Goal: Task Accomplishment & Management: Complete application form

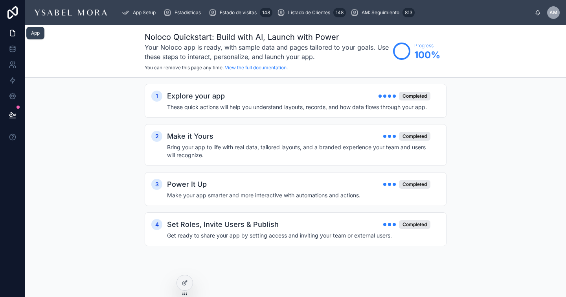
click at [10, 39] on link at bounding box center [12, 33] width 25 height 16
click at [11, 48] on icon at bounding box center [13, 49] width 8 height 8
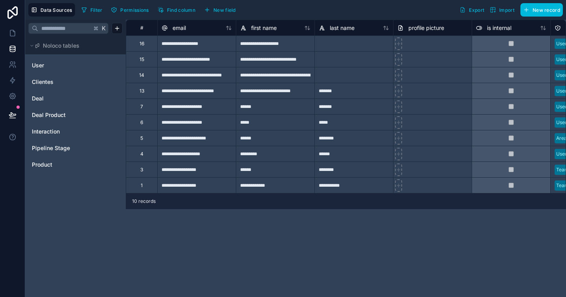
drag, startPoint x: 288, startPoint y: 45, endPoint x: 281, endPoint y: 44, distance: 6.7
click at [288, 45] on div "**********" at bounding box center [275, 43] width 79 height 16
click at [254, 62] on div "**********" at bounding box center [275, 59] width 79 height 16
click at [252, 41] on div "**********" at bounding box center [275, 43] width 79 height 16
click at [258, 61] on div "**********" at bounding box center [275, 59] width 79 height 16
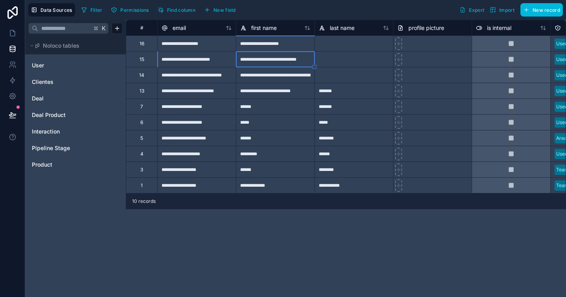
click at [214, 52] on div "**********" at bounding box center [196, 59] width 79 height 16
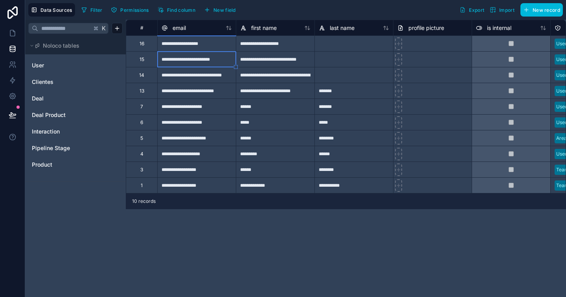
click at [223, 41] on div "**********" at bounding box center [196, 43] width 79 height 16
click at [181, 66] on div "**********" at bounding box center [196, 59] width 79 height 16
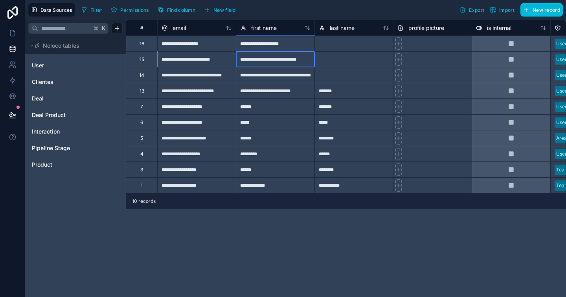
click at [259, 65] on div "**********" at bounding box center [275, 59] width 79 height 16
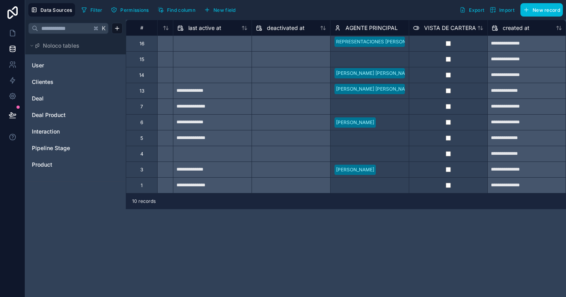
scroll to position [0, 683]
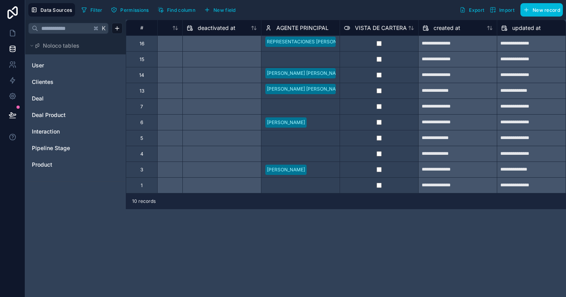
click at [297, 54] on div "Select a AGENTE PRINCIPAL" at bounding box center [301, 59] width 78 height 11
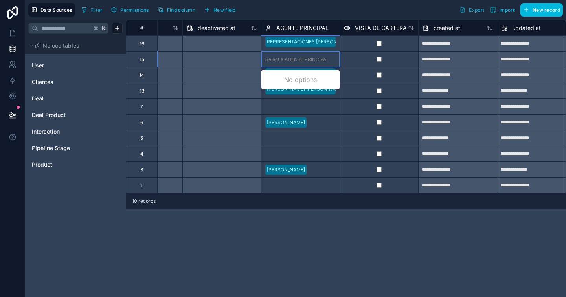
click at [295, 60] on div "Select a AGENTE PRINCIPAL" at bounding box center [297, 59] width 64 height 6
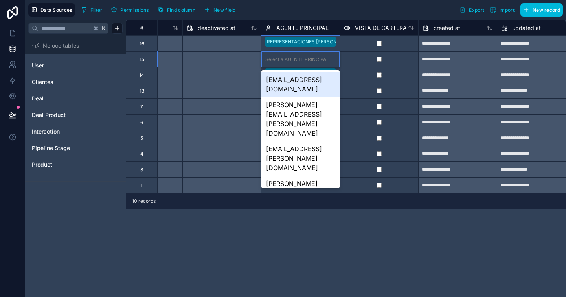
click at [298, 56] on div "Select a AGENTE PRINCIPAL" at bounding box center [297, 59] width 64 height 6
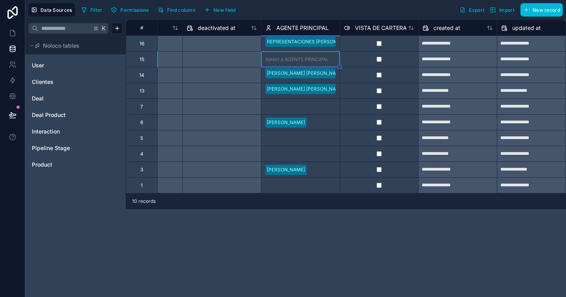
click at [349, 12] on div "Filter Permissions Find column New field Export Import New record" at bounding box center [320, 9] width 485 height 13
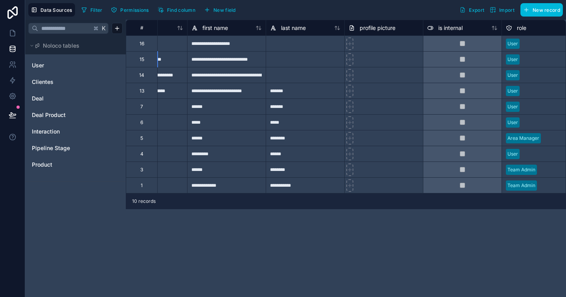
scroll to position [0, 0]
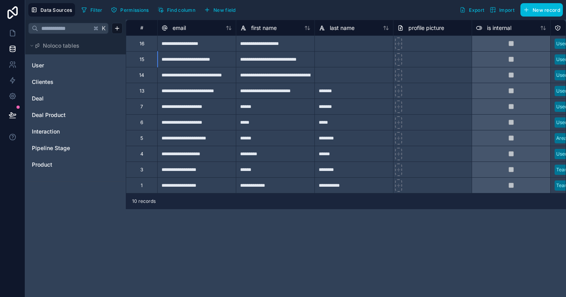
click at [48, 84] on span "Clientes" at bounding box center [43, 82] width 22 height 8
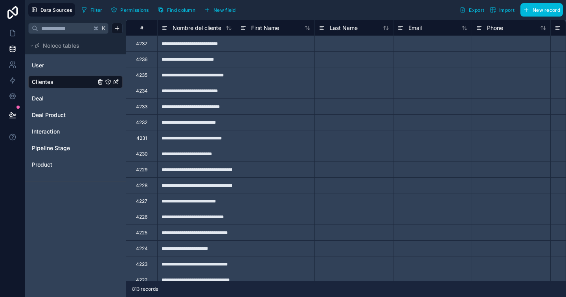
click at [42, 63] on span "User" at bounding box center [38, 65] width 12 height 8
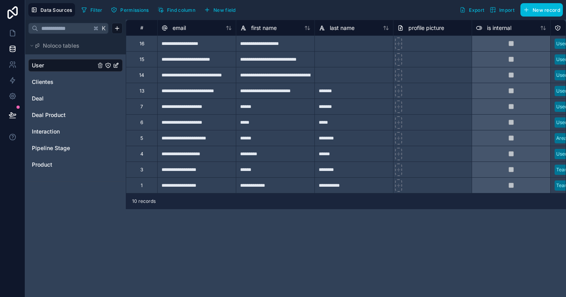
click at [53, 81] on span "Clientes" at bounding box center [43, 82] width 22 height 8
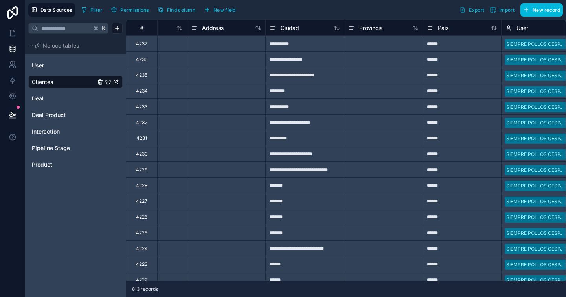
scroll to position [0, 430]
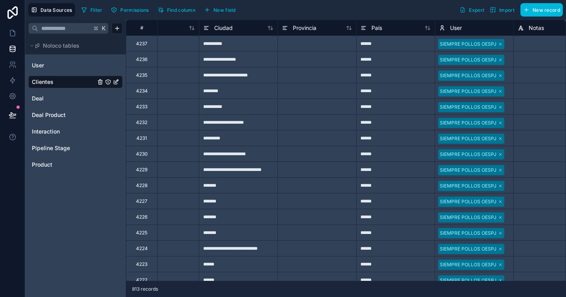
click at [510, 43] on div "SIEMPRE POLLOS OESPJ" at bounding box center [474, 43] width 78 height 13
click at [509, 42] on div "SIEMPRE POLLOS OESPJ" at bounding box center [474, 44] width 78 height 14
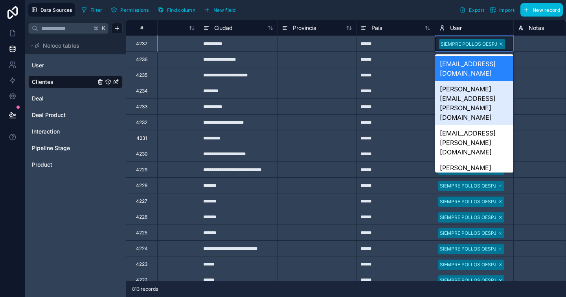
click at [494, 81] on div "[PERSON_NAME][EMAIL_ADDRESS][PERSON_NAME][DOMAIN_NAME]" at bounding box center [474, 103] width 78 height 44
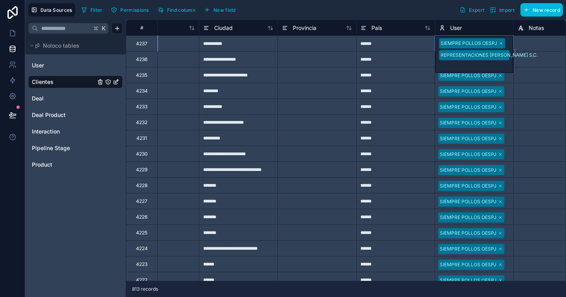
click at [538, 66] on div at bounding box center [553, 59] width 79 height 16
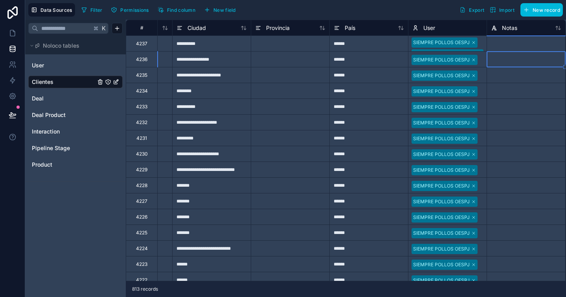
click at [484, 48] on div "SIEMPRE POLLOS OESPJ REPRESENTACIONES [PERSON_NAME] S.C." at bounding box center [448, 43] width 78 height 15
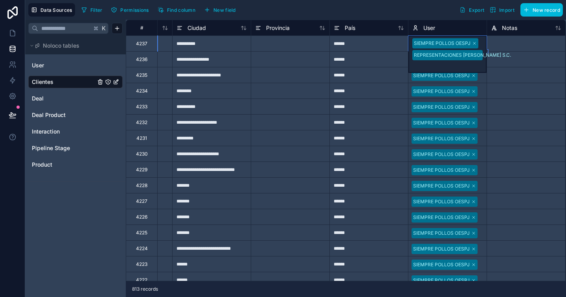
drag, startPoint x: 488, startPoint y: 51, endPoint x: 483, endPoint y: 240, distance: 189.2
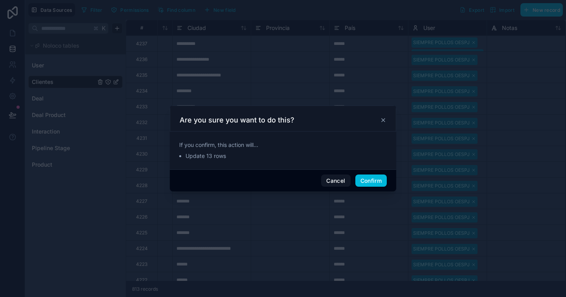
drag, startPoint x: 368, startPoint y: 178, endPoint x: 386, endPoint y: 165, distance: 21.4
click at [369, 177] on button "Confirm" at bounding box center [370, 180] width 31 height 13
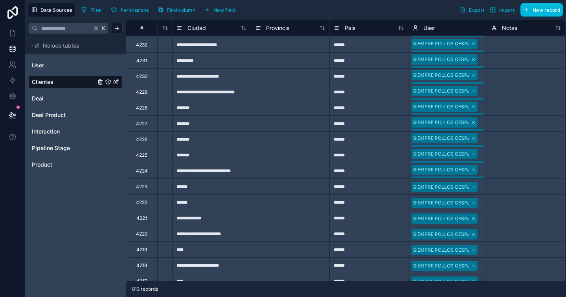
scroll to position [108, 457]
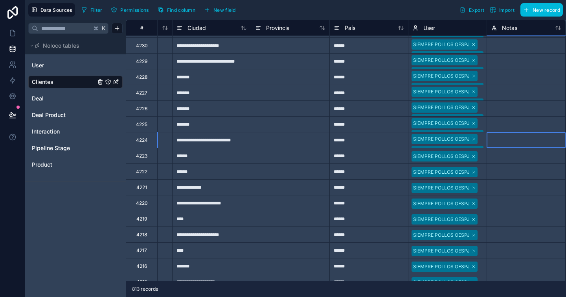
click at [487, 141] on div at bounding box center [526, 140] width 79 height 16
click at [483, 141] on div "SIEMPRE POLLOS OESPJ REPRESENTACIONES [PERSON_NAME] S.C." at bounding box center [448, 139] width 78 height 15
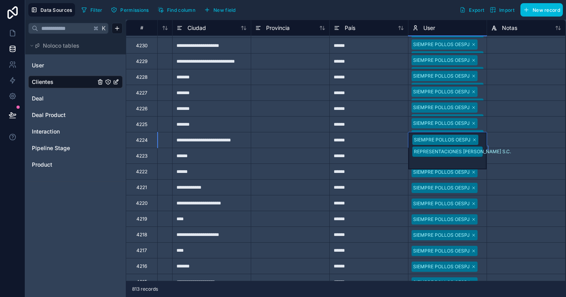
click at [483, 125] on div "SIEMPRE POLLOS OESPJ REPRESENTACIONES [PERSON_NAME] S.C." at bounding box center [448, 123] width 78 height 15
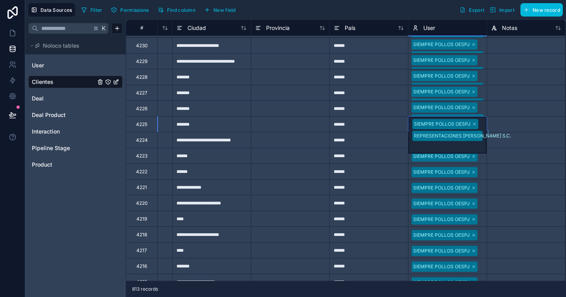
drag, startPoint x: 488, startPoint y: 132, endPoint x: 514, endPoint y: 125, distance: 27.0
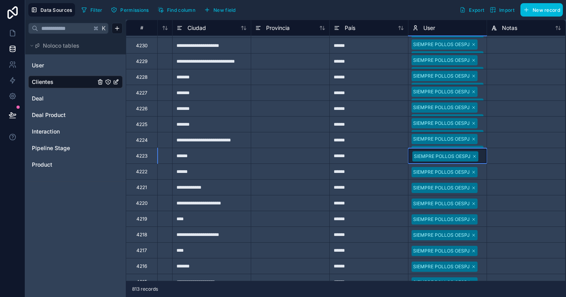
click at [478, 152] on div "SIEMPRE POLLOS OESPJ" at bounding box center [448, 156] width 78 height 14
drag, startPoint x: 486, startPoint y: 162, endPoint x: 481, endPoint y: 243, distance: 81.2
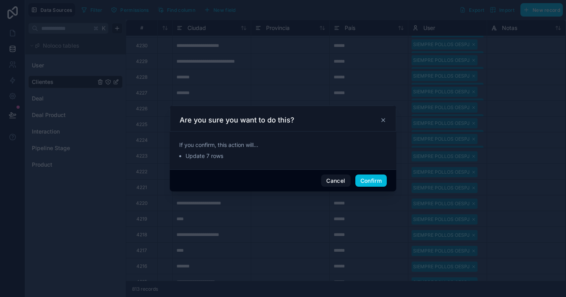
click at [377, 185] on button "Confirm" at bounding box center [370, 180] width 31 height 13
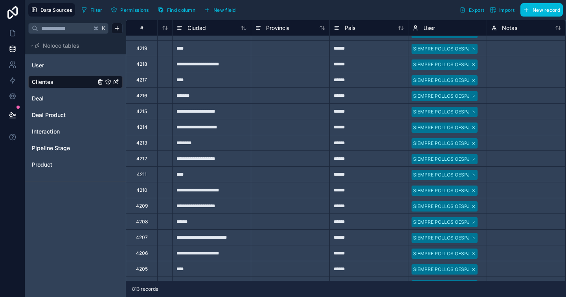
scroll to position [280, 457]
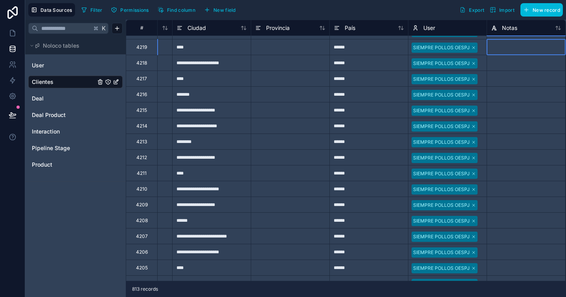
click at [488, 43] on div at bounding box center [526, 47] width 79 height 16
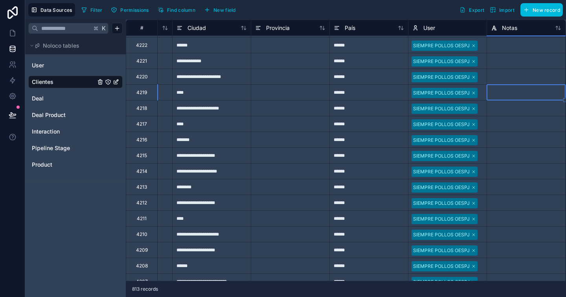
scroll to position [216, 457]
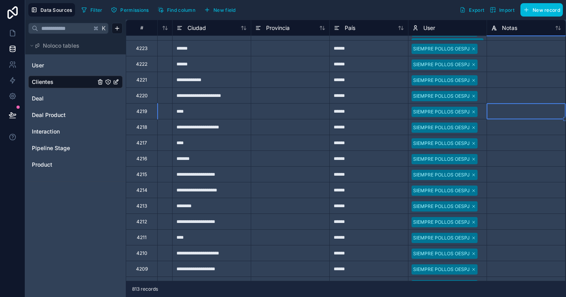
click at [482, 87] on div "SIEMPRE POLLOS OESPJ" at bounding box center [448, 79] width 78 height 15
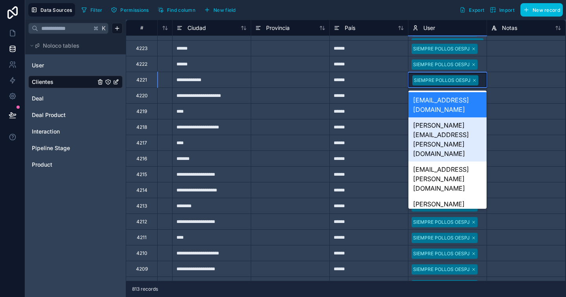
scroll to position [0, 0]
drag, startPoint x: 435, startPoint y: 115, endPoint x: 455, endPoint y: 101, distance: 25.1
click at [435, 117] on div "[PERSON_NAME][EMAIL_ADDRESS][PERSON_NAME][DOMAIN_NAME]" at bounding box center [448, 139] width 78 height 44
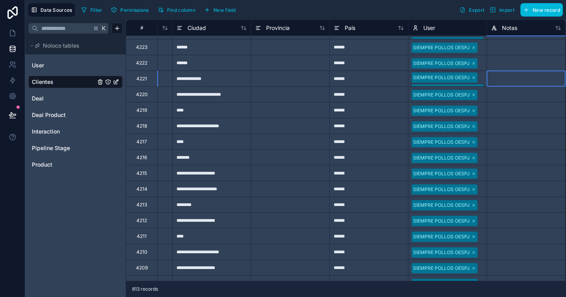
click at [501, 74] on div at bounding box center [526, 78] width 79 height 16
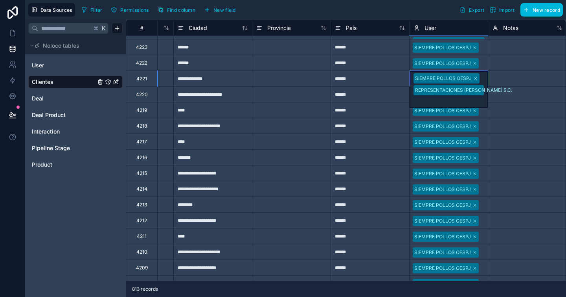
click at [481, 77] on div "SIEMPRE POLLOS OESPJ REPRESENTACIONES [PERSON_NAME] S.C." at bounding box center [449, 89] width 78 height 37
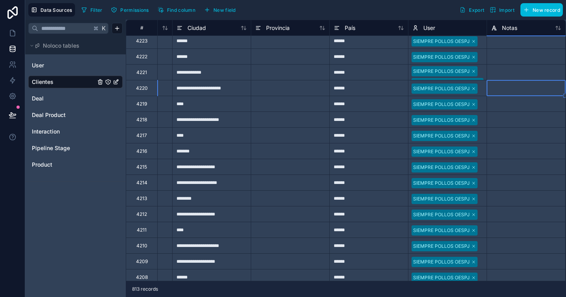
click at [482, 65] on div "SIEMPRE POLLOS OESPJ REPRESENTACIONES [PERSON_NAME] S.C." at bounding box center [448, 71] width 78 height 15
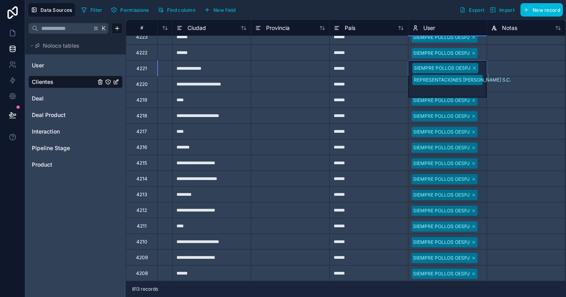
drag, startPoint x: 488, startPoint y: 77, endPoint x: 473, endPoint y: 210, distance: 133.4
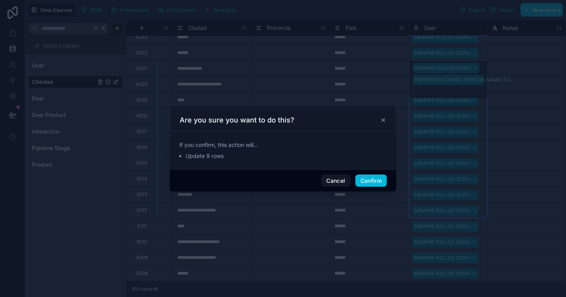
click at [372, 184] on button "Confirm" at bounding box center [370, 180] width 31 height 13
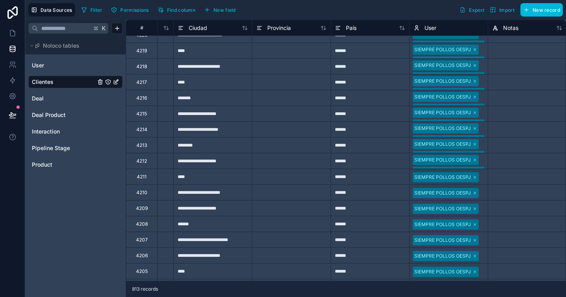
scroll to position [278, 456]
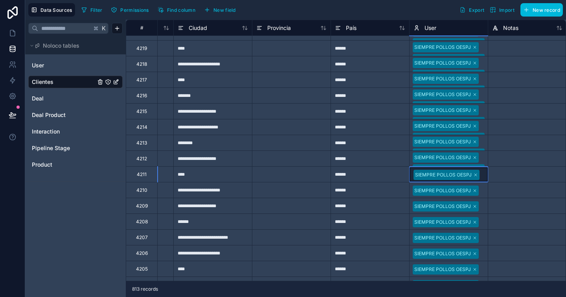
click at [486, 175] on div "SIEMPRE POLLOS OESPJ" at bounding box center [449, 174] width 78 height 14
click at [534, 160] on div at bounding box center [527, 158] width 79 height 16
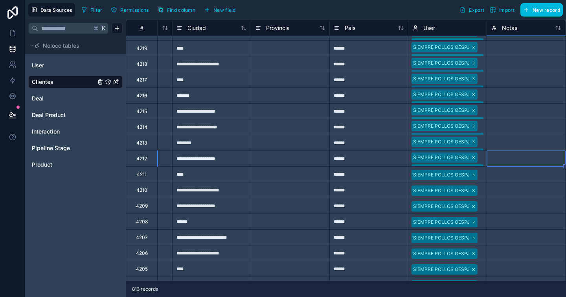
click at [482, 156] on div "SIEMPRE POLLOS OESPJ REPRESENTACIONES [PERSON_NAME] S.C." at bounding box center [448, 158] width 78 height 15
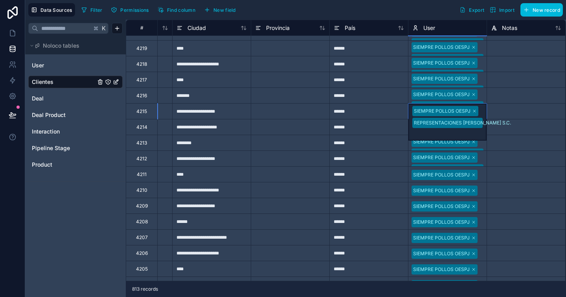
click at [482, 113] on div "SIEMPRE POLLOS OESPJ REPRESENTACIONES [PERSON_NAME] S.C." at bounding box center [448, 121] width 78 height 37
drag, startPoint x: 488, startPoint y: 119, endPoint x: 470, endPoint y: 269, distance: 151.3
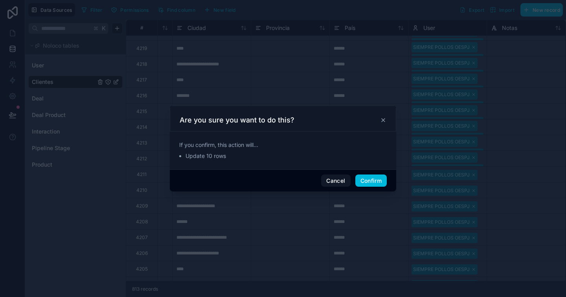
click at [370, 181] on button "Confirm" at bounding box center [370, 180] width 31 height 13
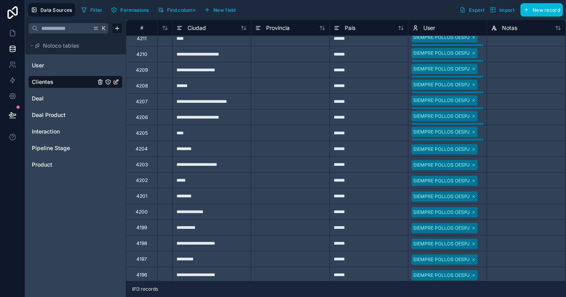
scroll to position [498, 457]
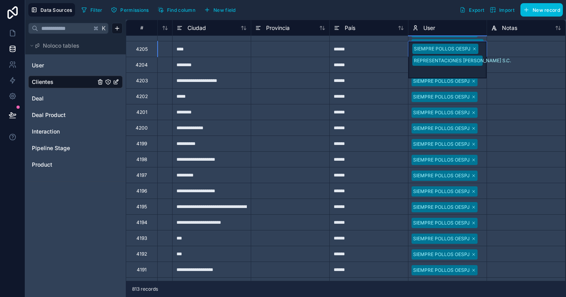
click at [486, 53] on div "SIEMPRE POLLOS OESPJ REPRESENTACIONES [PERSON_NAME] S.C." at bounding box center [448, 59] width 78 height 37
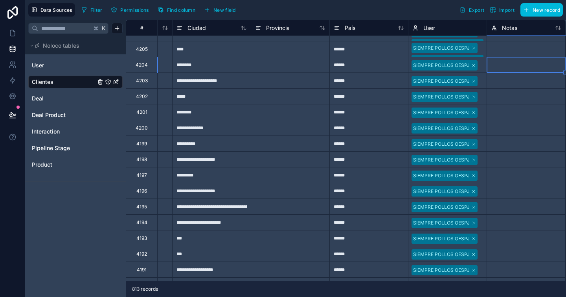
click at [482, 53] on div "SIEMPRE POLLOS OESPJ REPRESENTACIONES [PERSON_NAME] S.C." at bounding box center [448, 48] width 78 height 15
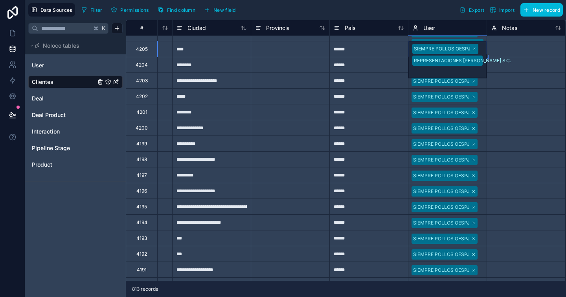
drag, startPoint x: 488, startPoint y: 55, endPoint x: 468, endPoint y: 268, distance: 213.6
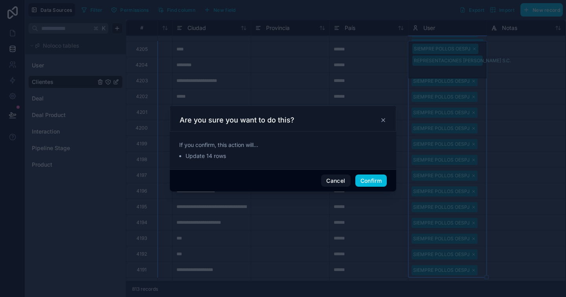
click at [364, 185] on button "Confirm" at bounding box center [370, 180] width 31 height 13
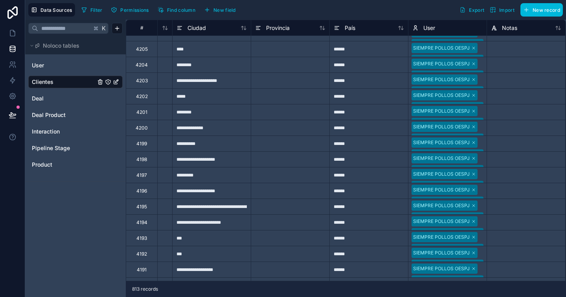
click at [35, 61] on div "User" at bounding box center [75, 65] width 94 height 13
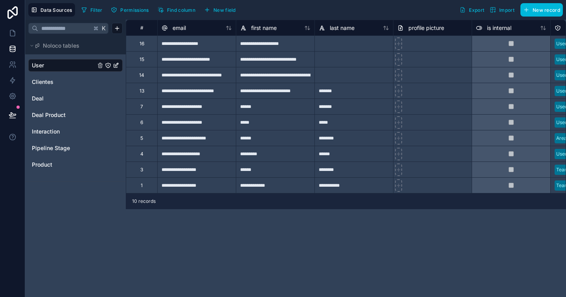
click at [76, 63] on link "User" at bounding box center [64, 65] width 64 height 8
click at [6, 62] on link at bounding box center [12, 65] width 25 height 16
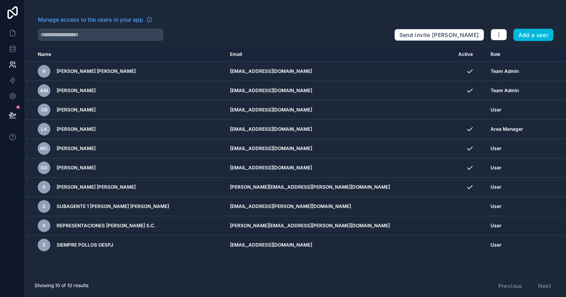
click at [494, 224] on div "User" at bounding box center [514, 225] width 47 height 6
click at [495, 34] on button "button" at bounding box center [499, 35] width 17 height 12
drag, startPoint x: 495, startPoint y: 34, endPoint x: 479, endPoint y: 35, distance: 15.4
click at [495, 34] on button "button" at bounding box center [499, 35] width 17 height 12
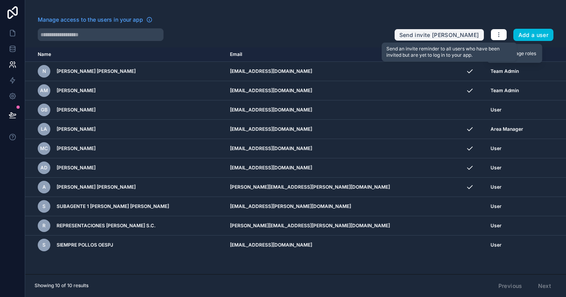
click at [465, 36] on button "Send invite [PERSON_NAME]" at bounding box center [439, 35] width 90 height 13
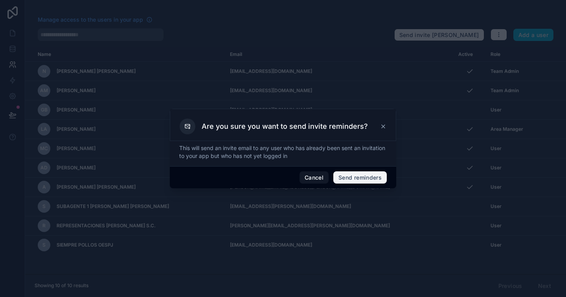
click at [365, 177] on button "Send reminders" at bounding box center [359, 177] width 53 height 13
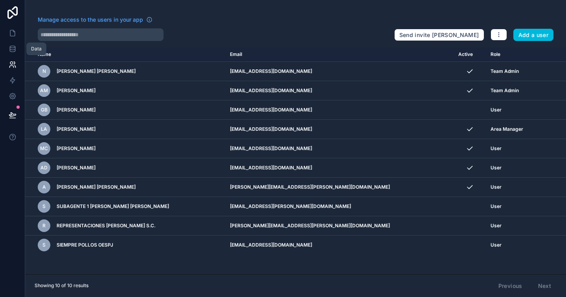
click at [6, 45] on link at bounding box center [12, 49] width 25 height 16
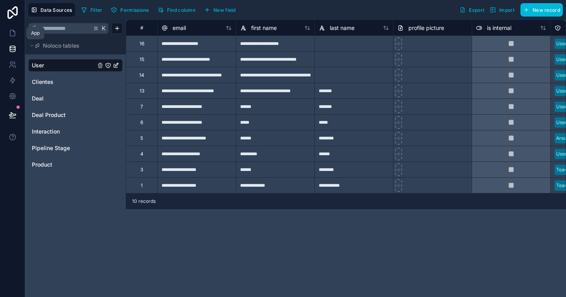
click at [7, 33] on link at bounding box center [12, 33] width 25 height 16
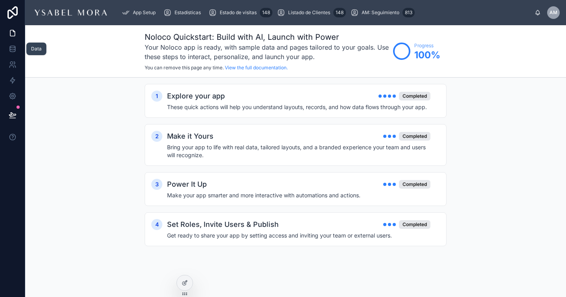
click at [12, 50] on icon at bounding box center [12, 48] width 5 height 3
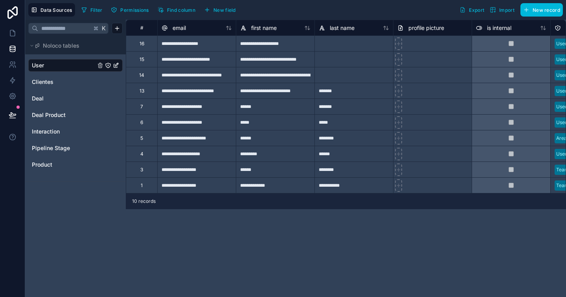
click at [51, 80] on span "Clientes" at bounding box center [43, 82] width 22 height 8
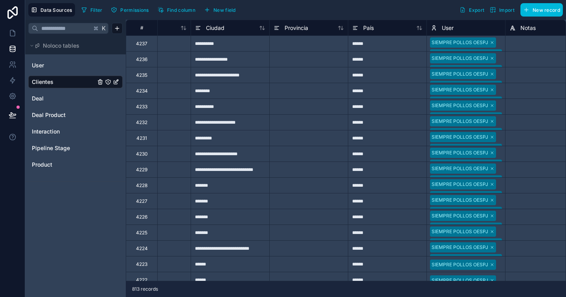
scroll to position [0, 494]
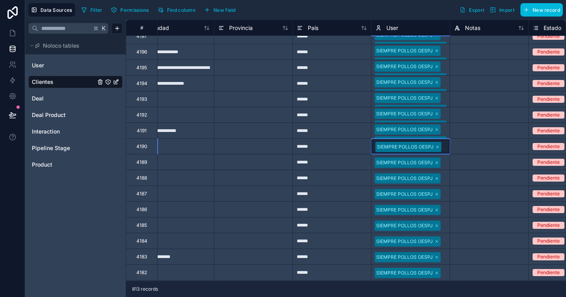
click at [448, 144] on div "SIEMPRE POLLOS OESPJ" at bounding box center [411, 146] width 78 height 14
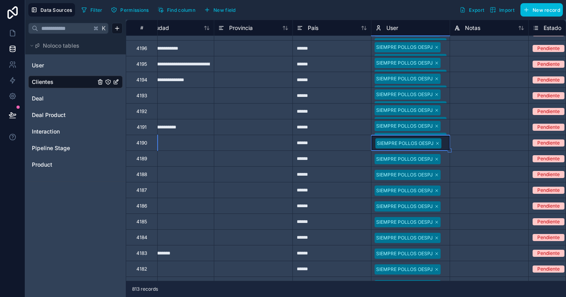
click at [448, 146] on div "SIEMPRE POLLOS OESPJ" at bounding box center [411, 143] width 78 height 14
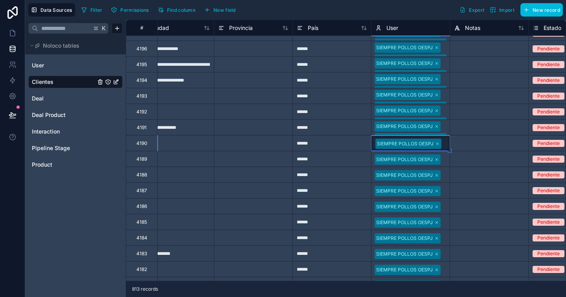
scroll to position [640, 494]
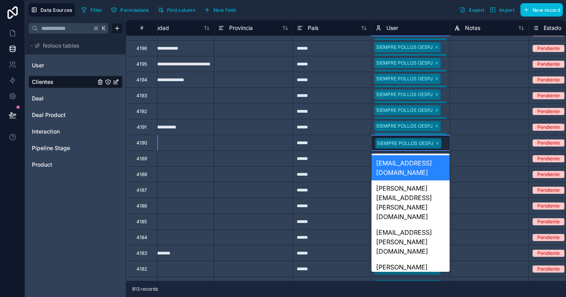
click at [444, 146] on div at bounding box center [444, 143] width 1 height 8
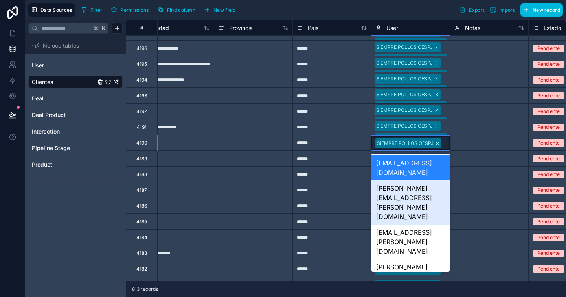
scroll to position [641, 494]
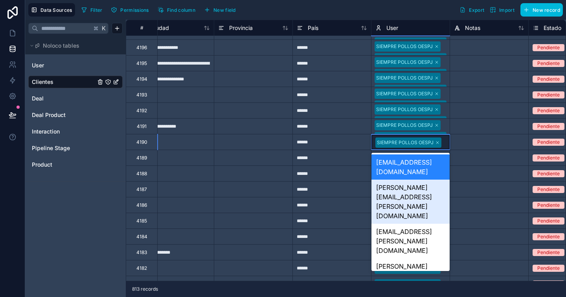
click at [429, 179] on div "[PERSON_NAME][EMAIL_ADDRESS][PERSON_NAME][DOMAIN_NAME]" at bounding box center [411, 201] width 78 height 44
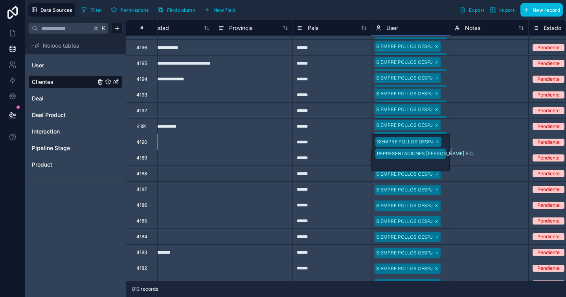
click at [444, 172] on div at bounding box center [444, 174] width 3 height 8
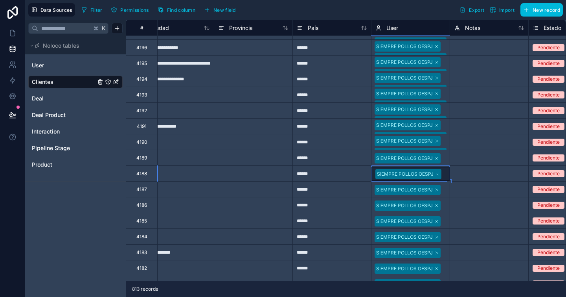
click at [446, 175] on div "SIEMPRE POLLOS OESPJ" at bounding box center [411, 173] width 78 height 14
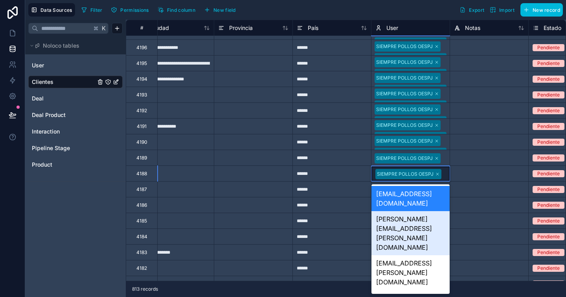
click at [425, 211] on div "[PERSON_NAME][EMAIL_ADDRESS][PERSON_NAME][DOMAIN_NAME]" at bounding box center [411, 233] width 78 height 44
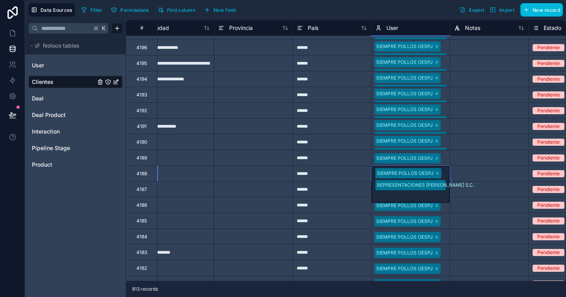
click at [442, 206] on div "SIEMPRE POLLOS OESPJ" at bounding box center [411, 205] width 78 height 13
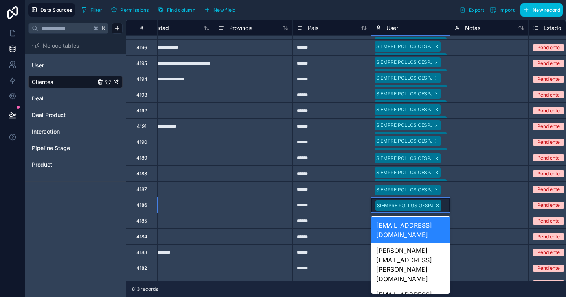
click at [444, 206] on input "text" at bounding box center [444, 205] width 1 height 6
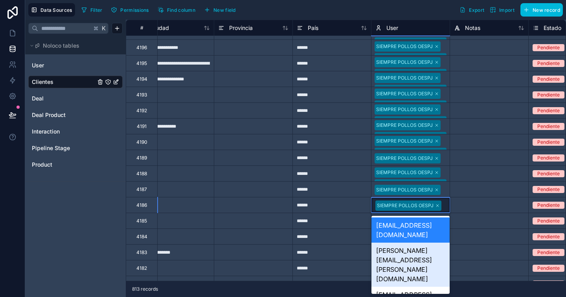
click at [425, 242] on div "[PERSON_NAME][EMAIL_ADDRESS][PERSON_NAME][DOMAIN_NAME]" at bounding box center [411, 264] width 78 height 44
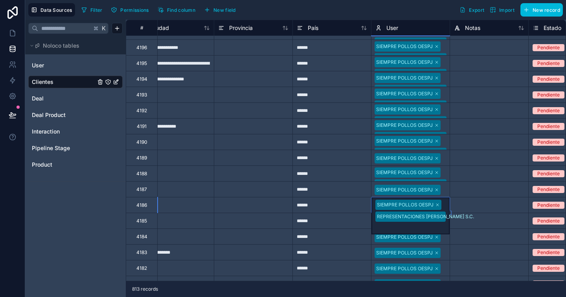
click at [463, 197] on div at bounding box center [489, 205] width 79 height 16
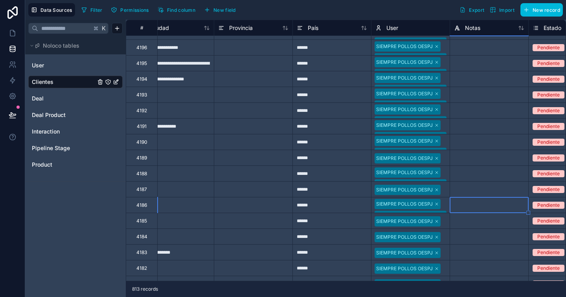
click at [449, 201] on div "4186 **** ****** option [PERSON_NAME][EMAIL_ADDRESS][PERSON_NAME][DOMAIN_NAME],…" at bounding box center [355, 205] width 1447 height 16
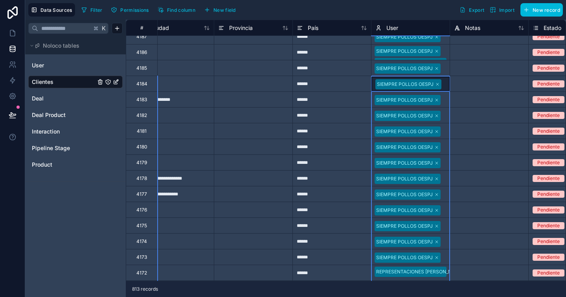
scroll to position [825, 494]
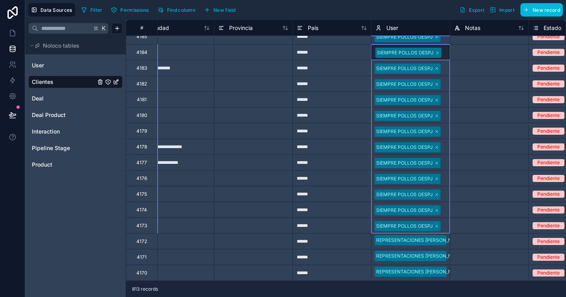
drag, startPoint x: 444, startPoint y: 241, endPoint x: 443, endPoint y: 225, distance: 16.6
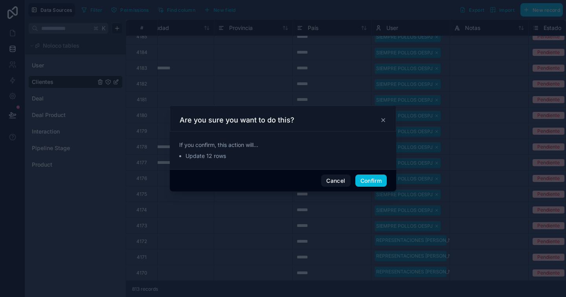
click at [374, 186] on button "Confirm" at bounding box center [370, 180] width 31 height 13
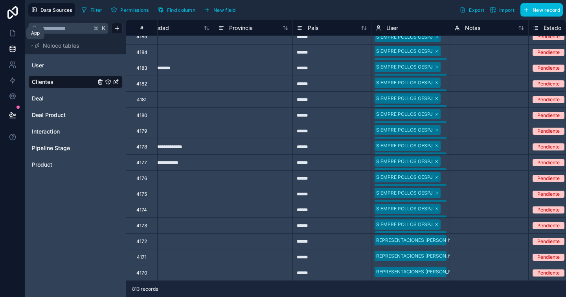
click at [12, 29] on icon at bounding box center [13, 33] width 8 height 8
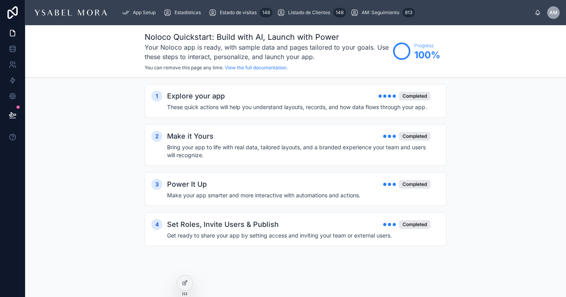
click at [244, 13] on span "Estado de visitas" at bounding box center [238, 12] width 37 height 6
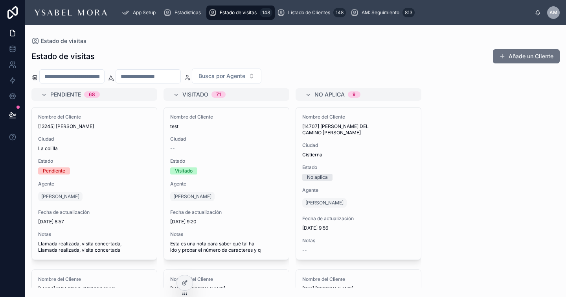
click at [181, 16] on div "Estadísticas" at bounding box center [184, 12] width 41 height 13
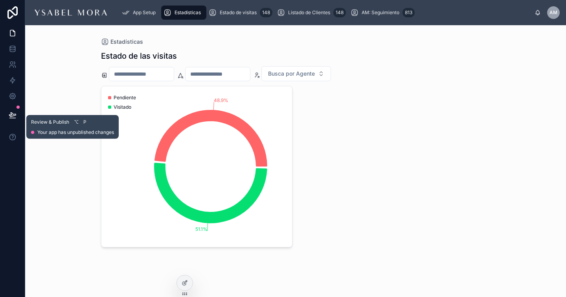
click at [9, 112] on icon at bounding box center [13, 115] width 8 height 8
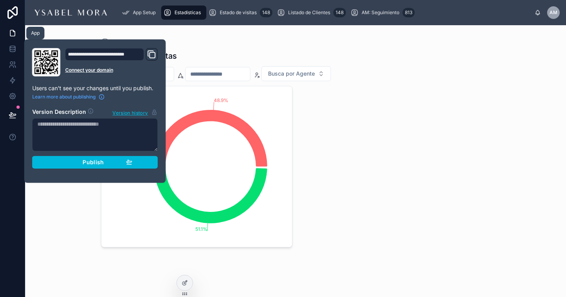
click at [11, 36] on icon at bounding box center [13, 33] width 8 height 8
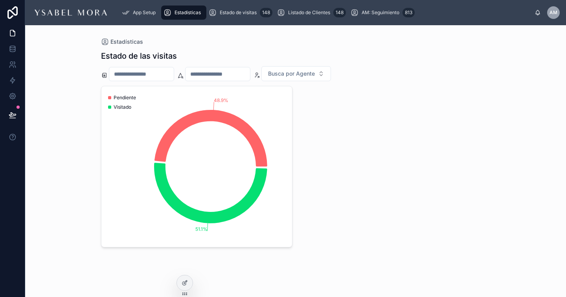
click at [54, 37] on div "Estadísticas Estado de las visitas Busca por Agente 48.9% 51.1% Pendiente Visit…" at bounding box center [295, 160] width 541 height 271
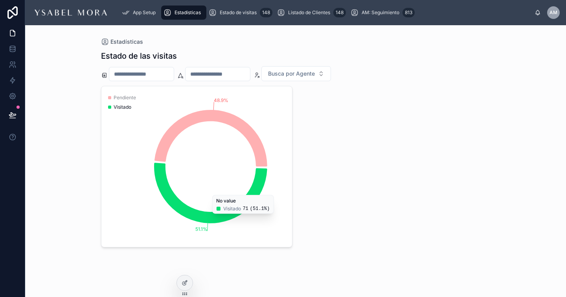
click at [433, 70] on div "Busca por Agente" at bounding box center [296, 73] width 390 height 15
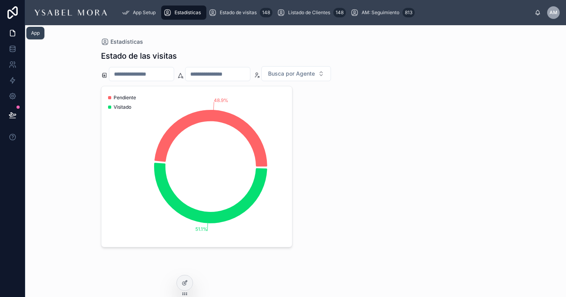
click at [13, 28] on link at bounding box center [12, 33] width 25 height 16
click at [15, 51] on icon at bounding box center [12, 50] width 5 height 3
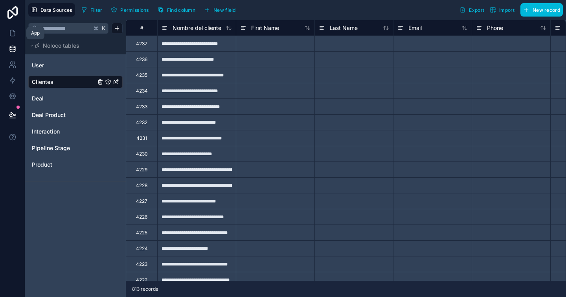
click at [13, 33] on icon at bounding box center [13, 33] width 8 height 8
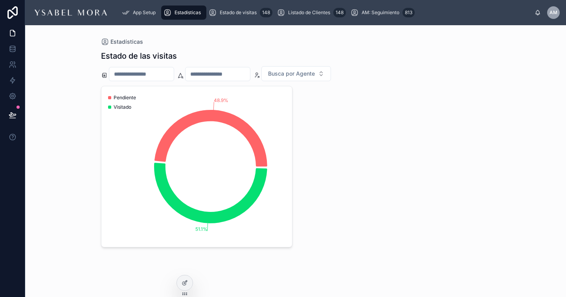
click at [196, 15] on span "Estadísticas" at bounding box center [188, 12] width 26 height 6
click at [247, 34] on div "Estadísticas Estado de las visitas Busca por Agente 48.9% 51.1% Pendiente Visit…" at bounding box center [296, 148] width 402 height 247
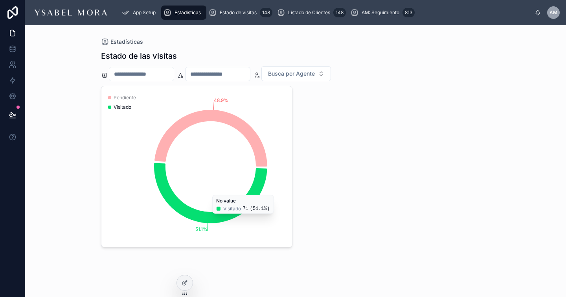
click at [379, 105] on div "48.9% 51.1% Pendiente Visitado No value Visitado 71 ( 51.1% )" at bounding box center [296, 166] width 390 height 161
click at [179, 12] on span "Estadísticas" at bounding box center [188, 12] width 26 height 6
click at [243, 45] on div "Estadísticas" at bounding box center [296, 42] width 390 height 8
click at [269, 51] on div "Estado de las visitas" at bounding box center [296, 55] width 390 height 11
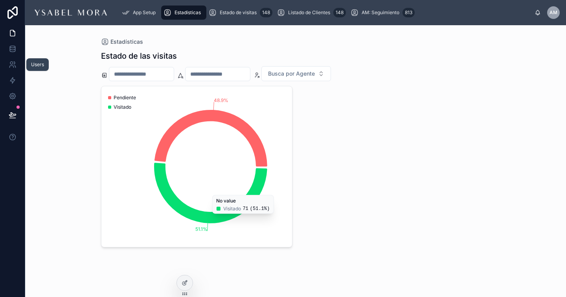
click at [14, 61] on icon at bounding box center [13, 65] width 8 height 8
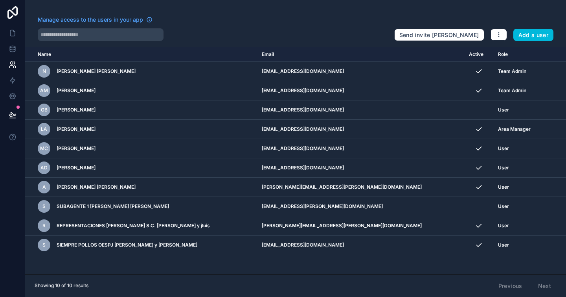
click at [327, 245] on td "[EMAIL_ADDRESS][DOMAIN_NAME]" at bounding box center [360, 244] width 207 height 19
click at [10, 66] on icon at bounding box center [13, 65] width 8 height 8
click at [15, 47] on icon at bounding box center [12, 48] width 5 height 3
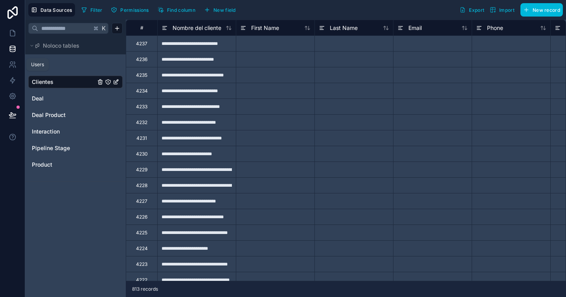
click at [11, 66] on icon at bounding box center [11, 67] width 4 height 2
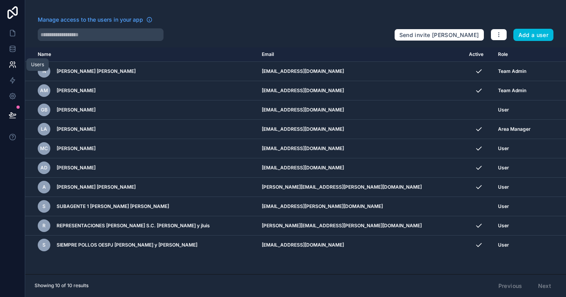
click at [13, 61] on icon at bounding box center [13, 65] width 8 height 8
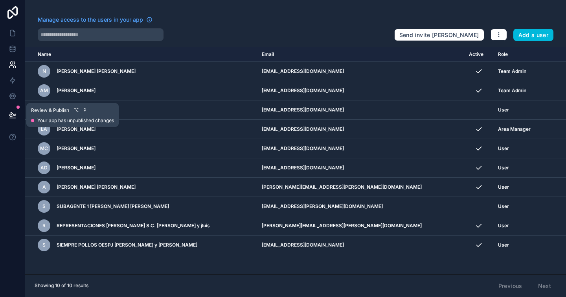
click at [11, 110] on button at bounding box center [12, 115] width 17 height 22
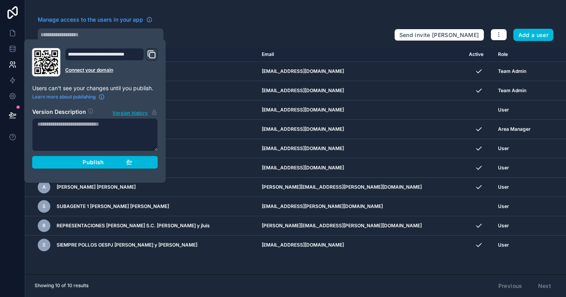
click at [136, 53] on div "**********" at bounding box center [104, 54] width 79 height 13
click at [156, 56] on icon "Domain and Custom Link" at bounding box center [151, 54] width 9 height 9
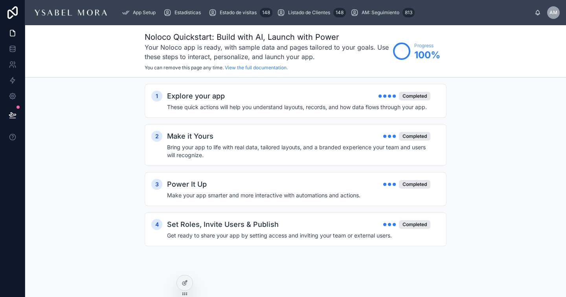
click at [185, 16] on div "Estadísticas" at bounding box center [184, 12] width 41 height 13
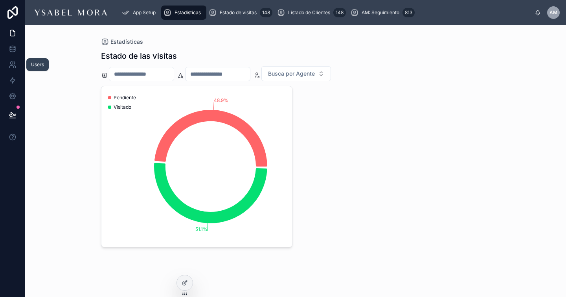
click at [11, 62] on icon at bounding box center [11, 63] width 3 height 3
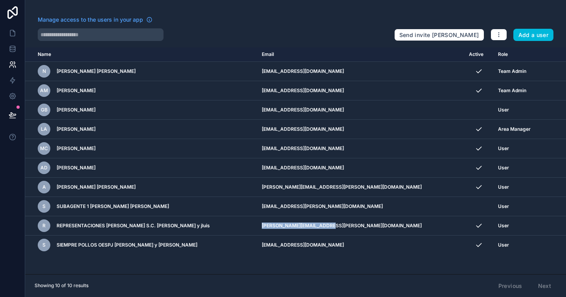
drag, startPoint x: 279, startPoint y: 227, endPoint x: 347, endPoint y: 226, distance: 68.0
click at [347, 226] on td "[PERSON_NAME][EMAIL_ADDRESS][PERSON_NAME][DOMAIN_NAME]" at bounding box center [360, 225] width 207 height 19
click at [300, 227] on td "[PERSON_NAME][EMAIL_ADDRESS][PERSON_NAME][DOMAIN_NAME]" at bounding box center [360, 225] width 207 height 19
drag, startPoint x: 279, startPoint y: 225, endPoint x: 344, endPoint y: 227, distance: 64.9
click at [344, 227] on td "[PERSON_NAME][EMAIL_ADDRESS][PERSON_NAME][DOMAIN_NAME]" at bounding box center [360, 225] width 207 height 19
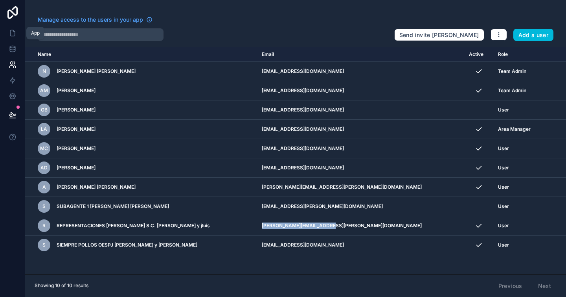
click at [11, 31] on icon at bounding box center [13, 33] width 8 height 8
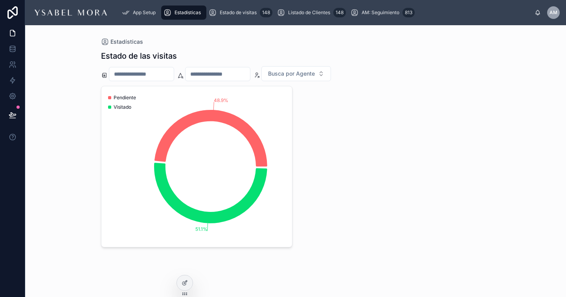
click at [137, 64] on div "Estado de las visitas Busca por Agente 48.9% 51.1% Pendiente Visitado" at bounding box center [296, 159] width 390 height 227
click at [144, 77] on input "text" at bounding box center [141, 73] width 64 height 11
click at [239, 78] on input "text" at bounding box center [218, 73] width 64 height 11
click at [306, 75] on span "Busca por Agente" at bounding box center [291, 74] width 47 height 8
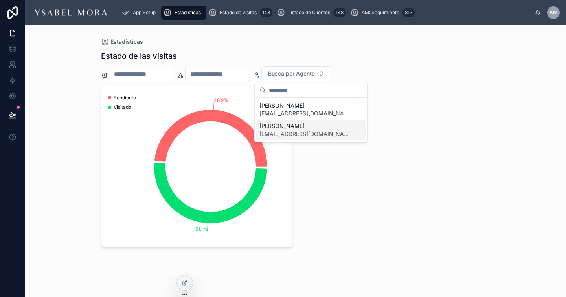
click at [413, 111] on div "48.9% 51.1% Pendiente Visitado" at bounding box center [296, 166] width 390 height 161
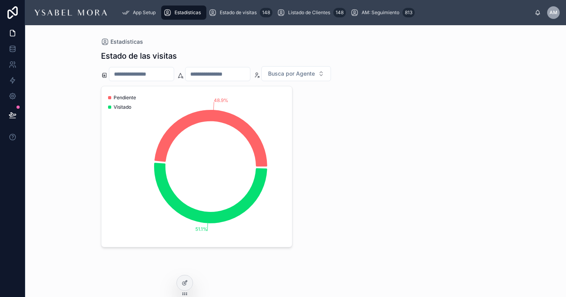
click at [266, 12] on div "148" at bounding box center [266, 12] width 13 height 9
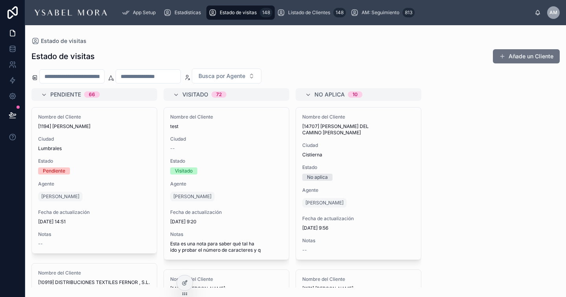
click at [101, 76] on input "text" at bounding box center [72, 76] width 64 height 11
click at [165, 80] on input "text" at bounding box center [148, 76] width 64 height 11
type input "****"
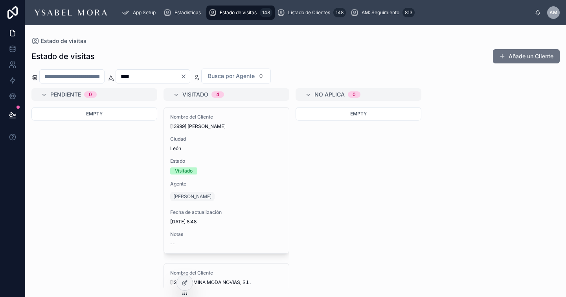
click at [187, 77] on icon "Clear" at bounding box center [184, 76] width 6 height 6
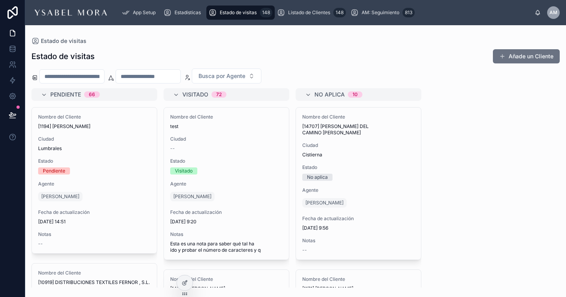
click at [162, 76] on input "text" at bounding box center [148, 76] width 64 height 11
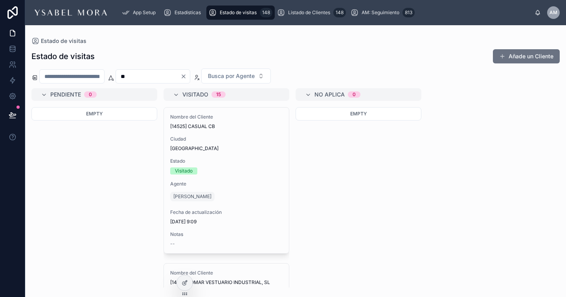
type input "*"
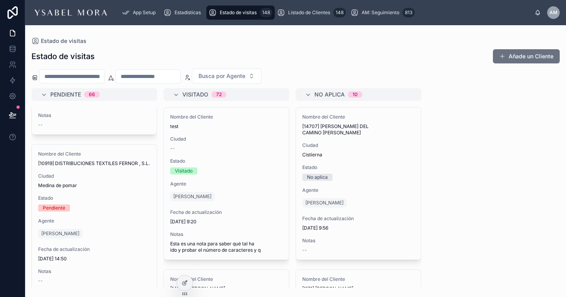
scroll to position [133, 0]
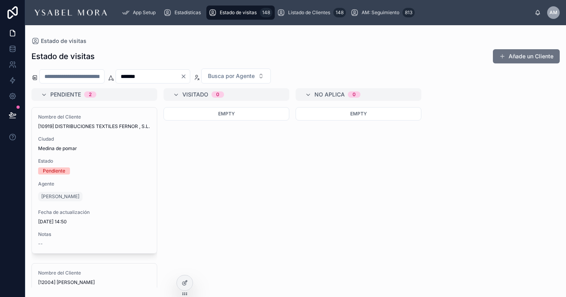
type input "******"
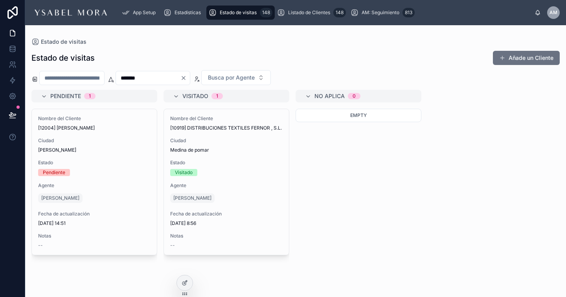
click at [523, 51] on button "Añade un Cliente" at bounding box center [526, 58] width 67 height 14
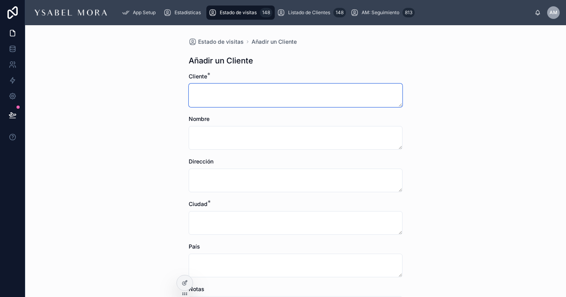
click at [288, 90] on textarea at bounding box center [296, 95] width 214 height 24
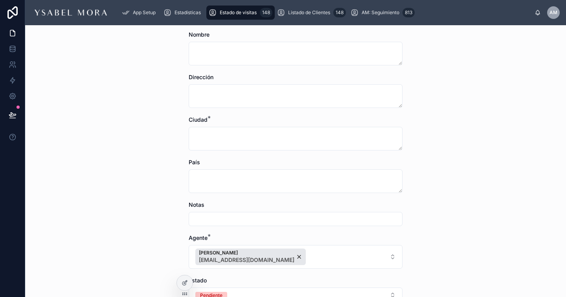
scroll to position [85, 0]
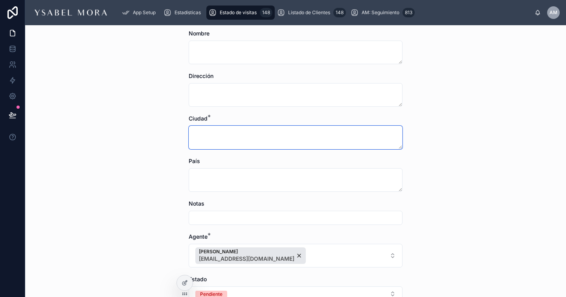
click at [238, 131] on textarea at bounding box center [296, 137] width 214 height 24
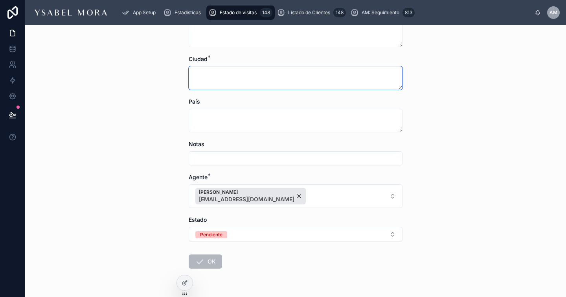
scroll to position [159, 0]
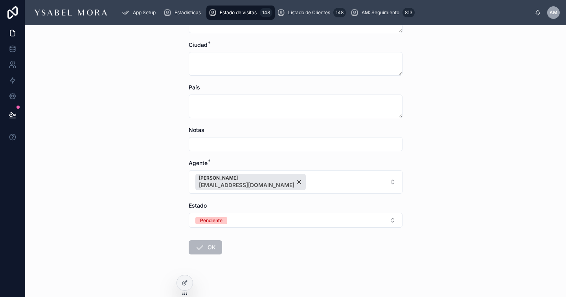
click at [249, 214] on button "Pendiente" at bounding box center [296, 219] width 214 height 15
click at [116, 229] on div "Estado de visitas Añadir un Cliente Añadir un Cliente Cliente * Nombre Direcció…" at bounding box center [295, 160] width 541 height 271
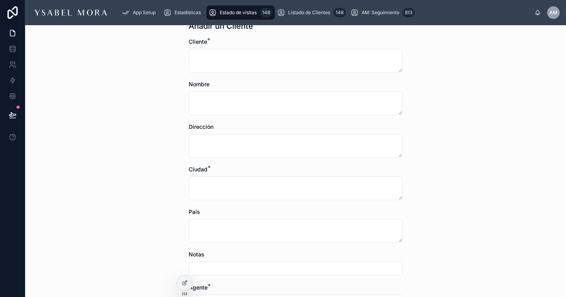
scroll to position [33, 0]
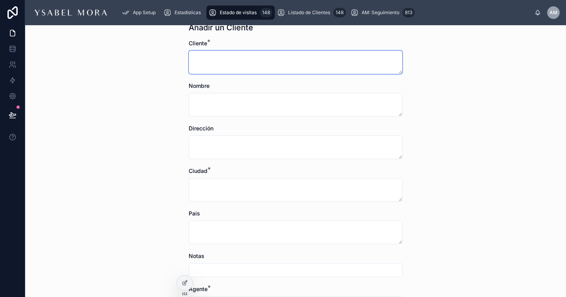
click at [215, 53] on textarea at bounding box center [296, 62] width 214 height 24
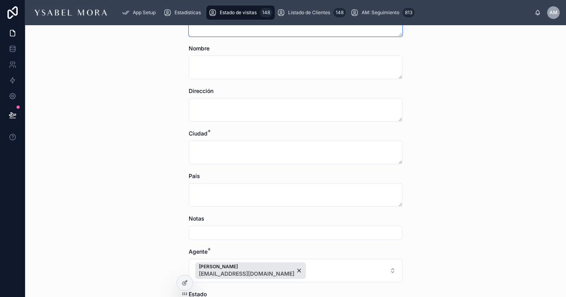
scroll to position [72, 0]
type textarea "**********"
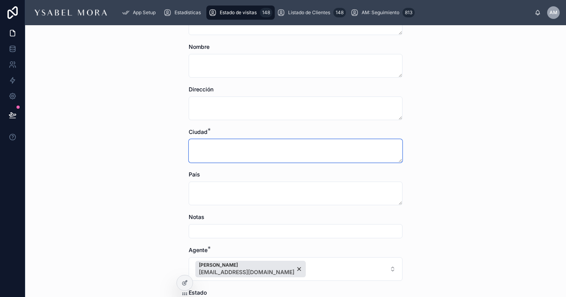
click at [224, 144] on textarea at bounding box center [296, 151] width 214 height 24
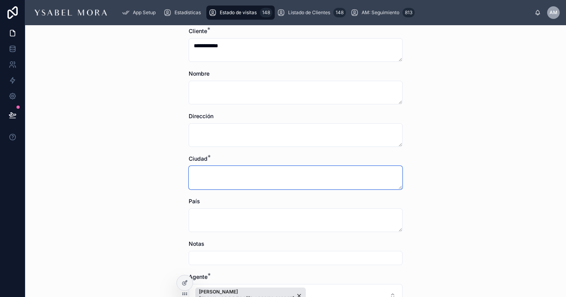
scroll to position [46, 0]
type textarea "********"
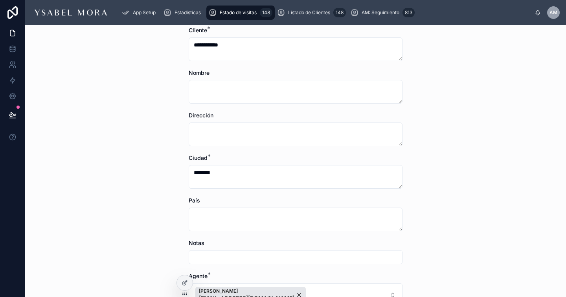
click at [428, 153] on div "**********" at bounding box center [295, 160] width 541 height 271
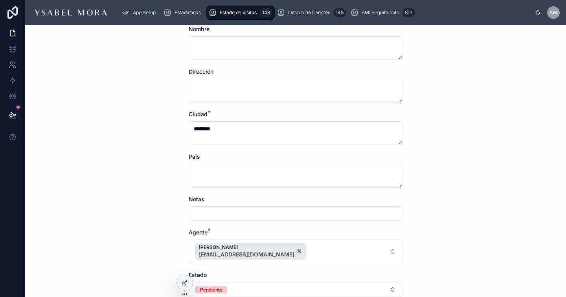
scroll to position [167, 0]
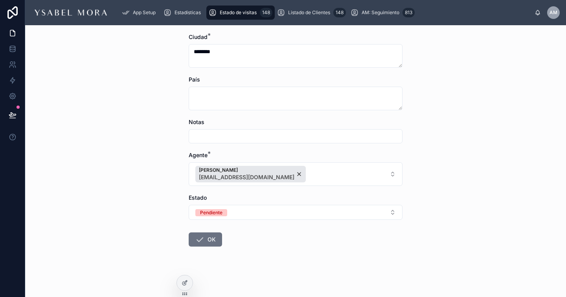
click at [214, 236] on button "OK" at bounding box center [205, 239] width 33 height 14
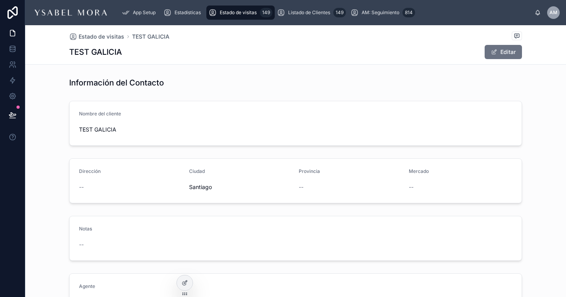
click at [503, 55] on button "Editar" at bounding box center [503, 52] width 37 height 14
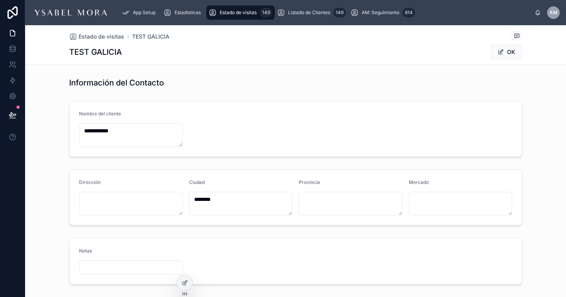
click at [124, 269] on input "text" at bounding box center [130, 267] width 103 height 11
click at [337, 259] on form "Notas" at bounding box center [296, 261] width 452 height 46
click at [267, 10] on div "149" at bounding box center [266, 12] width 13 height 9
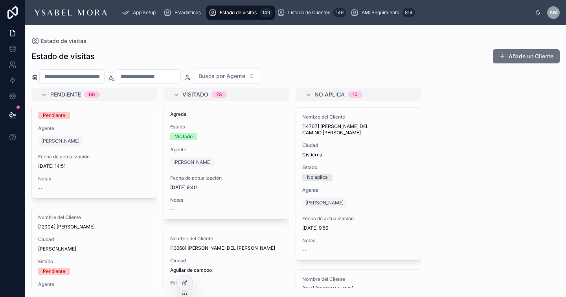
scroll to position [206, 0]
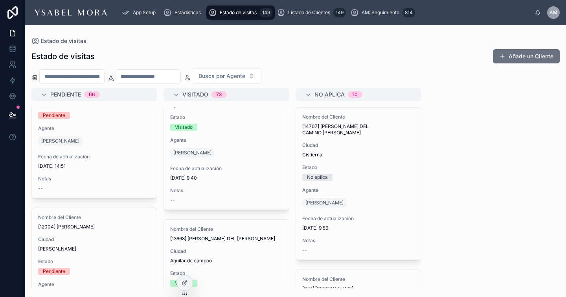
click at [318, 18] on div "Listado de Clientes 149" at bounding box center [311, 12] width 69 height 13
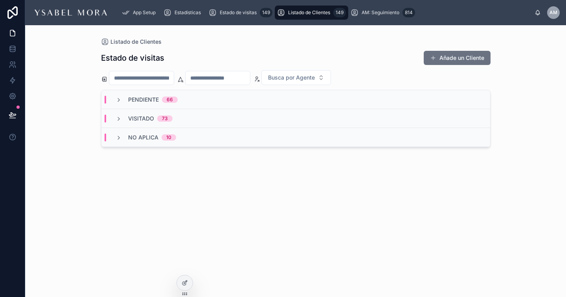
click at [119, 98] on icon at bounding box center [119, 100] width 6 height 6
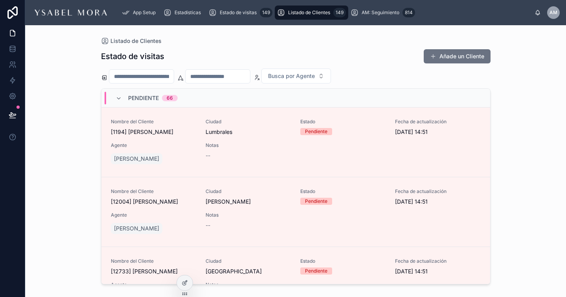
click at [119, 96] on icon at bounding box center [119, 98] width 6 height 6
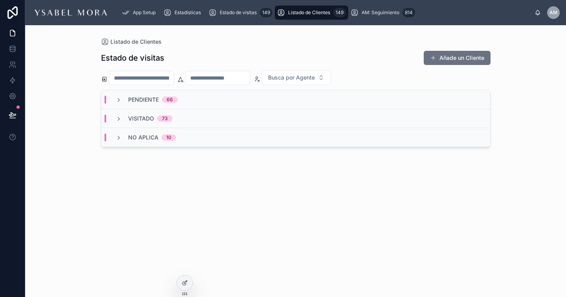
click at [120, 123] on div "Visitado 73" at bounding box center [295, 118] width 389 height 19
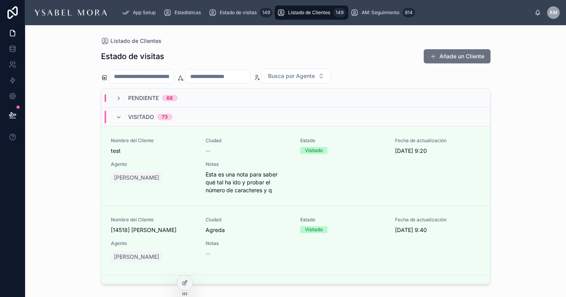
click at [357, 173] on div "Nombre del Cliente test Ciudad -- Estado Visitado Fecha de actualización 3/10/2…" at bounding box center [296, 165] width 370 height 57
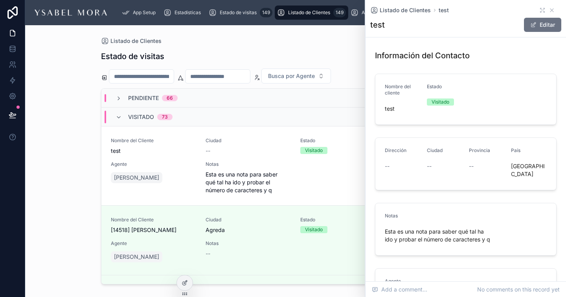
click at [532, 26] on span at bounding box center [533, 25] width 6 height 6
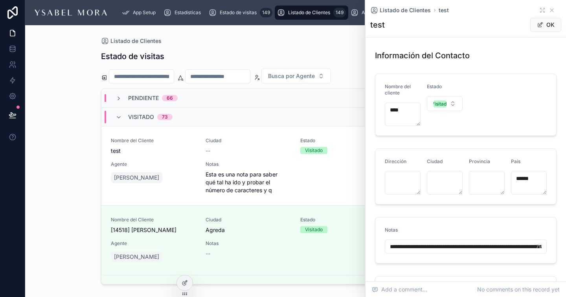
click at [340, 39] on div "Listado de Clientes" at bounding box center [296, 41] width 390 height 6
click at [553, 10] on icon at bounding box center [552, 10] width 6 height 6
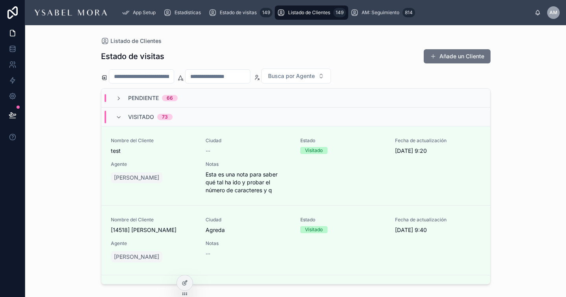
click at [225, 12] on span "Estado de visitas" at bounding box center [238, 12] width 37 height 6
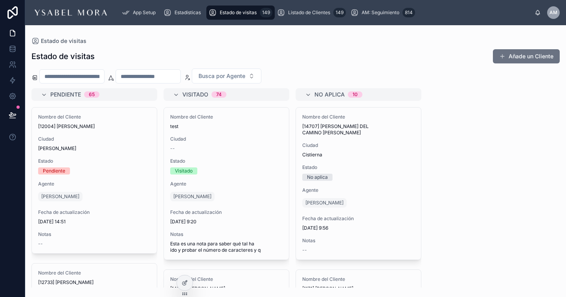
click at [324, 11] on span "Listado de Clientes" at bounding box center [309, 12] width 42 height 6
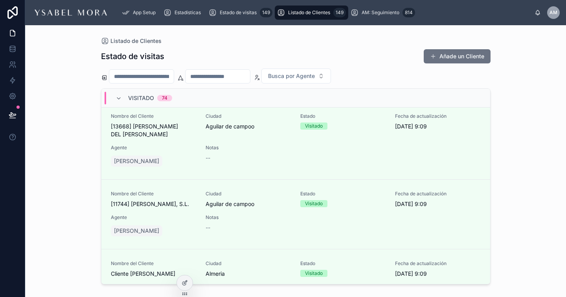
scroll to position [175, 0]
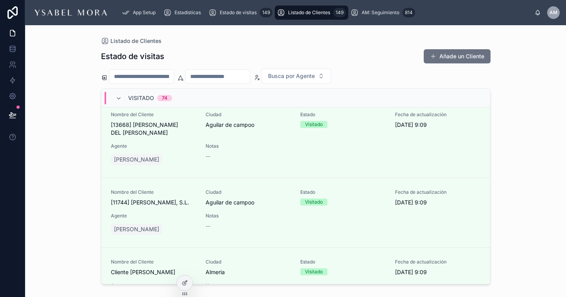
click at [254, 219] on span "Notas" at bounding box center [248, 215] width 85 height 6
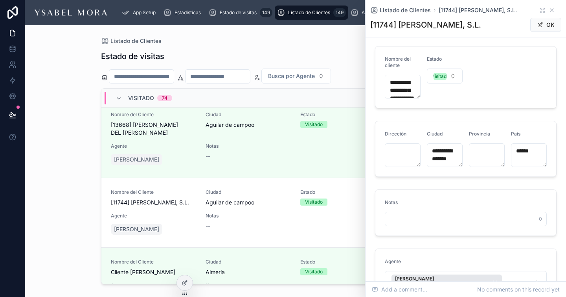
scroll to position [19, 0]
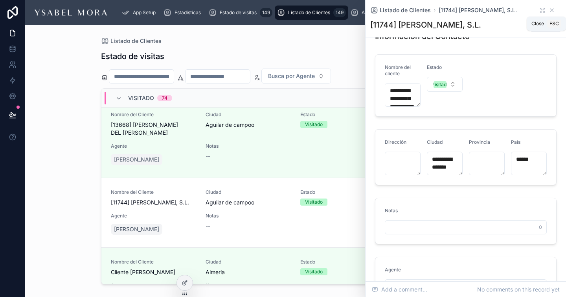
click at [552, 10] on icon at bounding box center [552, 10] width 3 height 3
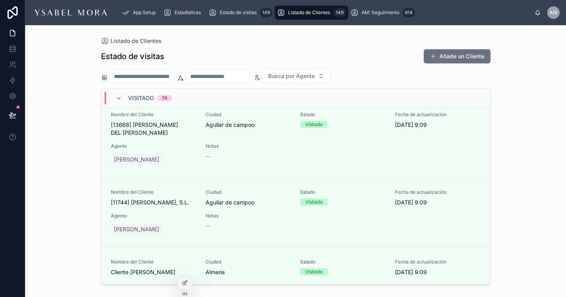
click at [193, 7] on div "Estadísticas" at bounding box center [184, 12] width 41 height 13
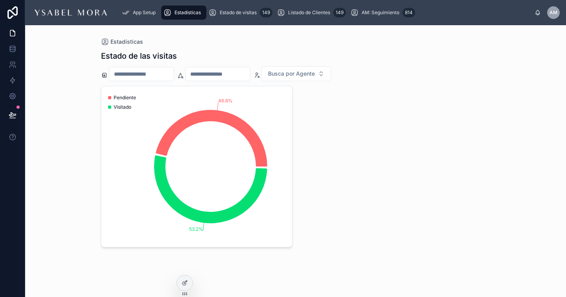
click at [354, 131] on div "46.8% 53.2% Pendiente Visitado" at bounding box center [296, 166] width 390 height 161
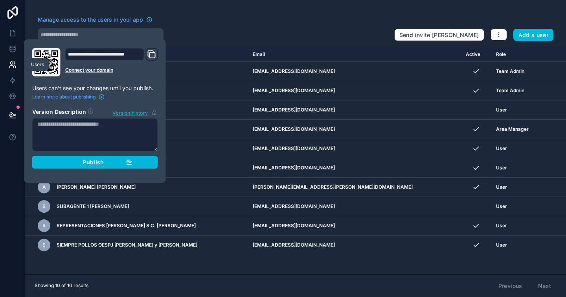
click at [15, 63] on icon at bounding box center [13, 65] width 8 height 8
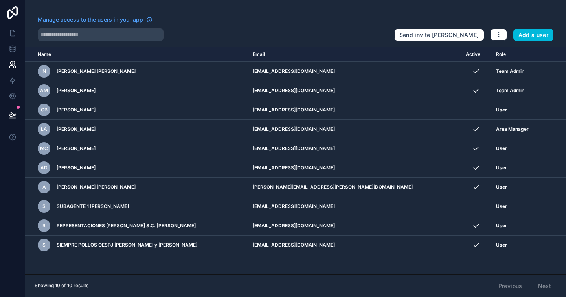
click at [403, 230] on td "[EMAIL_ADDRESS][DOMAIN_NAME]" at bounding box center [355, 225] width 214 height 19
click at [0, 0] on icon "scrollable content" at bounding box center [0, 0] width 0 height 0
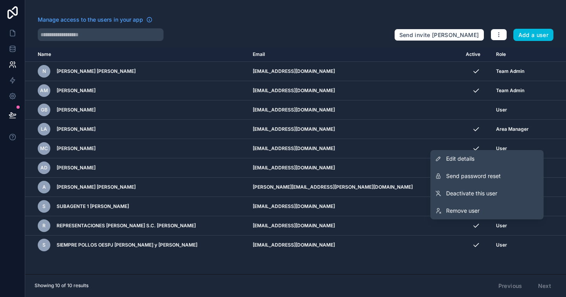
click at [459, 158] on span "Edit details" at bounding box center [460, 159] width 28 height 8
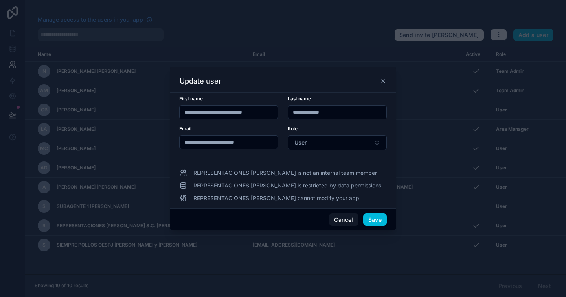
click at [245, 143] on input "**********" at bounding box center [229, 141] width 98 height 11
click at [260, 141] on input "**********" at bounding box center [229, 141] width 98 height 11
drag, startPoint x: 263, startPoint y: 142, endPoint x: 165, endPoint y: 142, distance: 98.7
click at [165, 142] on div "**********" at bounding box center [283, 148] width 566 height 297
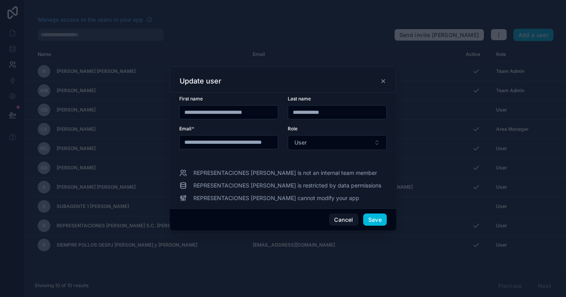
type input "**********"
click at [381, 220] on button "Save" at bounding box center [375, 219] width 24 height 13
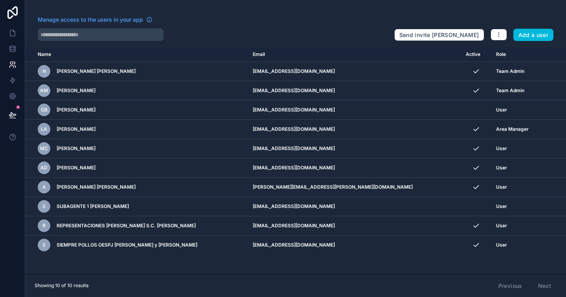
click at [0, 0] on icon "scrollable content" at bounding box center [0, 0] width 0 height 0
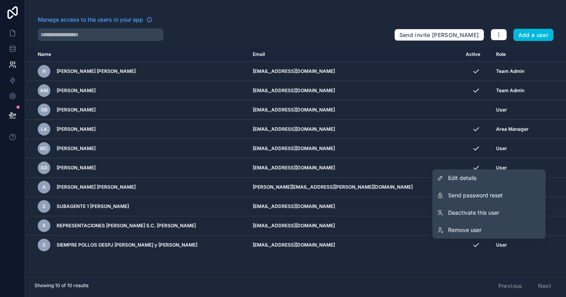
click at [517, 232] on link "Remove user" at bounding box center [489, 229] width 113 height 17
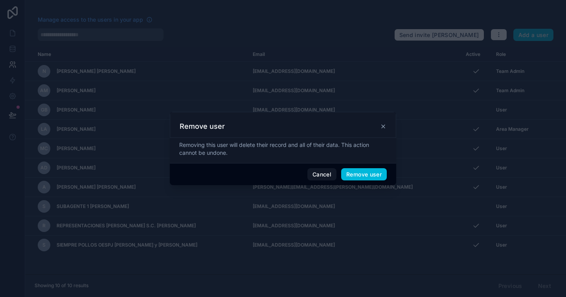
click at [357, 179] on button "Remove user" at bounding box center [364, 174] width 46 height 13
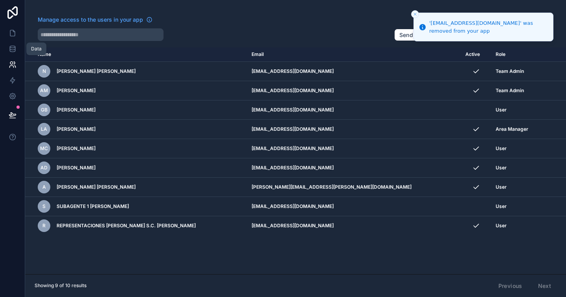
click at [12, 43] on link at bounding box center [12, 49] width 25 height 16
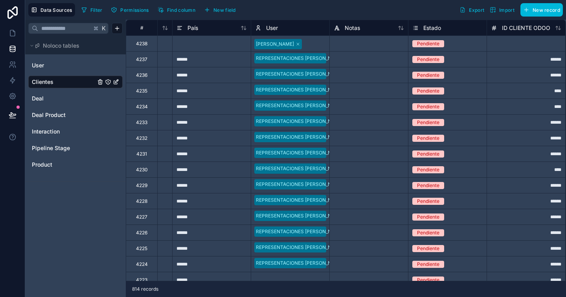
scroll to position [0, 632]
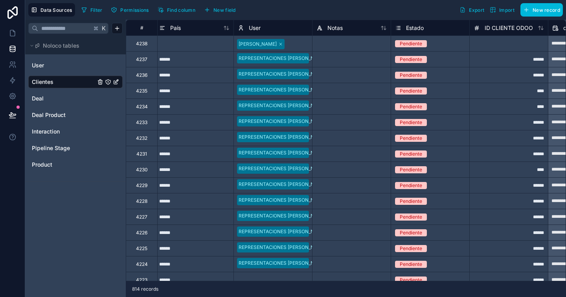
click at [94, 12] on span "Filter" at bounding box center [96, 10] width 12 height 6
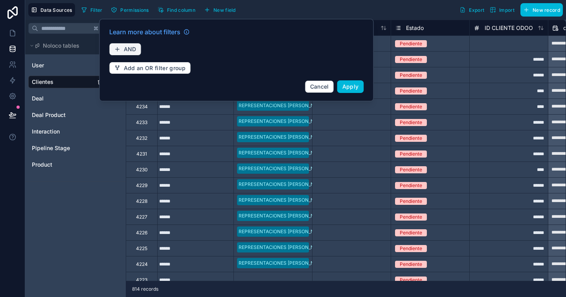
click at [123, 45] on button "AND" at bounding box center [125, 49] width 32 height 13
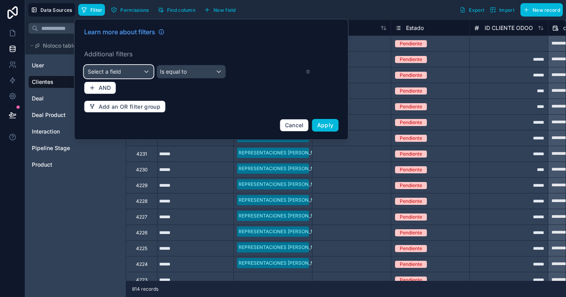
click at [140, 73] on div "Select a field" at bounding box center [119, 71] width 69 height 13
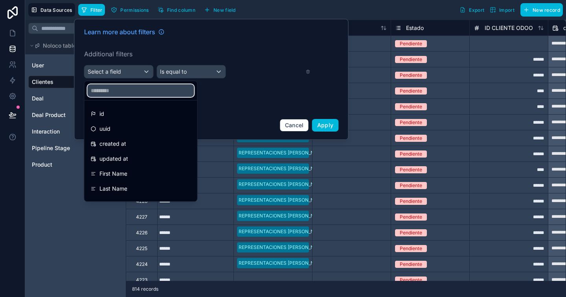
click at [131, 94] on input "text" at bounding box center [141, 90] width 107 height 13
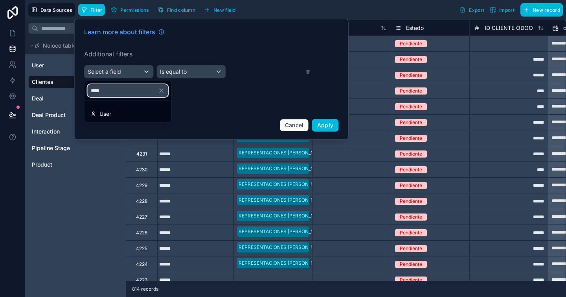
type input "****"
click at [133, 110] on div "User" at bounding box center [128, 113] width 74 height 9
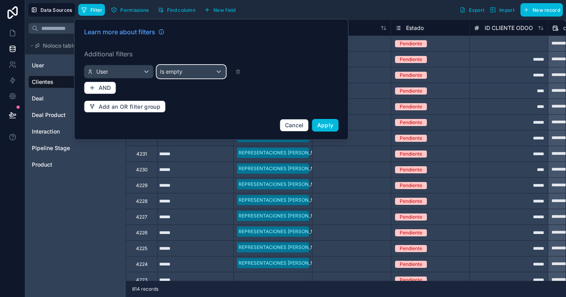
click at [190, 71] on div "Is empty" at bounding box center [191, 71] width 69 height 13
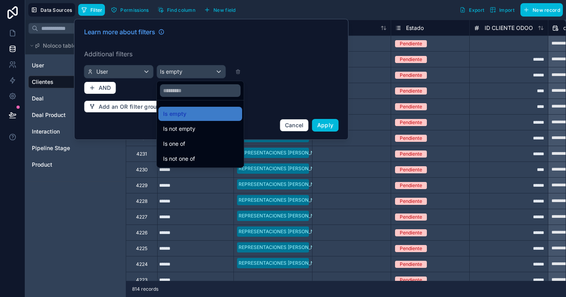
click at [184, 141] on span "Is one of" at bounding box center [174, 143] width 22 height 9
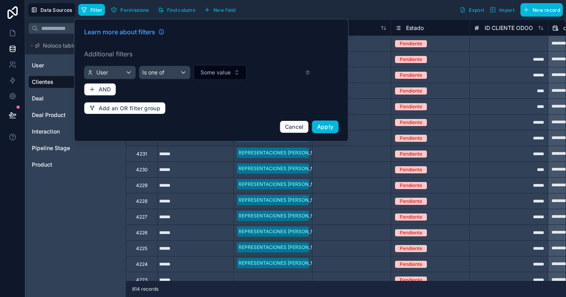
click at [224, 68] on button "Some value" at bounding box center [220, 72] width 53 height 15
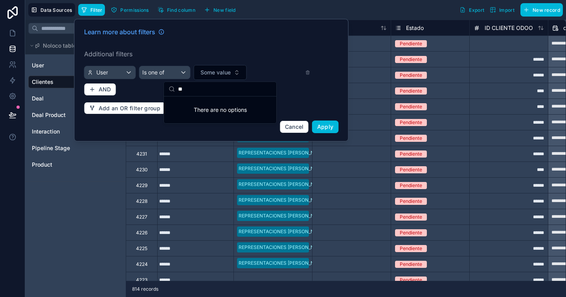
type input "*"
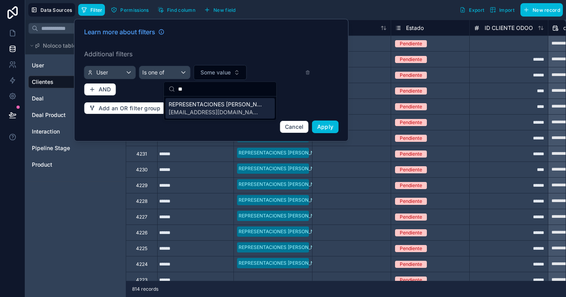
type input "**"
click at [204, 109] on span "representacionesalvarez2025@hotmail.com" at bounding box center [216, 112] width 94 height 8
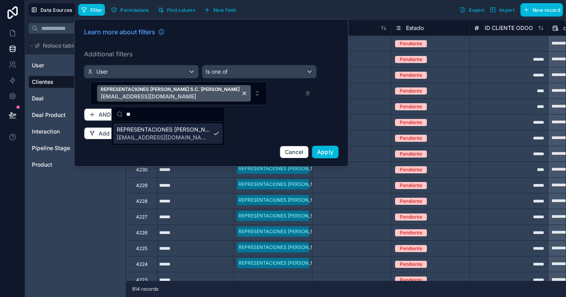
click at [304, 103] on div "REPRESENTACIONES ÁLVAREZ S.C. Cesar y jluis representacionesalvarez2025@hotmail…" at bounding box center [200, 93] width 220 height 24
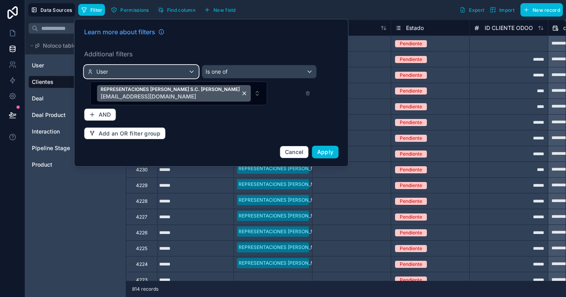
click at [170, 71] on div "User" at bounding box center [142, 71] width 114 height 13
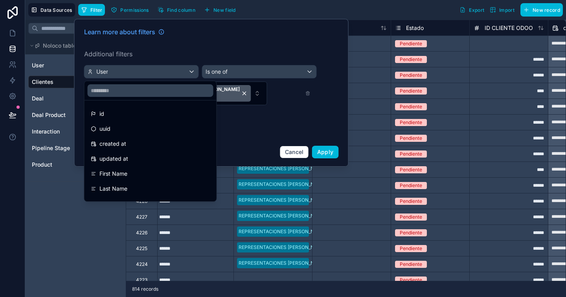
click at [259, 63] on div at bounding box center [211, 92] width 274 height 147
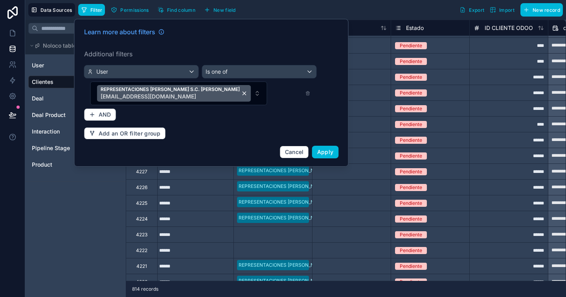
scroll to position [53, 632]
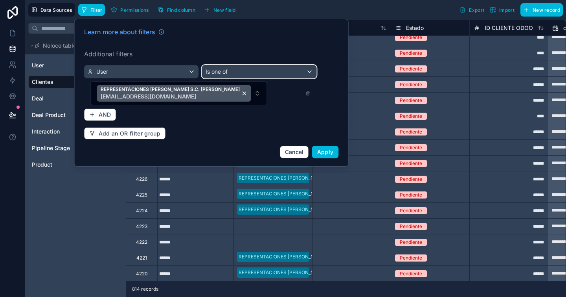
click at [281, 74] on div "Is one of" at bounding box center [260, 71] width 114 height 13
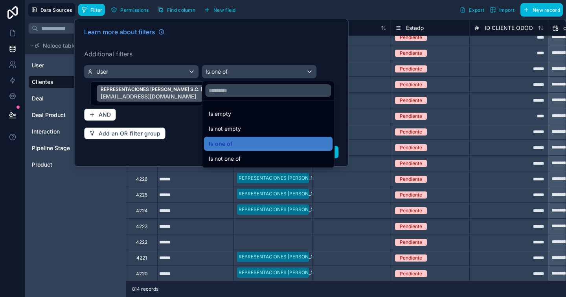
click at [235, 117] on div "Is empty" at bounding box center [269, 113] width 120 height 9
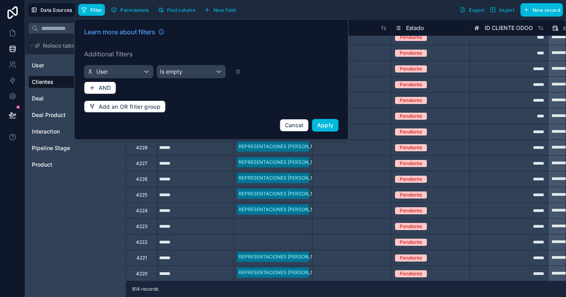
click at [334, 126] on button "Apply" at bounding box center [325, 125] width 27 height 13
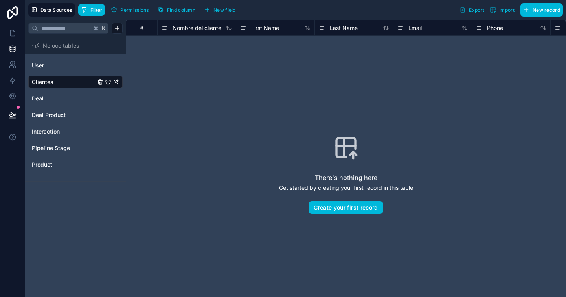
click at [117, 81] on icon "Clientes" at bounding box center [116, 80] width 3 height 3
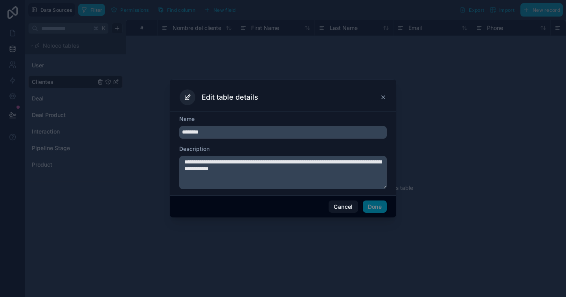
click at [338, 207] on button "Cancel" at bounding box center [343, 206] width 29 height 13
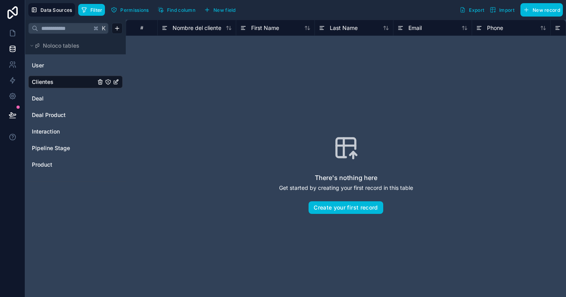
click at [97, 9] on span "Filter" at bounding box center [96, 10] width 12 height 6
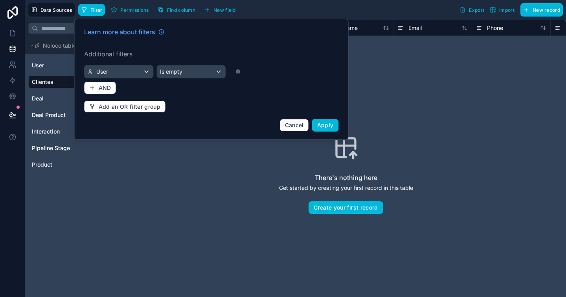
click at [238, 73] on icon at bounding box center [239, 72] width 6 height 6
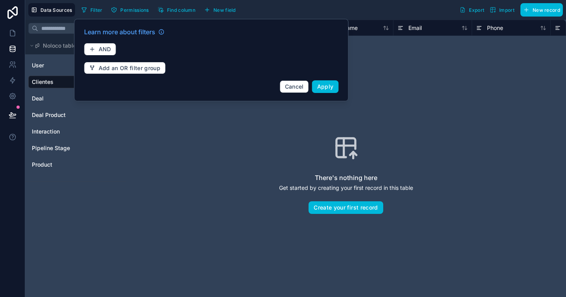
click at [335, 90] on button "Apply" at bounding box center [325, 86] width 27 height 13
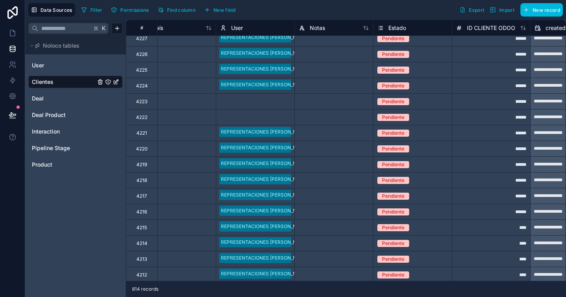
scroll to position [176, 649]
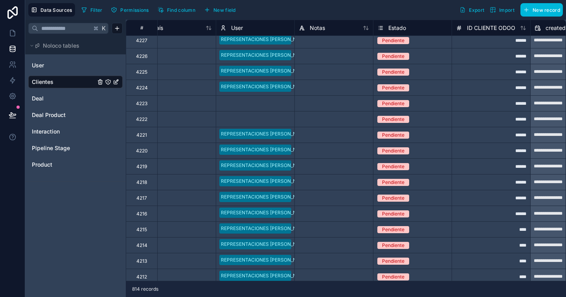
click at [266, 101] on div at bounding box center [271, 104] width 37 height 8
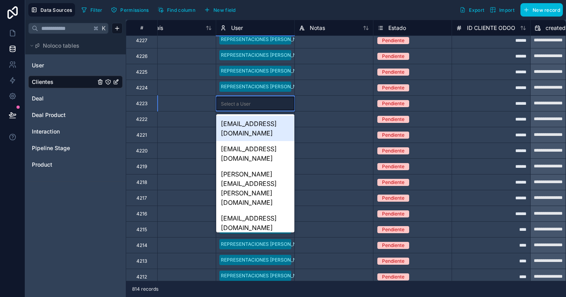
click at [261, 109] on div "Select a User" at bounding box center [255, 103] width 78 height 13
drag, startPoint x: 263, startPoint y: 126, endPoint x: 287, endPoint y: 120, distance: 25.5
click at [263, 126] on div "representacionesalvarez2025@hotmail.com" at bounding box center [255, 128] width 78 height 25
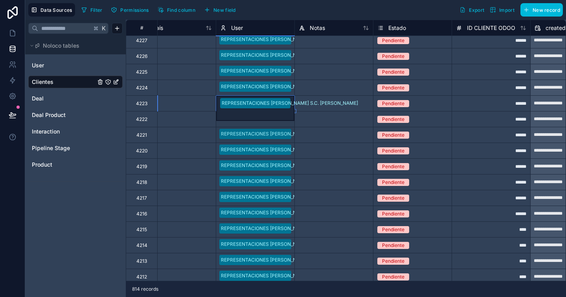
drag, startPoint x: 295, startPoint y: 111, endPoint x: 295, endPoint y: 130, distance: 18.9
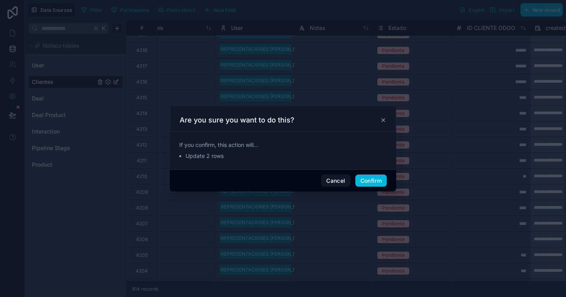
scroll to position [352, 649]
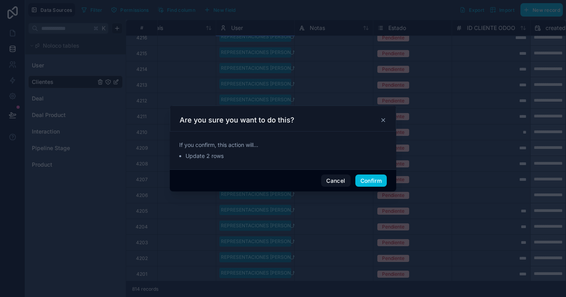
click at [369, 180] on button "Confirm" at bounding box center [370, 180] width 31 height 13
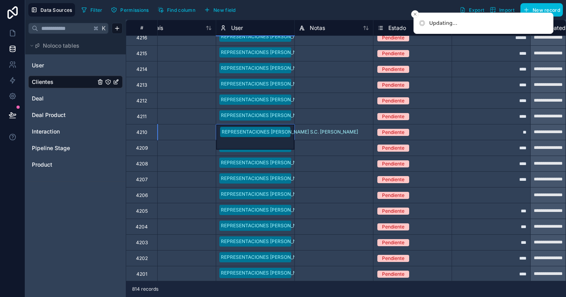
click at [291, 125] on div "REPRESENTACIONES [PERSON_NAME] S.C. [PERSON_NAME] y jluis" at bounding box center [255, 136] width 78 height 25
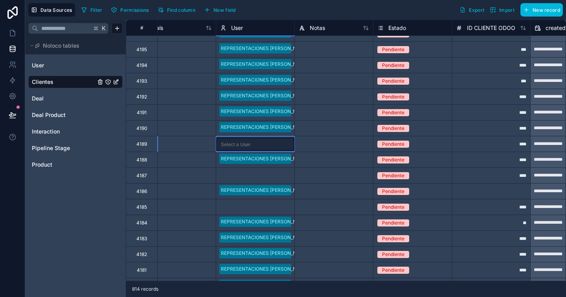
scroll to position [669, 649]
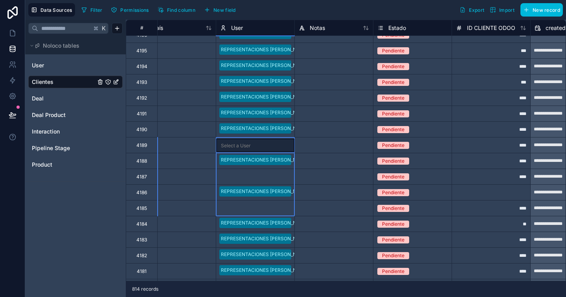
drag, startPoint x: 267, startPoint y: 144, endPoint x: 272, endPoint y: 212, distance: 67.4
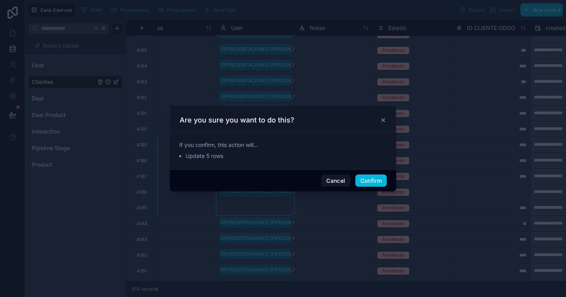
drag, startPoint x: 376, startPoint y: 182, endPoint x: 338, endPoint y: 178, distance: 38.4
click at [376, 182] on button "Confirm" at bounding box center [370, 180] width 31 height 13
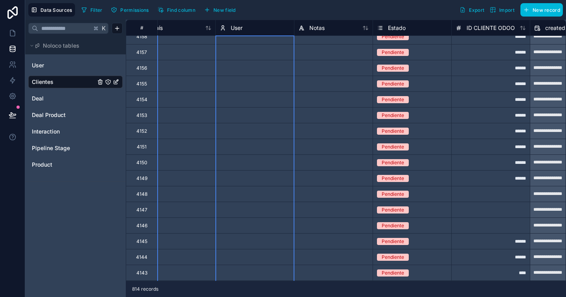
scroll to position [1281, 650]
drag, startPoint x: 253, startPoint y: 60, endPoint x: 270, endPoint y: 293, distance: 233.8
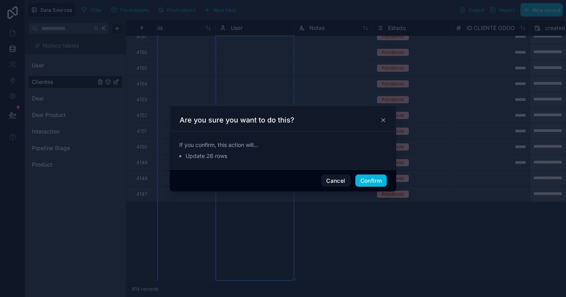
scroll to position [1117, 650]
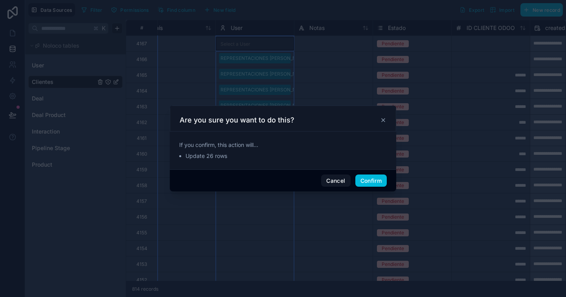
drag, startPoint x: 375, startPoint y: 177, endPoint x: 363, endPoint y: 177, distance: 12.6
click at [375, 177] on button "Confirm" at bounding box center [370, 180] width 31 height 13
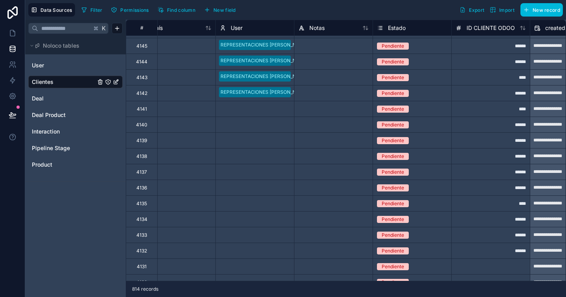
scroll to position [1461, 650]
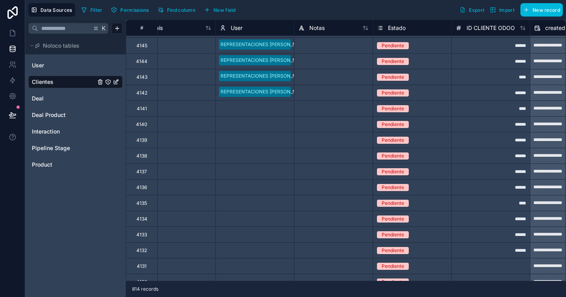
click at [293, 98] on div "REPRESENTACIONES [PERSON_NAME] S.C. [PERSON_NAME] y jluis" at bounding box center [255, 92] width 78 height 15
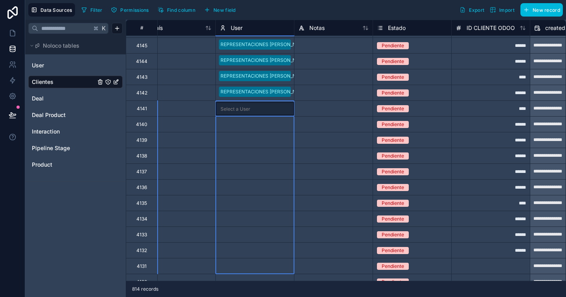
scroll to position [1517, 650]
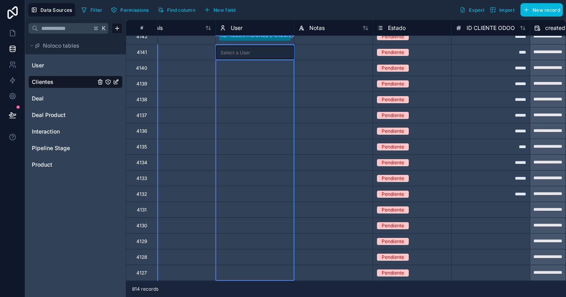
drag, startPoint x: 260, startPoint y: 113, endPoint x: 286, endPoint y: 296, distance: 184.7
click at [286, 296] on div "**********" at bounding box center [346, 158] width 440 height 277
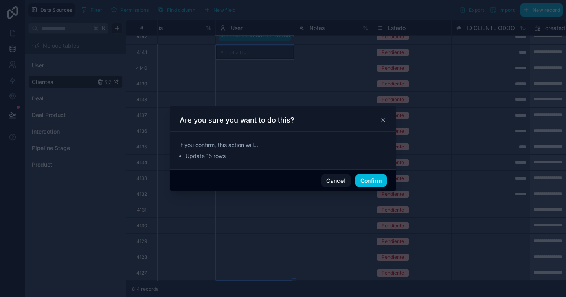
click at [363, 181] on button "Confirm" at bounding box center [370, 180] width 31 height 13
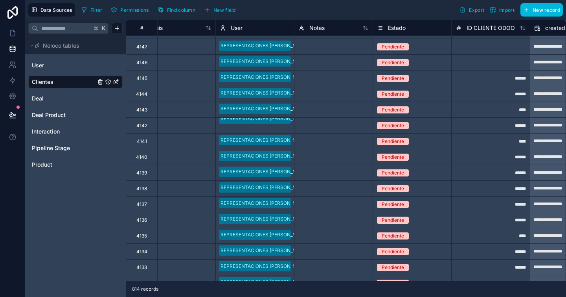
scroll to position [1420, 650]
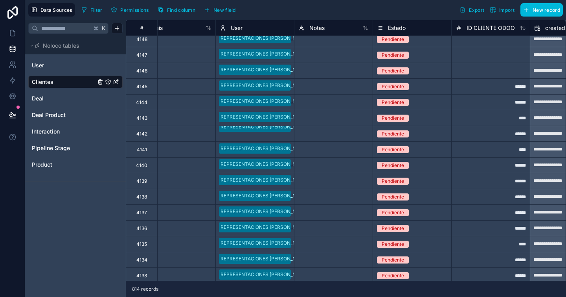
click at [248, 139] on div "REPRESENTACIONES [PERSON_NAME] S.C. [PERSON_NAME] y jluis" at bounding box center [255, 133] width 78 height 15
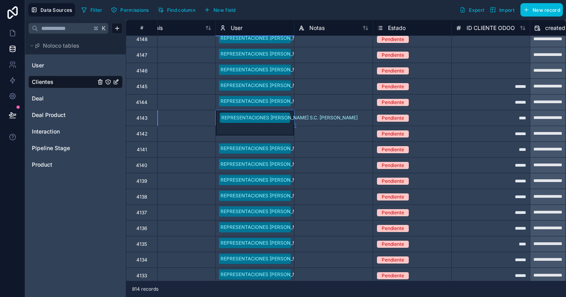
scroll to position [0, 0]
drag, startPoint x: 295, startPoint y: 125, endPoint x: 293, endPoint y: 182, distance: 57.5
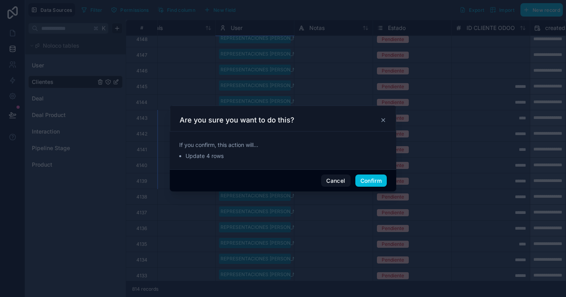
click at [367, 184] on button "Confirm" at bounding box center [370, 180] width 31 height 13
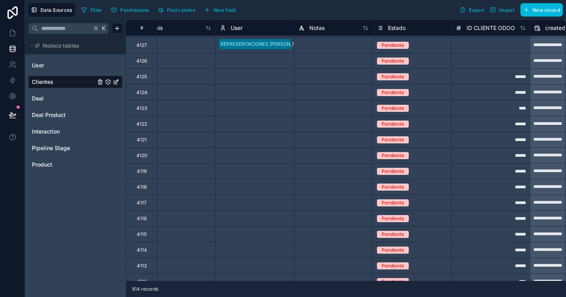
scroll to position [1744, 650]
click at [289, 53] on div "Select a User" at bounding box center [255, 60] width 78 height 15
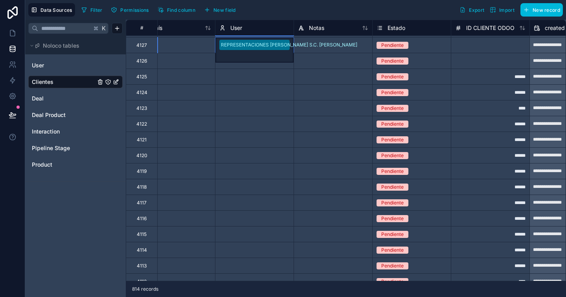
click at [291, 51] on div "REPRESENTACIONES [PERSON_NAME] S.C. [PERSON_NAME] y jluis" at bounding box center [255, 49] width 78 height 25
click at [273, 94] on div at bounding box center [270, 93] width 37 height 8
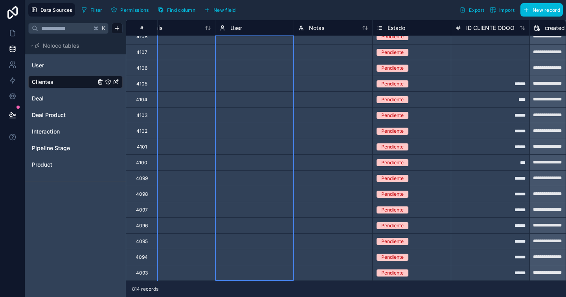
drag, startPoint x: 262, startPoint y: 65, endPoint x: 229, endPoint y: 343, distance: 279.9
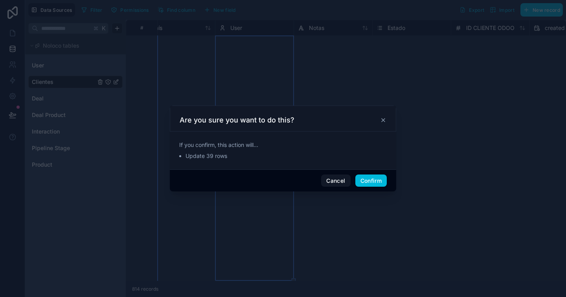
scroll to position [1762, 650]
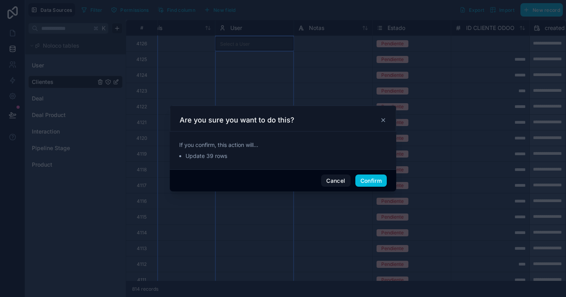
click at [370, 178] on button "Confirm" at bounding box center [370, 180] width 31 height 13
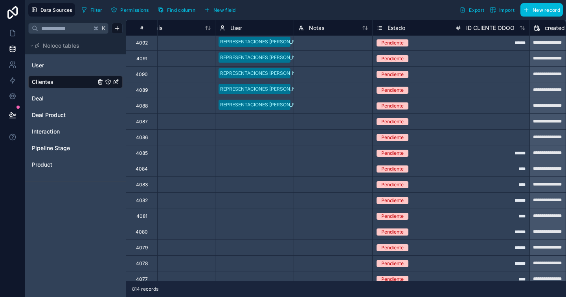
scroll to position [2281, 650]
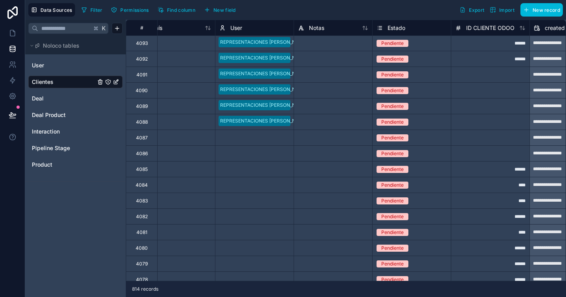
click at [291, 114] on div "REPRESENTACIONES [PERSON_NAME] S.C. [PERSON_NAME] y jluis" at bounding box center [255, 121] width 78 height 15
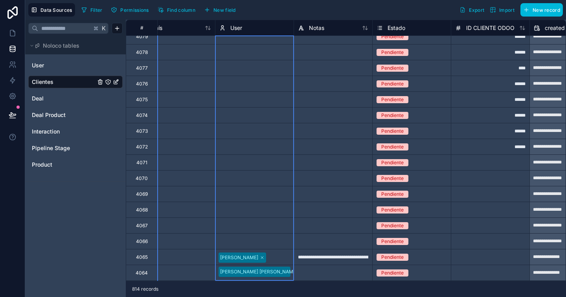
scroll to position [2571, 650]
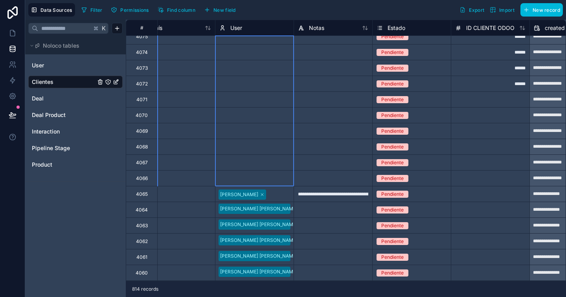
drag, startPoint x: 265, startPoint y: 138, endPoint x: 267, endPoint y: 180, distance: 42.5
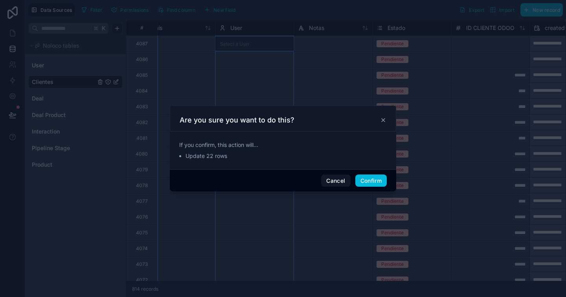
click at [376, 181] on button "Confirm" at bounding box center [370, 180] width 31 height 13
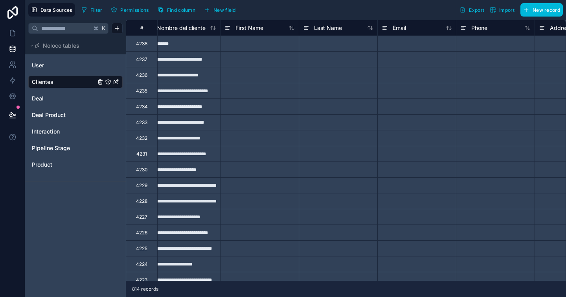
scroll to position [0, 0]
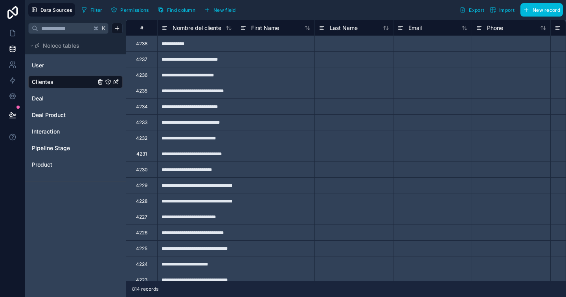
click at [96, 10] on span "Filter" at bounding box center [96, 10] width 12 height 6
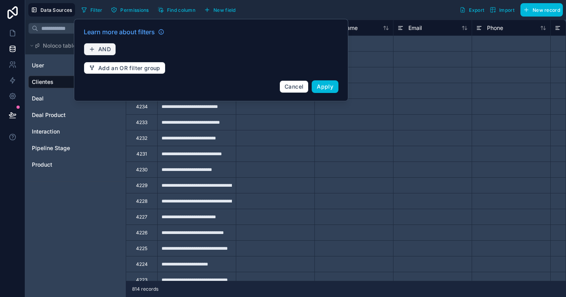
click at [99, 49] on span "AND" at bounding box center [104, 49] width 13 height 7
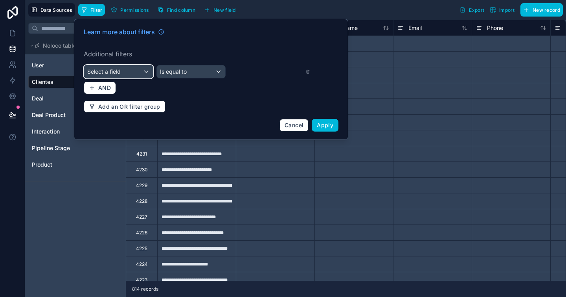
click at [128, 72] on div "Select a field" at bounding box center [118, 71] width 69 height 13
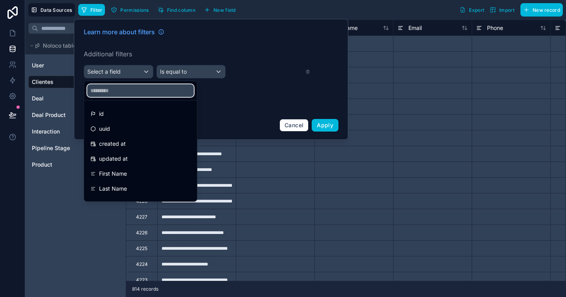
click at [123, 94] on input "text" at bounding box center [140, 90] width 107 height 13
type input "*"
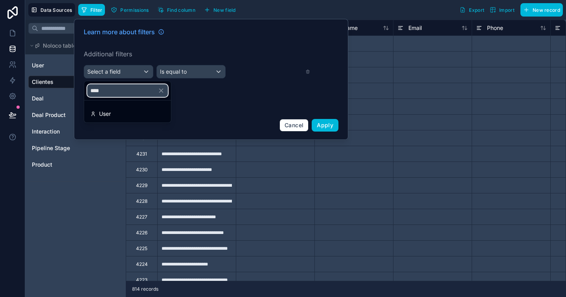
type input "****"
click at [116, 120] on div "User" at bounding box center [128, 114] width 84 height 14
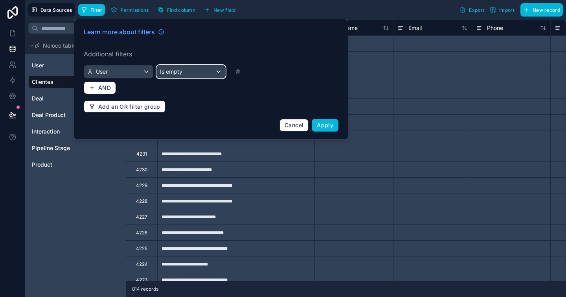
click at [199, 74] on div "Is empty" at bounding box center [191, 71] width 69 height 13
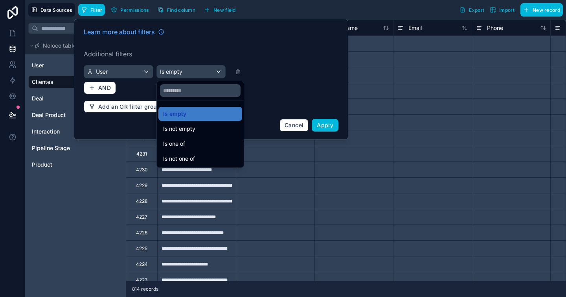
click at [187, 142] on div "Is one of" at bounding box center [200, 143] width 74 height 9
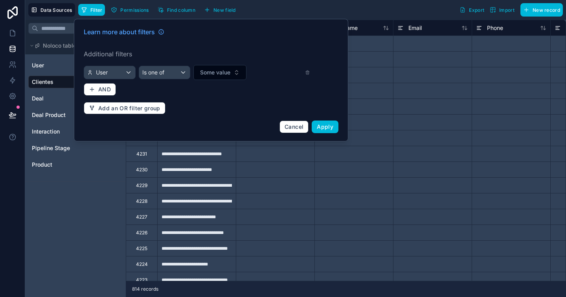
click at [213, 75] on span "Some value" at bounding box center [215, 72] width 30 height 8
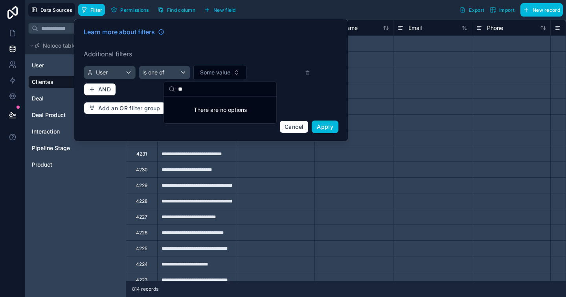
type input "*"
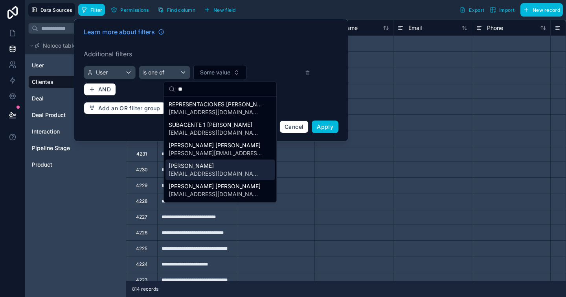
type input "**"
click at [202, 167] on span "[PERSON_NAME]" at bounding box center [216, 166] width 94 height 8
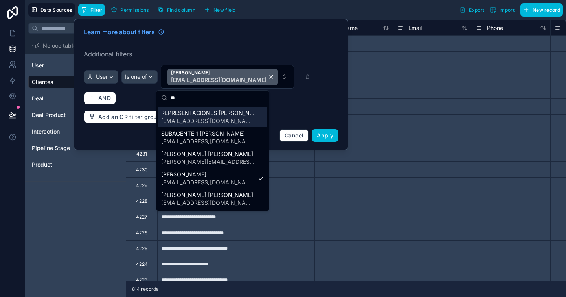
click at [193, 99] on input "**" at bounding box center [218, 97] width 94 height 14
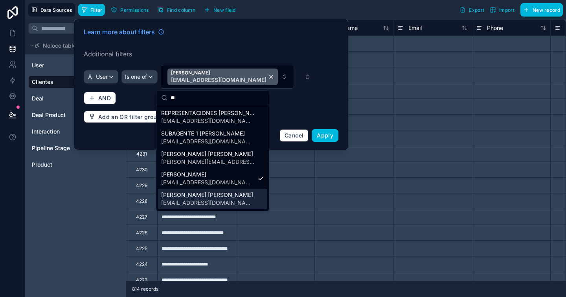
click at [199, 192] on span "[PERSON_NAME] [PERSON_NAME]" at bounding box center [208, 195] width 94 height 8
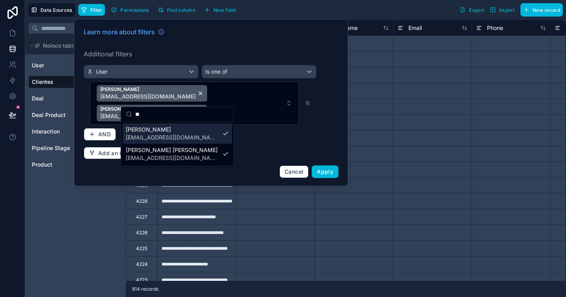
drag, startPoint x: 324, startPoint y: 108, endPoint x: 319, endPoint y: 160, distance: 51.8
click at [324, 108] on div "Learn more about filters Additional filters User Is one of Andrea Martínez ot3@…" at bounding box center [211, 102] width 264 height 160
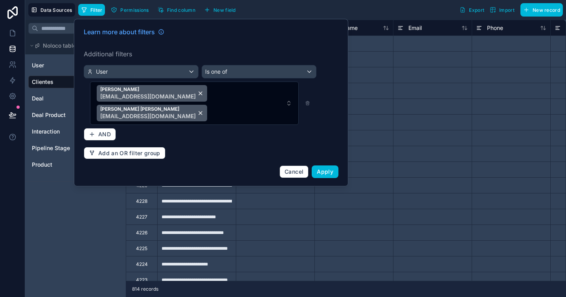
click at [319, 158] on div "Learn more about filters Additional filters User Is one of Andrea Martínez ot3@…" at bounding box center [211, 102] width 264 height 160
click at [320, 165] on button "Apply" at bounding box center [325, 171] width 27 height 13
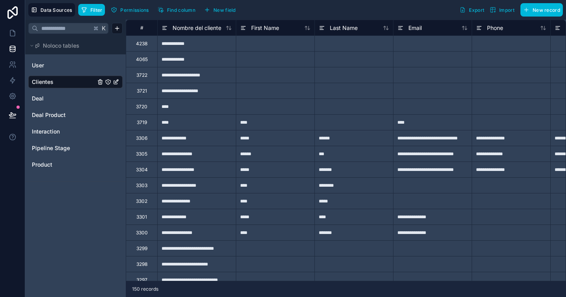
click at [136, 139] on div "3306" at bounding box center [141, 138] width 11 height 6
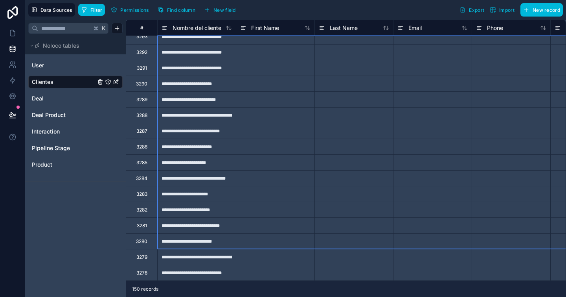
scroll to position [306, 0]
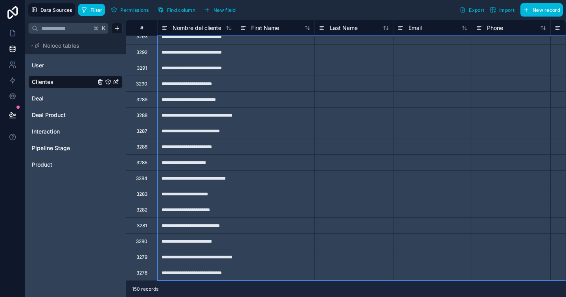
drag, startPoint x: 139, startPoint y: 139, endPoint x: 192, endPoint y: 300, distance: 169.6
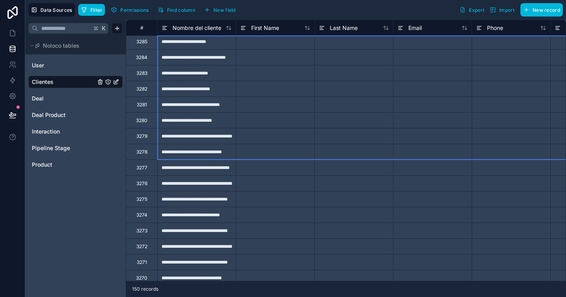
scroll to position [427, 0]
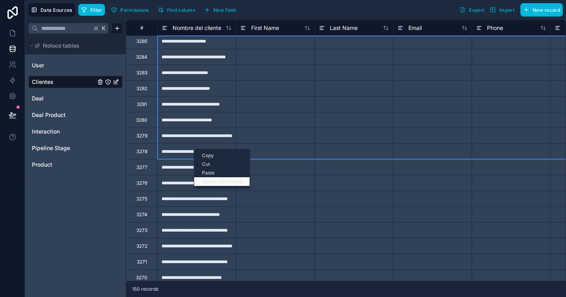
click at [220, 182] on div "Delete rows 7 to 35" at bounding box center [221, 181] width 55 height 9
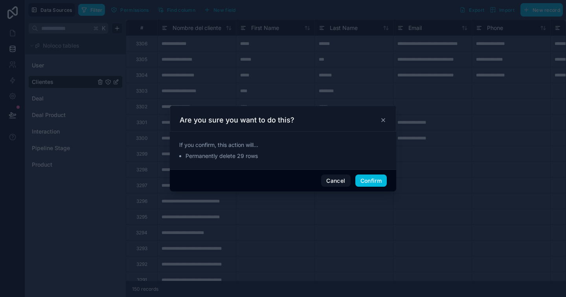
click at [359, 180] on button "Confirm" at bounding box center [370, 180] width 31 height 13
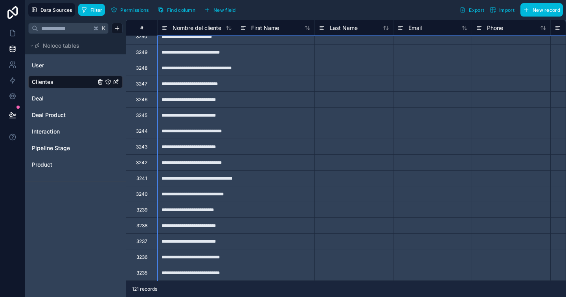
scroll to position [558, 0]
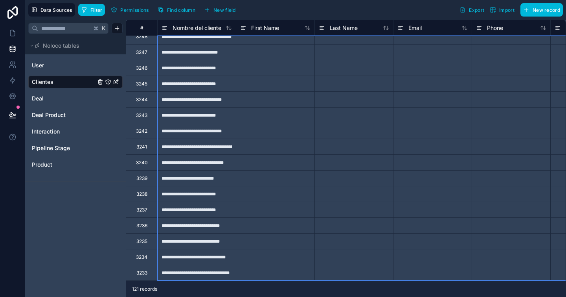
drag, startPoint x: 134, startPoint y: 139, endPoint x: 221, endPoint y: 309, distance: 191.0
click at [265, 199] on div "Delete rows 7 to 51" at bounding box center [248, 199] width 54 height 9
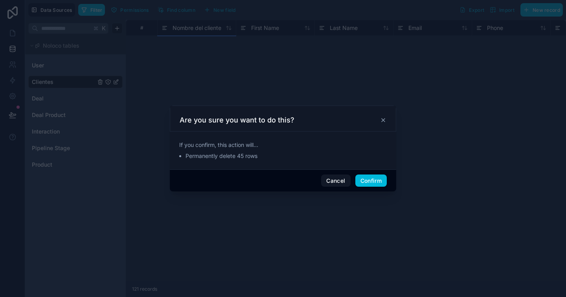
scroll to position [94, 0]
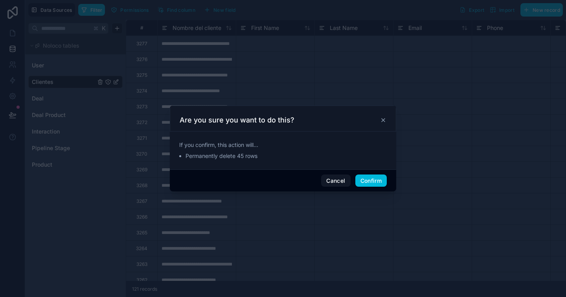
click at [359, 181] on button "Confirm" at bounding box center [370, 180] width 31 height 13
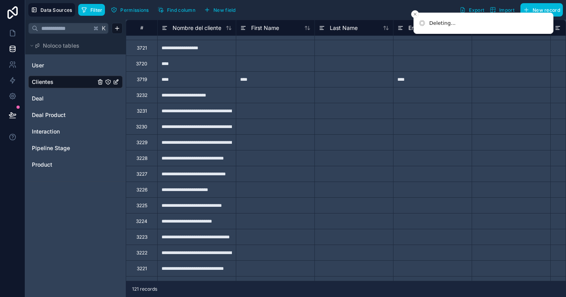
scroll to position [0, 0]
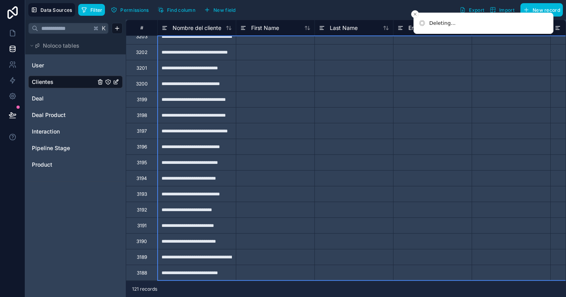
drag, startPoint x: 136, startPoint y: 142, endPoint x: 274, endPoint y: 289, distance: 202.5
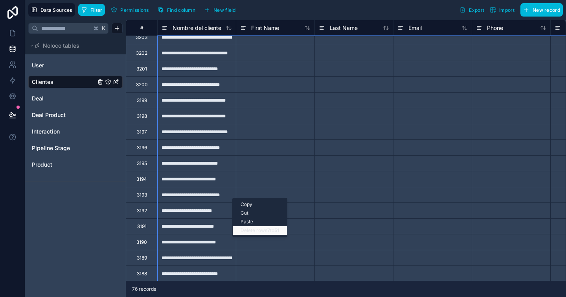
click at [259, 230] on div "Delete rows 7 to 51" at bounding box center [260, 230] width 54 height 9
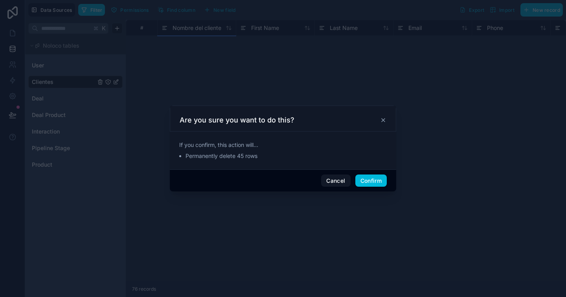
scroll to position [94, 0]
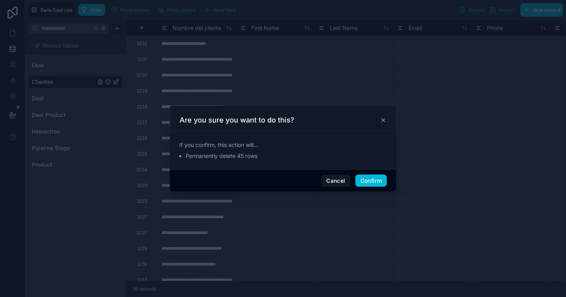
click at [372, 181] on button "Confirm" at bounding box center [370, 180] width 31 height 13
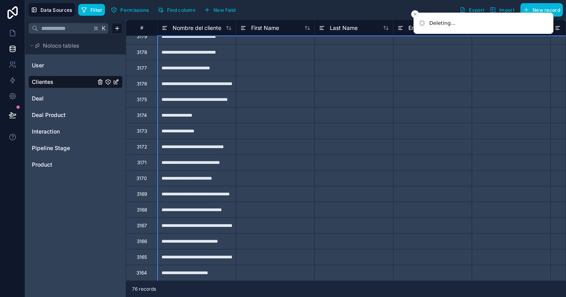
scroll to position [243, 0]
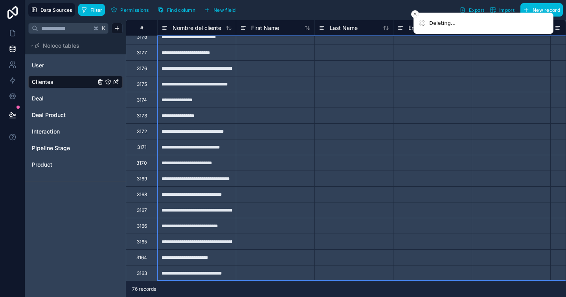
drag, startPoint x: 137, startPoint y: 136, endPoint x: 216, endPoint y: 343, distance: 221.7
click at [195, 148] on div "Delete rows 7 to 31" at bounding box center [203, 147] width 55 height 9
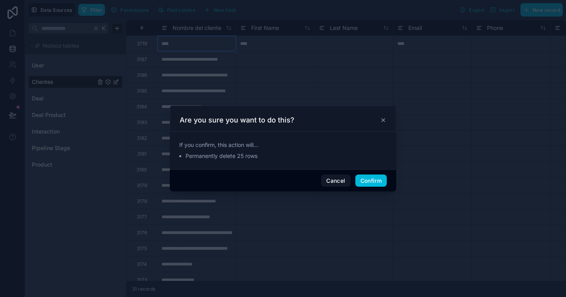
click at [375, 179] on button "Confirm" at bounding box center [370, 180] width 31 height 13
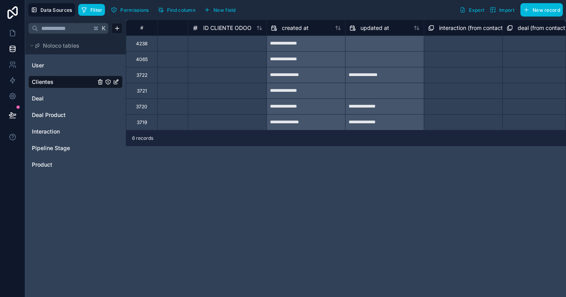
scroll to position [0, 702]
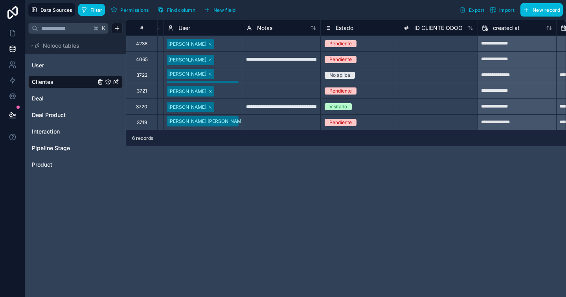
click at [383, 40] on div "Pendiente" at bounding box center [360, 43] width 78 height 9
click at [387, 43] on div "Pendiente" at bounding box center [360, 43] width 78 height 9
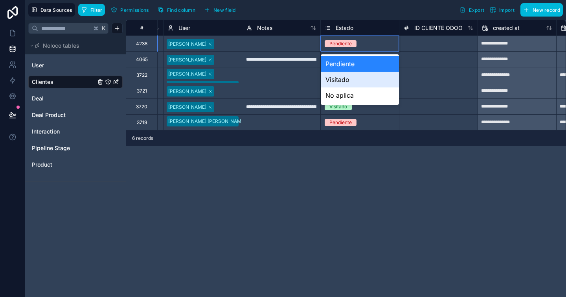
click at [344, 84] on div "Visitado" at bounding box center [360, 80] width 78 height 16
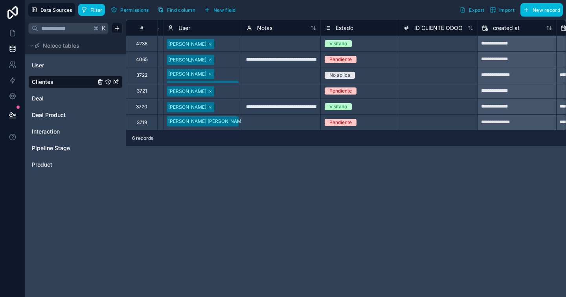
click at [432, 216] on div "**********" at bounding box center [346, 158] width 440 height 277
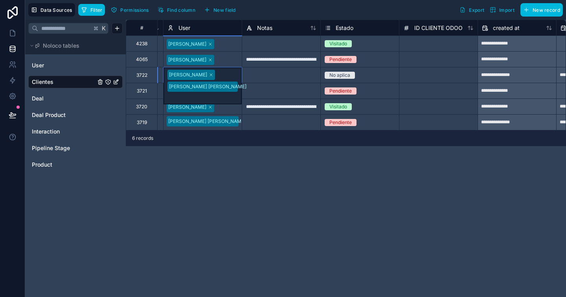
click at [226, 72] on div "Andrea Martínez Nestor Florez Ysabel Mora" at bounding box center [203, 85] width 78 height 37
click at [313, 136] on div "6 records" at bounding box center [346, 138] width 440 height 16
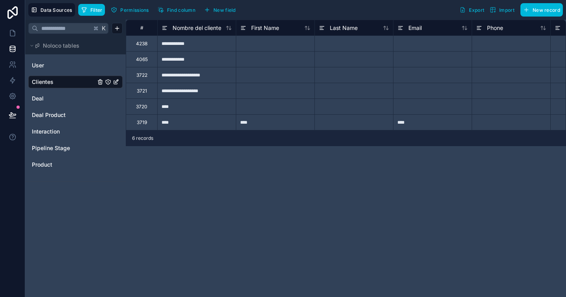
click at [145, 43] on div "4238" at bounding box center [141, 44] width 11 height 6
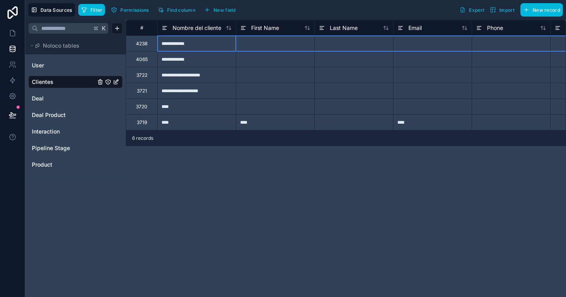
click at [537, 3] on button "New record" at bounding box center [542, 9] width 42 height 13
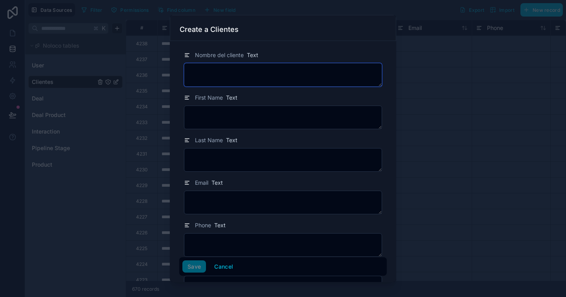
click at [232, 83] on textarea at bounding box center [283, 75] width 198 height 24
type textarea "**********"
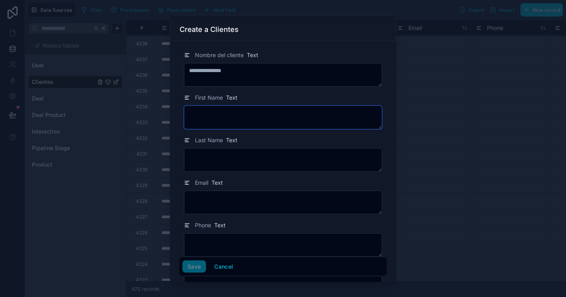
click at [225, 115] on textarea at bounding box center [283, 117] width 198 height 24
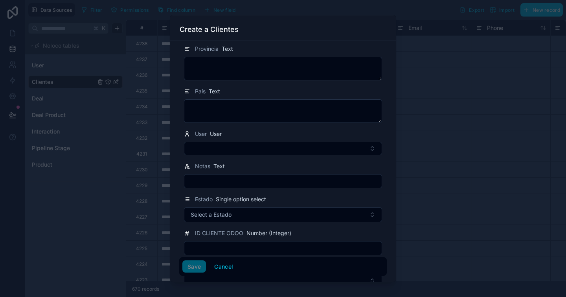
scroll to position [307, 0]
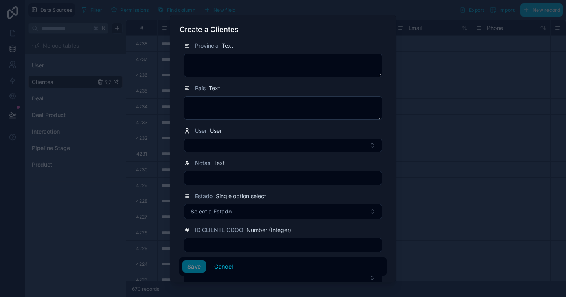
click at [218, 151] on form "**********" at bounding box center [283, 39] width 208 height 604
click at [221, 146] on button "Select Button" at bounding box center [283, 144] width 198 height 13
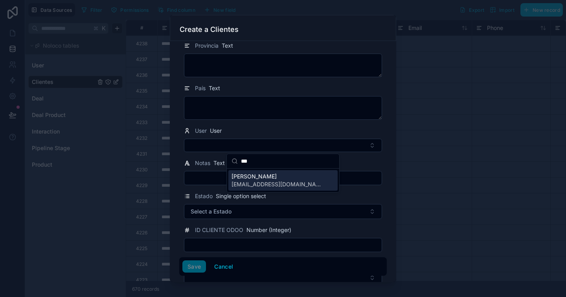
type input "***"
click at [238, 179] on span "[PERSON_NAME]" at bounding box center [279, 176] width 94 height 8
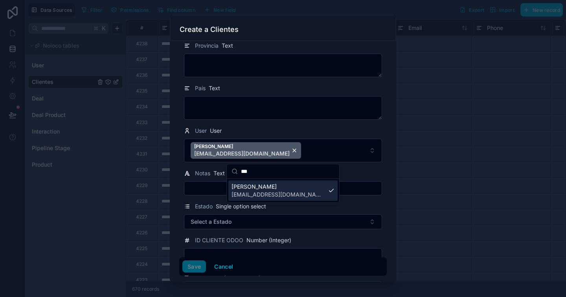
click at [385, 239] on div "ID CLIENTE ODOO Number (Integer)" at bounding box center [283, 248] width 208 height 27
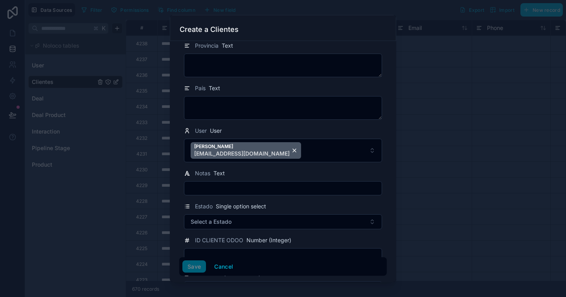
scroll to position [383, 0]
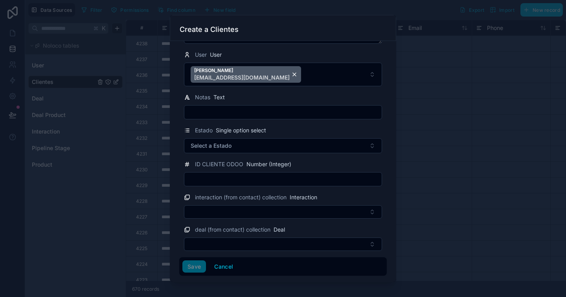
click at [186, 268] on div "Save Cancel" at bounding box center [282, 266] width 201 height 13
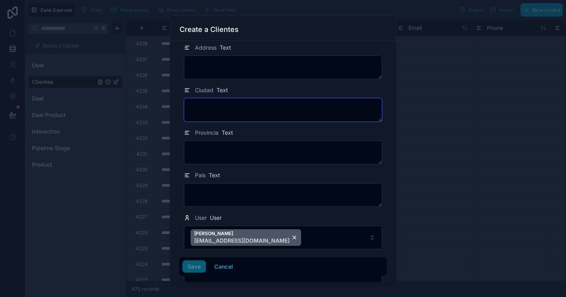
click at [236, 111] on textarea at bounding box center [283, 110] width 198 height 24
type textarea "******"
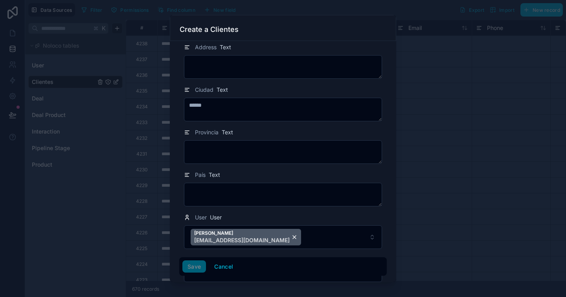
click at [254, 88] on div "Ciudad Text" at bounding box center [283, 89] width 198 height 9
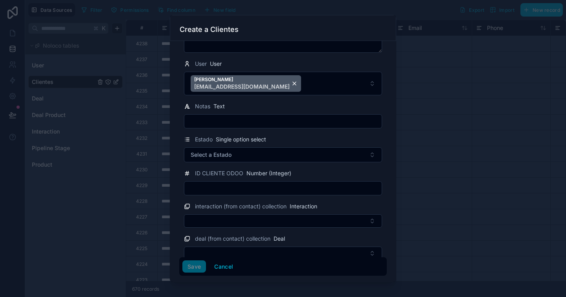
scroll to position [383, 0]
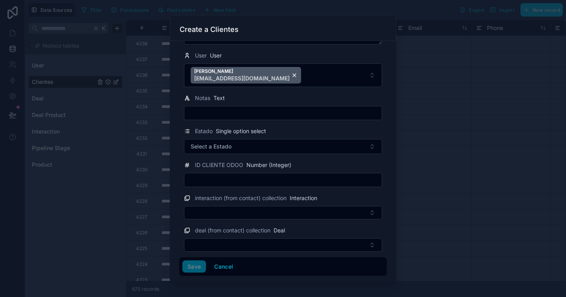
click at [226, 144] on span "Select a Estado" at bounding box center [211, 146] width 41 height 8
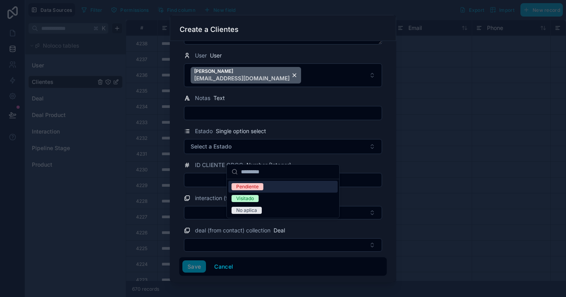
scroll to position [370, 0]
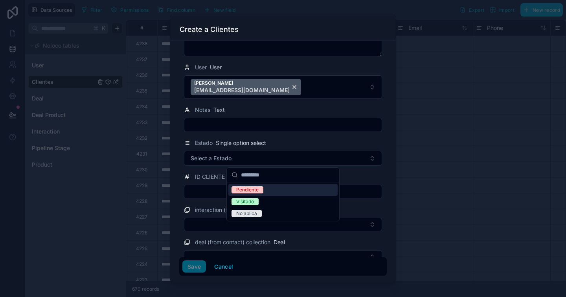
click at [254, 190] on div "Pendiente" at bounding box center [247, 189] width 22 height 7
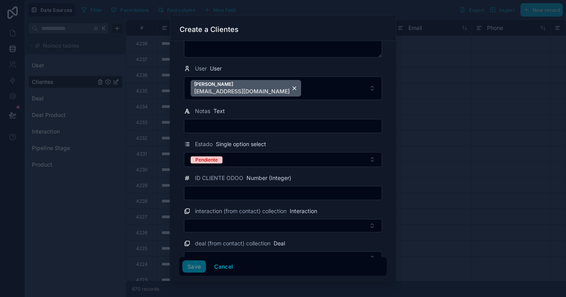
click at [385, 179] on div "ID CLIENTE ODOO Number (Integer)" at bounding box center [283, 186] width 208 height 27
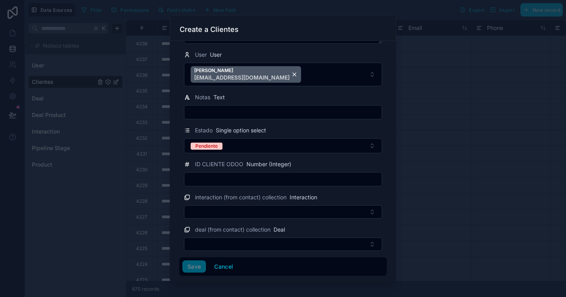
click at [198, 273] on div "Save Cancel" at bounding box center [283, 266] width 208 height 19
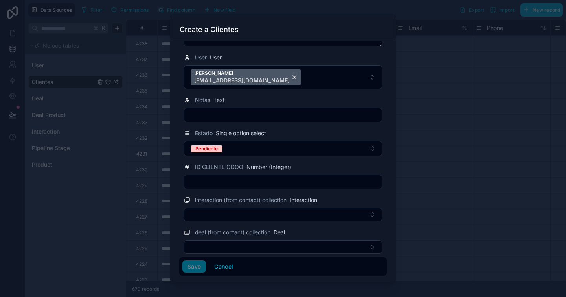
click at [221, 186] on input "text" at bounding box center [282, 181] width 197 height 11
click at [201, 270] on div "Save Cancel" at bounding box center [282, 266] width 201 height 13
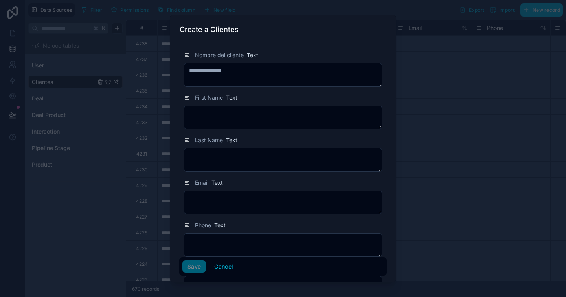
scroll to position [0, 0]
click at [233, 270] on button "Cancel" at bounding box center [223, 266] width 29 height 13
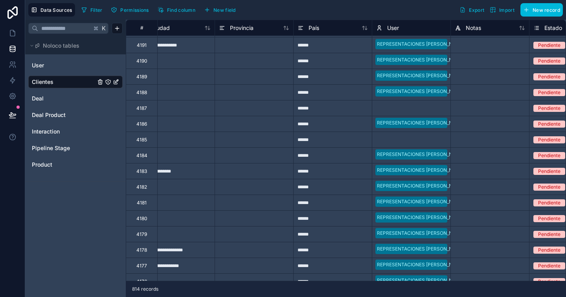
scroll to position [738, 508]
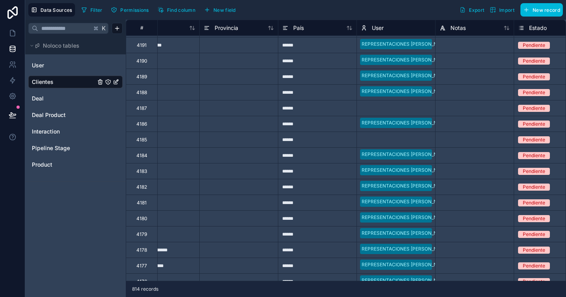
click at [409, 110] on div at bounding box center [412, 109] width 37 height 8
click at [409, 110] on div at bounding box center [413, 109] width 36 height 8
click at [408, 110] on div at bounding box center [413, 109] width 36 height 8
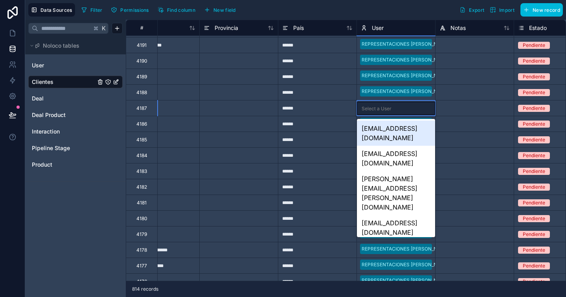
click at [403, 131] on div "representacionesalvarez2025@hotmail.com" at bounding box center [396, 132] width 78 height 25
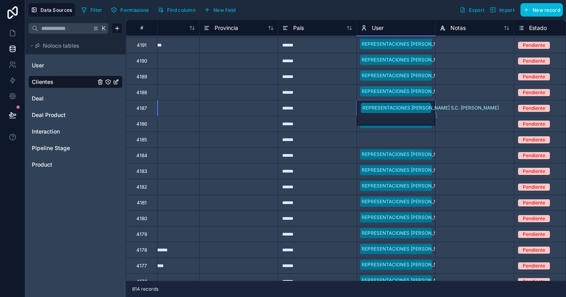
click at [397, 140] on div at bounding box center [412, 140] width 37 height 8
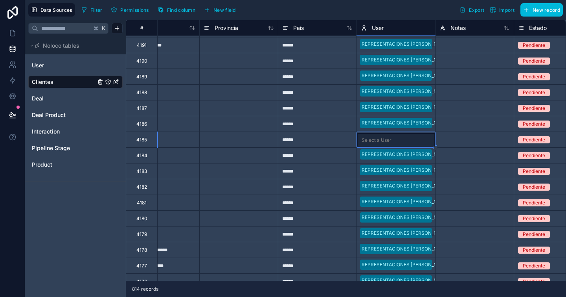
click at [397, 140] on div at bounding box center [413, 140] width 36 height 8
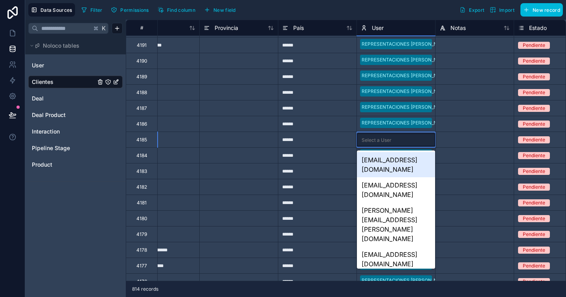
click at [396, 160] on div "representacionesalvarez2025@hotmail.com" at bounding box center [396, 164] width 78 height 25
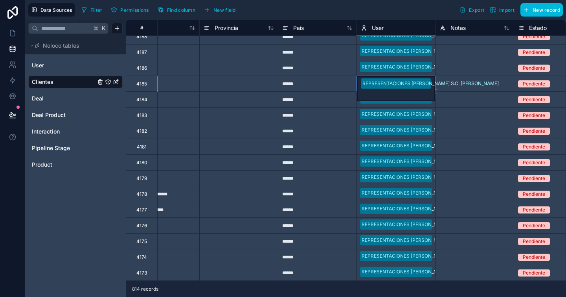
click at [461, 157] on div at bounding box center [474, 162] width 79 height 16
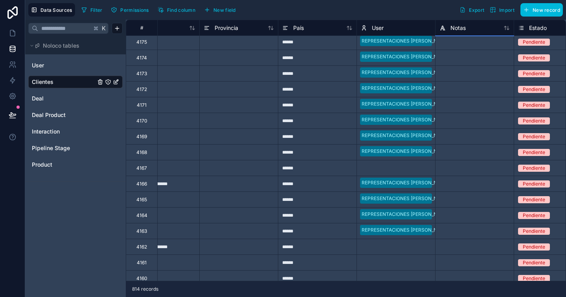
scroll to position [1018, 508]
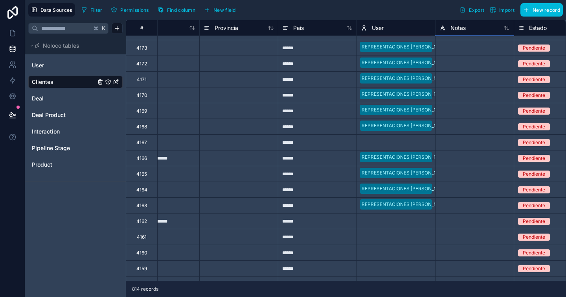
click at [395, 144] on div at bounding box center [412, 143] width 37 height 8
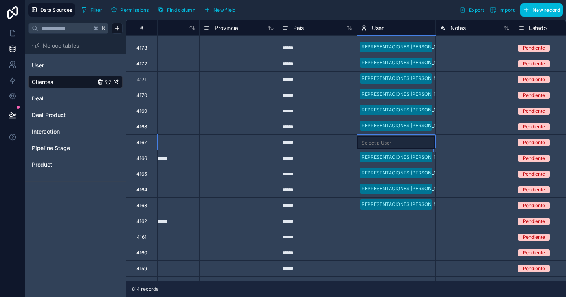
click at [395, 144] on input "text" at bounding box center [395, 143] width 1 height 6
click at [395, 142] on input "text" at bounding box center [395, 143] width 1 height 6
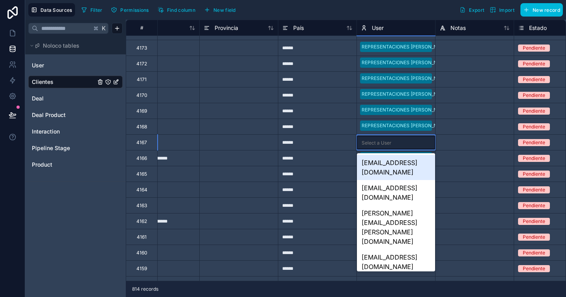
click at [395, 167] on div "representacionesalvarez2025@hotmail.com" at bounding box center [396, 167] width 78 height 25
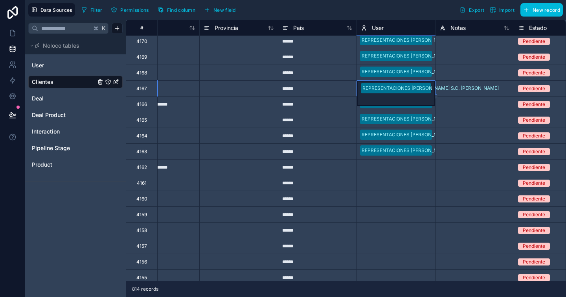
scroll to position [1073, 508]
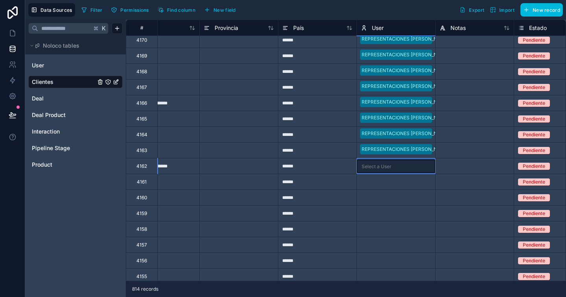
click at [391, 170] on div "Select a User" at bounding box center [396, 165] width 78 height 13
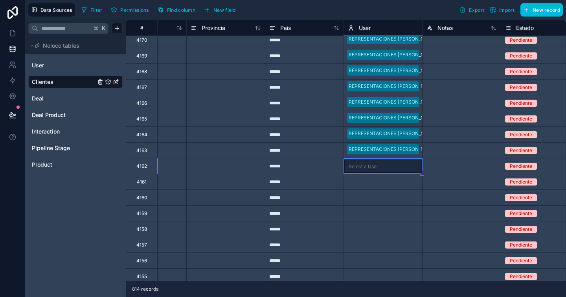
scroll to position [1073, 529]
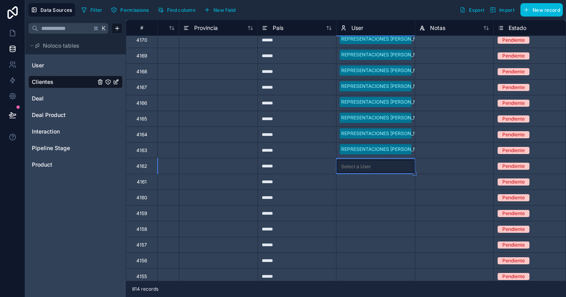
click at [413, 140] on div "REPRESENTACIONES [PERSON_NAME] S.C. [PERSON_NAME] y jluis" at bounding box center [376, 134] width 78 height 15
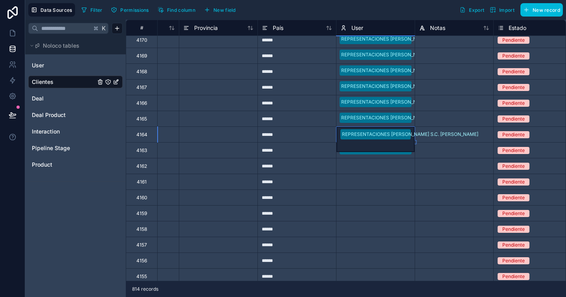
click at [404, 169] on div at bounding box center [392, 166] width 37 height 8
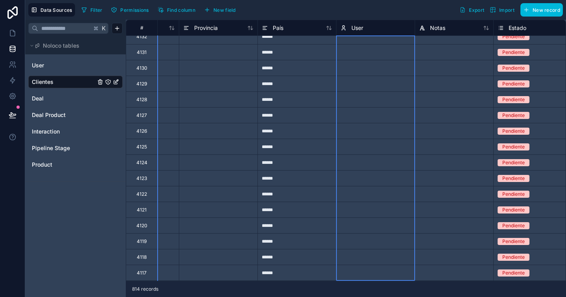
drag, startPoint x: 400, startPoint y: 169, endPoint x: 396, endPoint y: 363, distance: 193.9
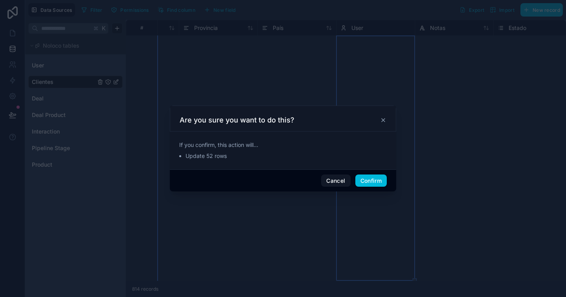
scroll to position [1195, 529]
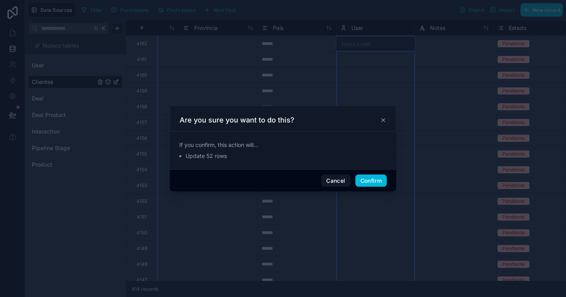
click at [378, 179] on button "Confirm" at bounding box center [370, 180] width 31 height 13
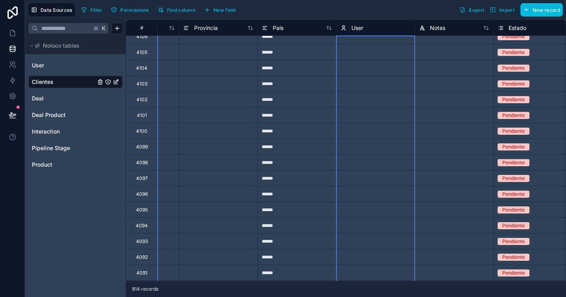
scroll to position [2099, 529]
drag, startPoint x: 396, startPoint y: 50, endPoint x: 398, endPoint y: 366, distance: 316.6
click at [398, 296] on html "**********" at bounding box center [283, 148] width 566 height 297
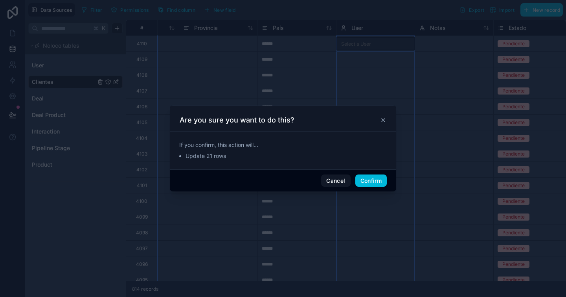
click at [375, 179] on button "Confirm" at bounding box center [370, 180] width 31 height 13
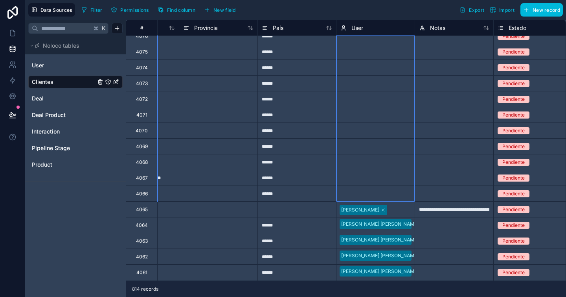
drag, startPoint x: 365, startPoint y: 84, endPoint x: 396, endPoint y: 199, distance: 118.5
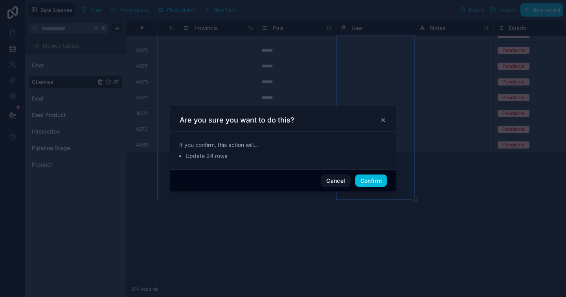
scroll to position [2344, 529]
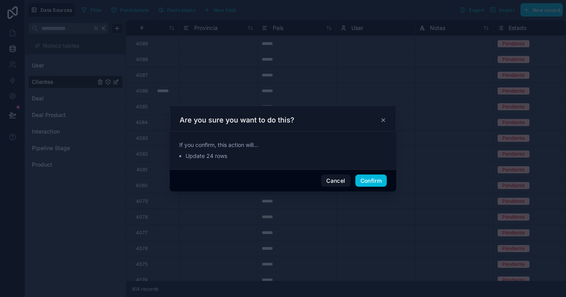
click at [382, 181] on button "Confirm" at bounding box center [370, 180] width 31 height 13
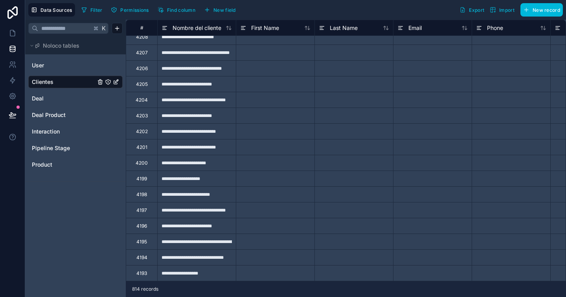
scroll to position [0, 0]
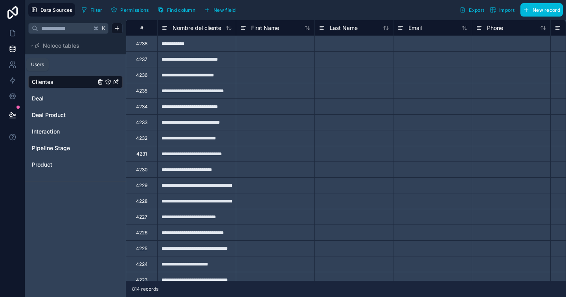
click at [12, 64] on icon at bounding box center [11, 63] width 3 height 3
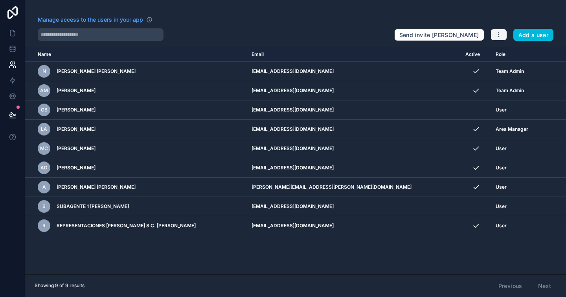
click at [497, 35] on icon "button" at bounding box center [499, 34] width 6 height 6
click at [191, 19] on div "Manage access to the users in your app" at bounding box center [213, 22] width 350 height 13
click at [149, 20] on icon at bounding box center [149, 20] width 6 height 6
drag, startPoint x: 263, startPoint y: 225, endPoint x: 361, endPoint y: 228, distance: 97.6
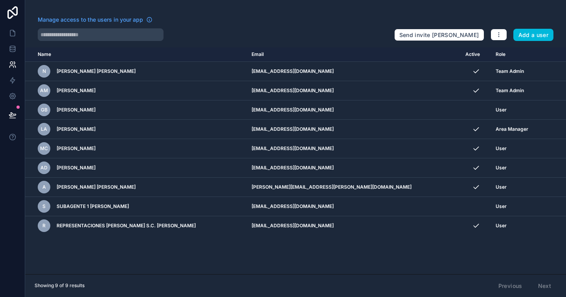
click at [361, 228] on td "representacionesalvarez2025@hotmail.com" at bounding box center [354, 225] width 214 height 19
click at [496, 225] on span "User" at bounding box center [501, 225] width 11 height 6
click at [502, 34] on icon "button" at bounding box center [499, 34] width 6 height 6
click at [0, 0] on div "scrollable content" at bounding box center [0, 0] width 0 height 0
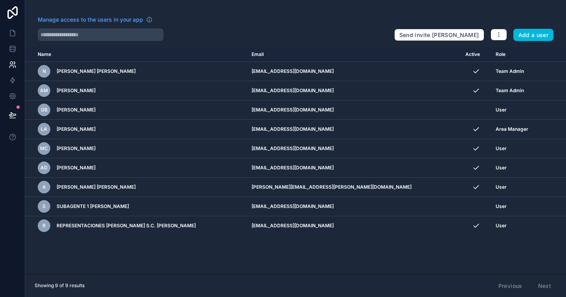
click at [0, 0] on icon "scrollable content" at bounding box center [0, 0] width 0 height 0
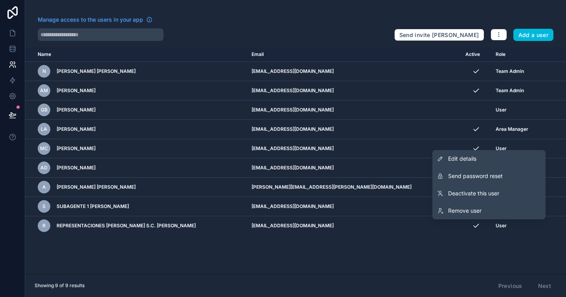
click at [457, 254] on div "Name Email Active Role userTable.email N Nestor Florez Ysabel Mora ot1@ysabelmo…" at bounding box center [295, 160] width 541 height 227
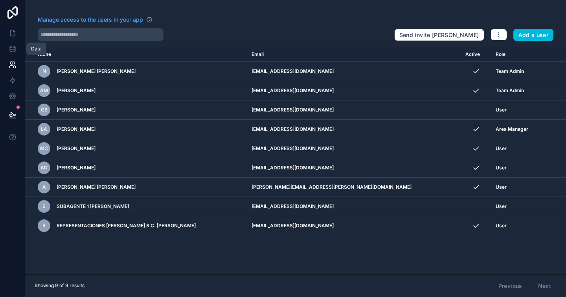
click at [9, 47] on icon at bounding box center [13, 49] width 8 height 8
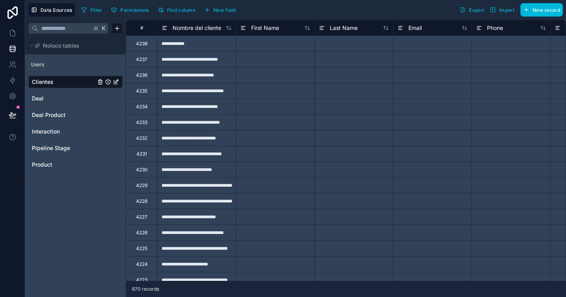
click at [12, 63] on icon at bounding box center [11, 63] width 3 height 3
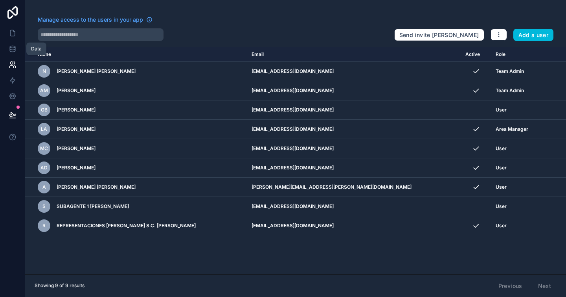
click at [18, 47] on link at bounding box center [12, 49] width 25 height 16
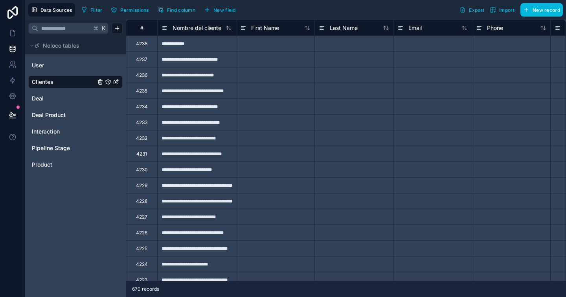
scroll to position [4, 0]
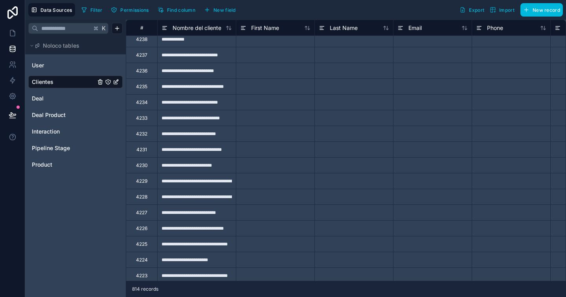
click at [219, 80] on div "**********" at bounding box center [196, 86] width 79 height 16
click at [220, 74] on div "**********" at bounding box center [196, 71] width 79 height 16
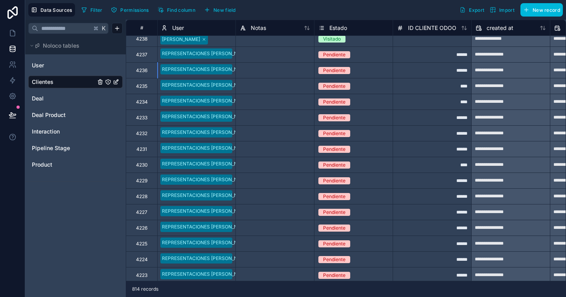
scroll to position [0, 708]
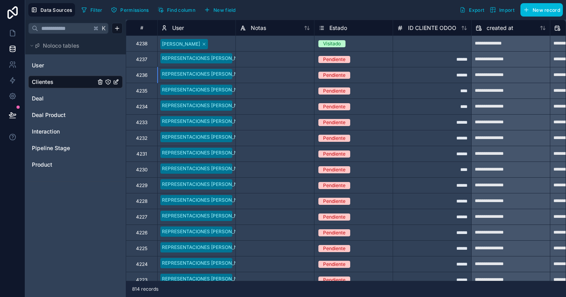
click at [473, 11] on span "Export" at bounding box center [476, 10] width 15 height 6
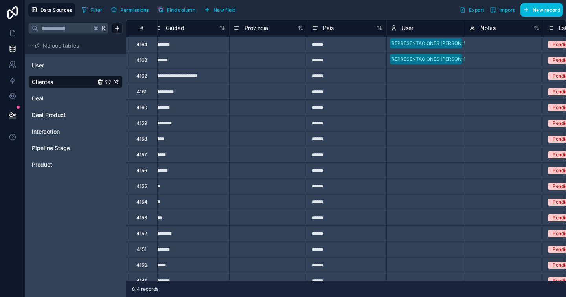
scroll to position [1163, 530]
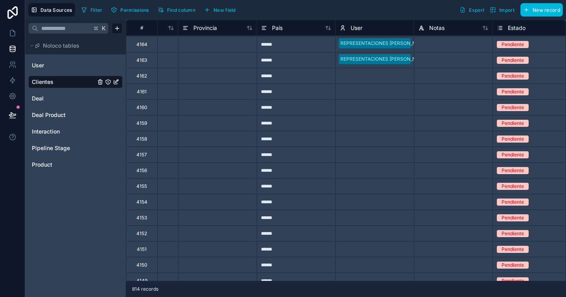
click at [406, 67] on div at bounding box center [375, 70] width 70 height 8
drag, startPoint x: 387, startPoint y: 84, endPoint x: 387, endPoint y: 79, distance: 4.7
click at [387, 84] on div "Select a User" at bounding box center [375, 91] width 78 height 15
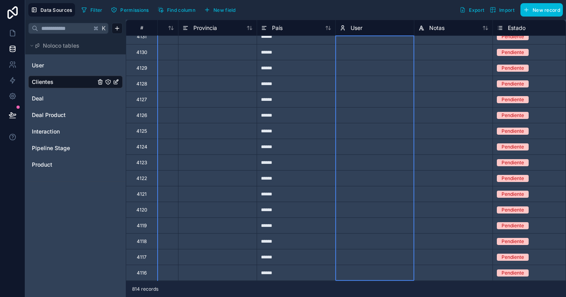
drag, startPoint x: 387, startPoint y: 76, endPoint x: 366, endPoint y: 288, distance: 213.8
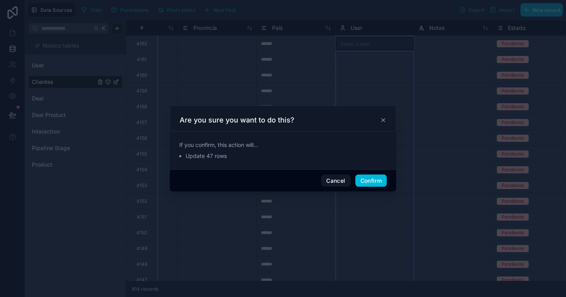
click at [365, 179] on button "Confirm" at bounding box center [370, 180] width 31 height 13
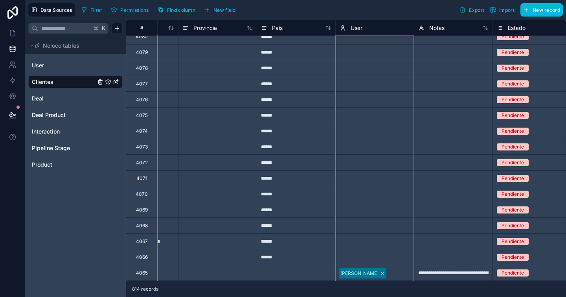
scroll to position [2555, 530]
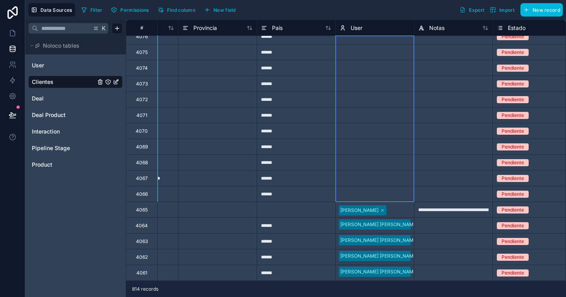
drag, startPoint x: 369, startPoint y: 155, endPoint x: 385, endPoint y: 192, distance: 40.2
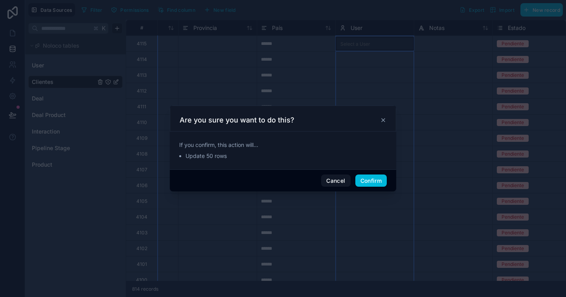
click at [366, 178] on button "Confirm" at bounding box center [370, 180] width 31 height 13
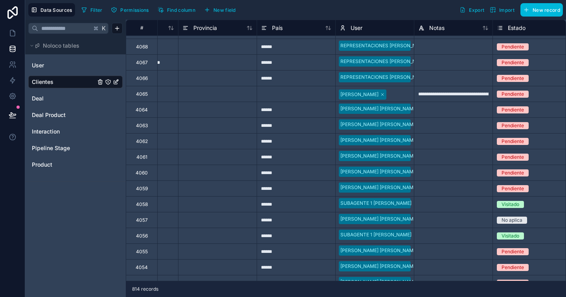
scroll to position [2610, 530]
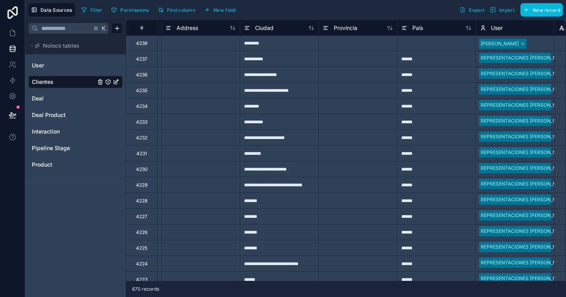
scroll to position [0, 388]
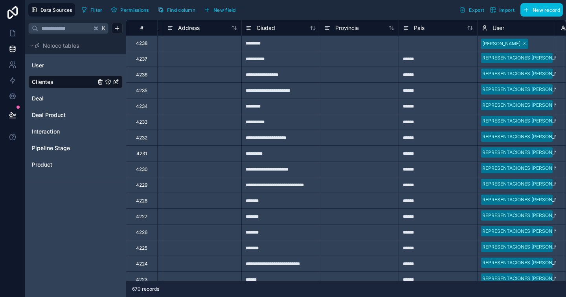
click at [414, 56] on div "******" at bounding box center [438, 59] width 79 height 16
click at [417, 47] on div at bounding box center [438, 43] width 79 height 16
type input "******"
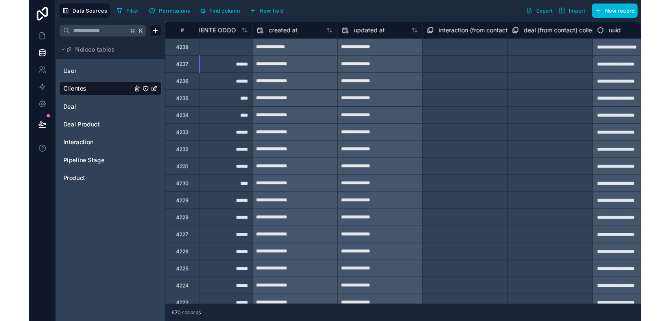
scroll to position [0, 1007]
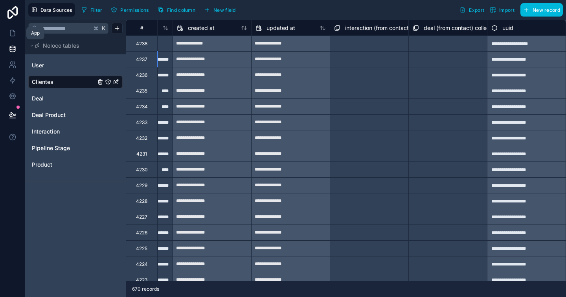
click at [18, 35] on link at bounding box center [12, 33] width 25 height 16
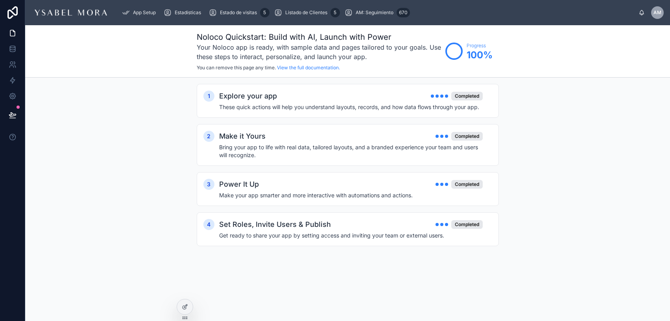
click at [240, 15] on span "Estado de visitas" at bounding box center [238, 12] width 37 height 6
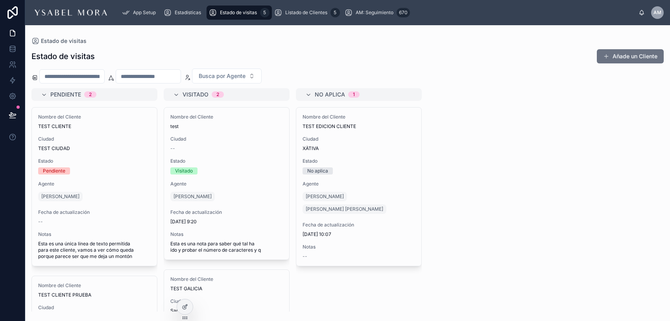
click at [566, 54] on button "Añade un Cliente" at bounding box center [630, 56] width 67 height 14
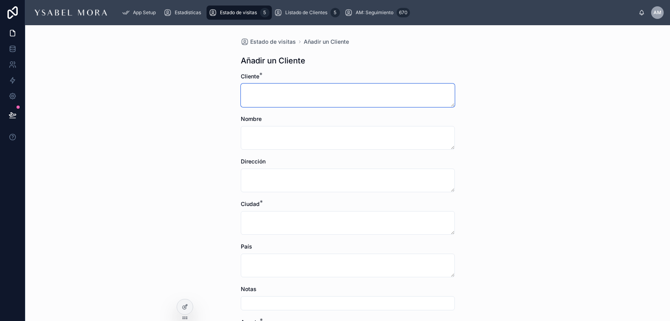
click at [268, 95] on textarea at bounding box center [348, 95] width 214 height 24
type textarea "*"
drag, startPoint x: 308, startPoint y: 92, endPoint x: 242, endPoint y: 92, distance: 66.1
click at [242, 92] on textarea "**********" at bounding box center [348, 95] width 214 height 24
type textarea "**********"
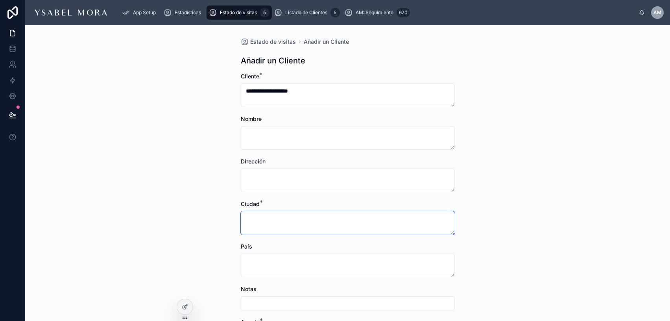
click at [258, 219] on textarea at bounding box center [348, 223] width 214 height 24
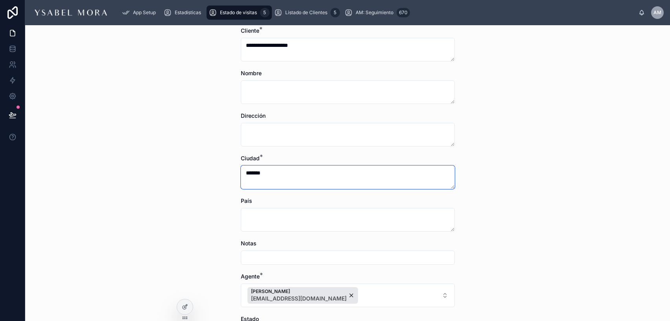
scroll to position [89, 0]
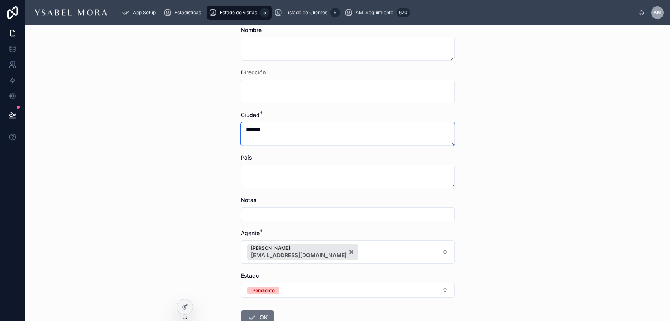
type textarea "*******"
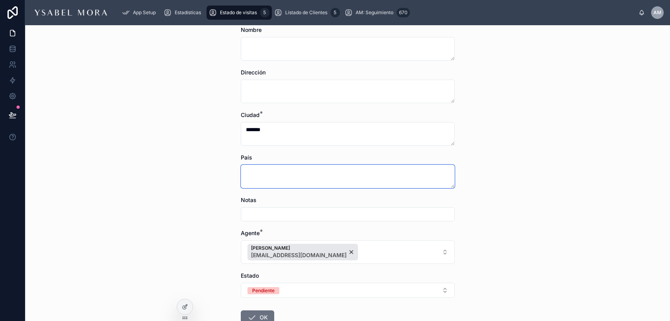
click at [259, 177] on textarea at bounding box center [348, 176] width 214 height 24
type textarea "*"
type textarea "******"
click at [298, 286] on button "Pendiente" at bounding box center [348, 289] width 214 height 15
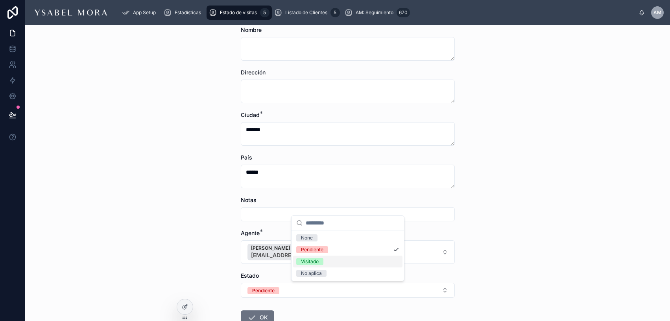
click at [316, 258] on div "Visitado" at bounding box center [310, 261] width 18 height 7
click at [196, 281] on div "**********" at bounding box center [347, 172] width 645 height 295
click at [262, 296] on button "OK" at bounding box center [257, 317] width 33 height 14
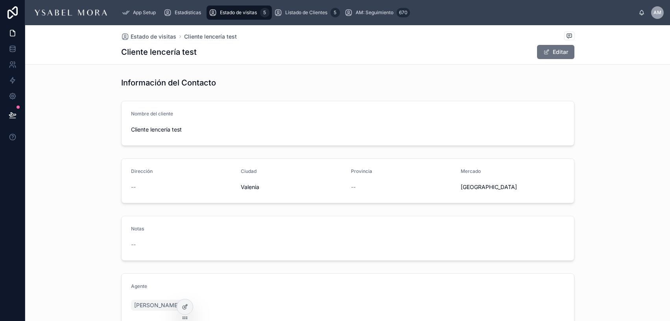
click at [553, 54] on button "Editar" at bounding box center [555, 52] width 37 height 14
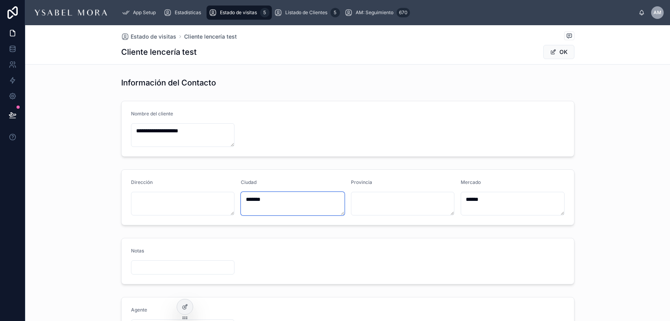
click at [260, 197] on textarea "*******" at bounding box center [293, 204] width 104 height 24
type textarea "********"
click at [105, 173] on div "Dirección Ciudad ******** Provincia Mercado ******" at bounding box center [347, 197] width 645 height 62
click at [551, 45] on button "OK" at bounding box center [558, 52] width 31 height 14
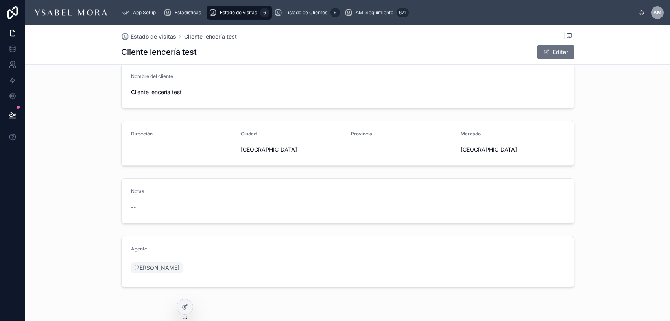
scroll to position [39, 0]
click at [188, 296] on div at bounding box center [185, 306] width 16 height 15
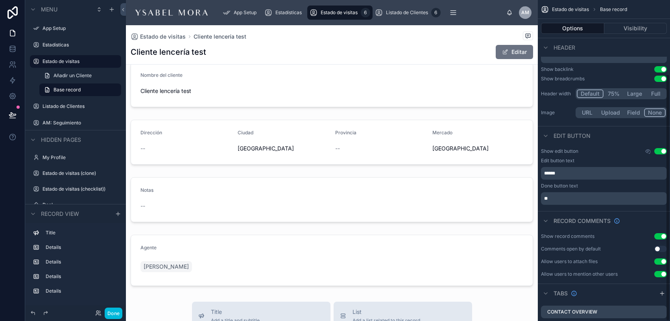
scroll to position [96, 0]
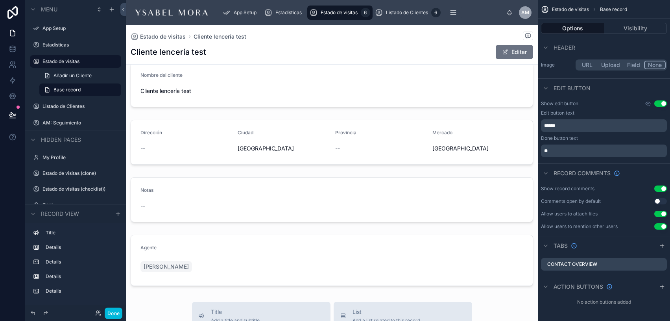
click at [463, 97] on div at bounding box center [332, 84] width 412 height 51
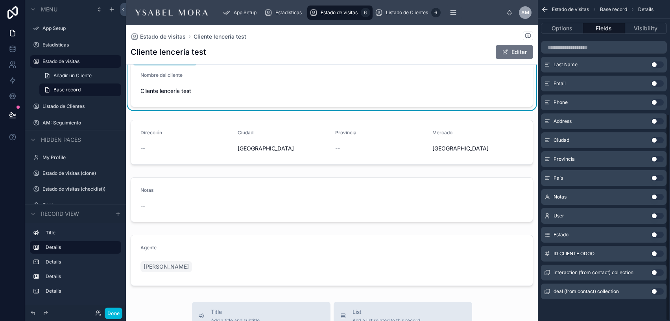
scroll to position [175, 0]
click at [566, 234] on button "Use setting" at bounding box center [657, 234] width 13 height 6
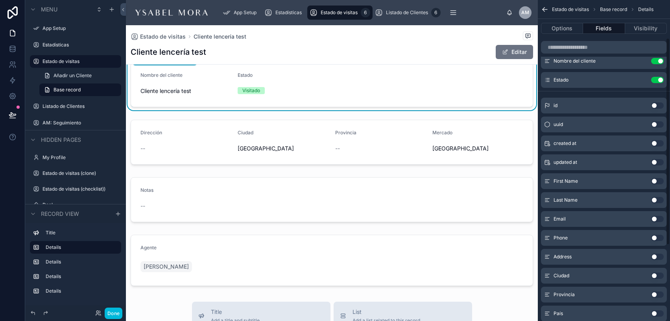
scroll to position [0, 0]
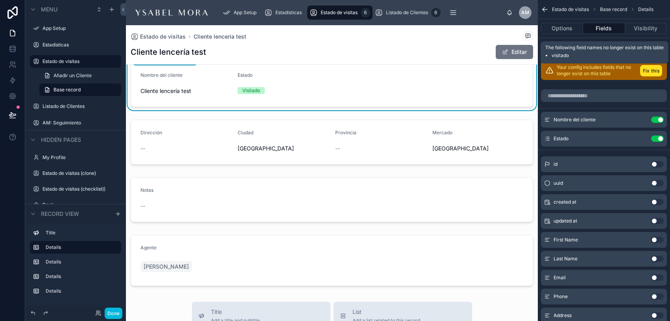
click at [566, 70] on button "Fix this" at bounding box center [651, 70] width 22 height 11
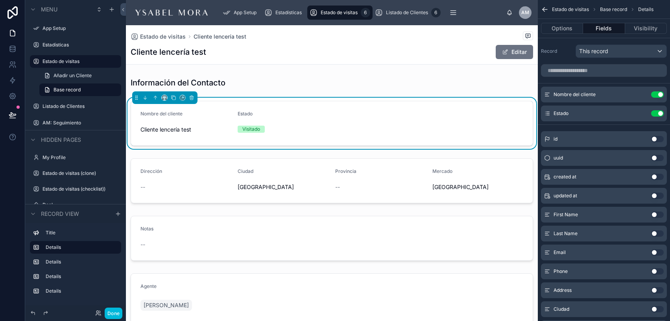
click at [349, 193] on div at bounding box center [332, 180] width 412 height 51
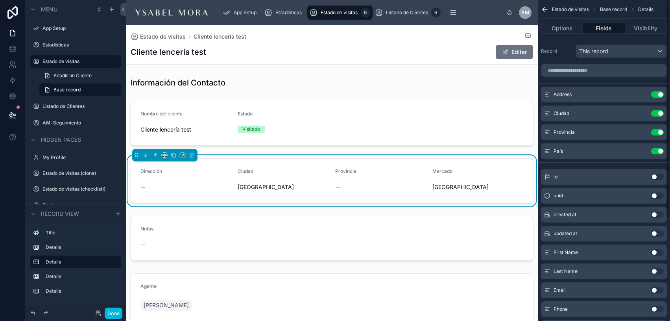
click at [566, 132] on button "Use setting" at bounding box center [657, 132] width 13 height 6
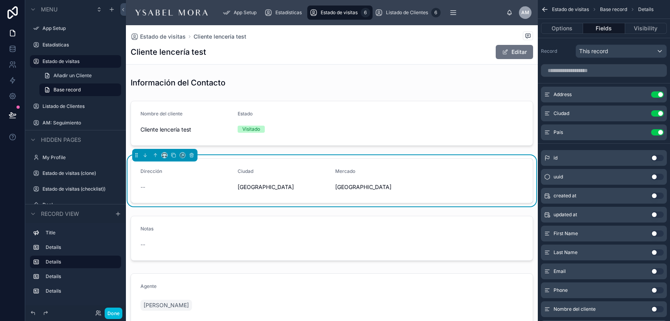
click at [566, 97] on button "Use setting" at bounding box center [657, 94] width 13 height 6
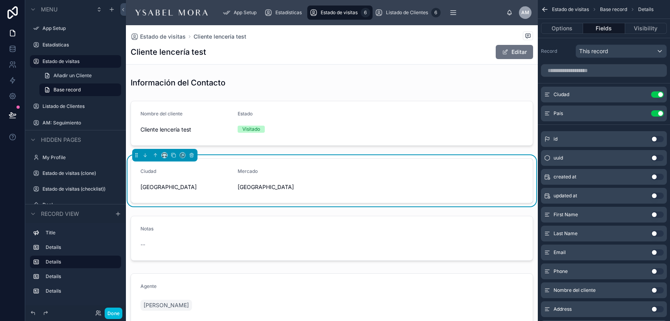
click at [0, 0] on icon "scrollable content" at bounding box center [0, 0] width 0 height 0
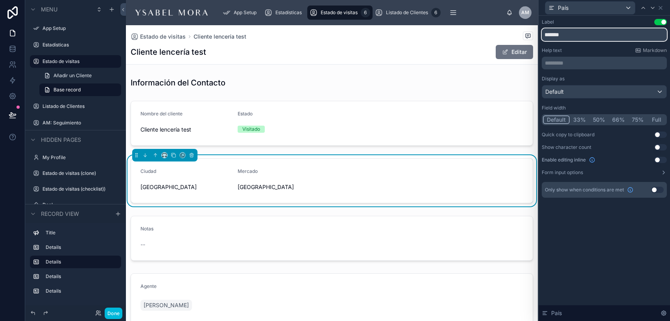
drag, startPoint x: 586, startPoint y: 29, endPoint x: 581, endPoint y: 39, distance: 10.6
click at [566, 39] on input "*******" at bounding box center [604, 34] width 125 height 13
type input "****"
click at [566, 19] on div "Label Use setting" at bounding box center [604, 22] width 125 height 6
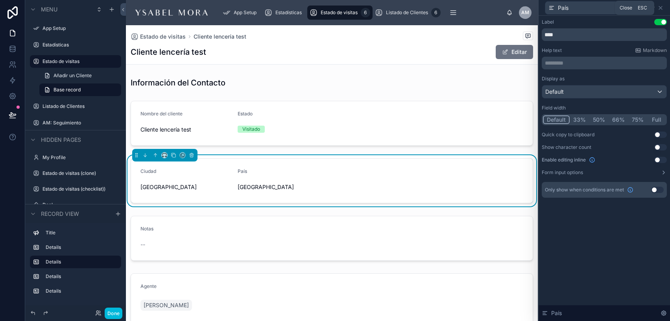
click at [566, 7] on icon at bounding box center [660, 8] width 6 height 6
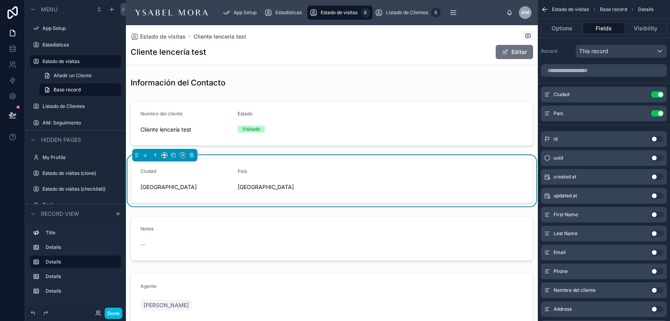
click at [112, 296] on button "Done" at bounding box center [114, 312] width 18 height 11
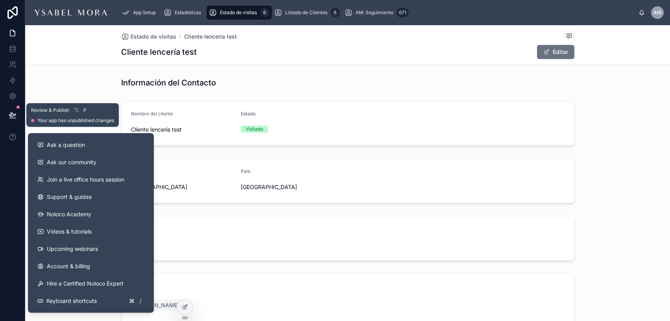
click at [10, 108] on button at bounding box center [12, 115] width 17 height 22
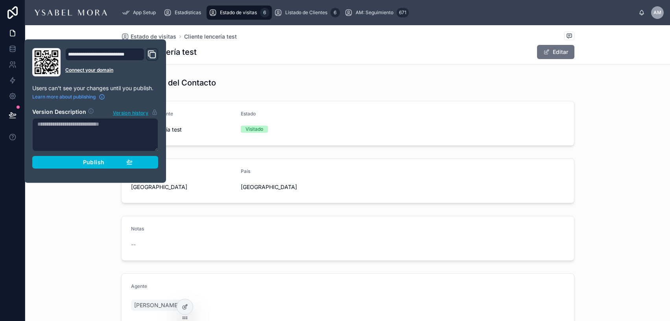
click at [70, 167] on button "Publish" at bounding box center [95, 162] width 126 height 13
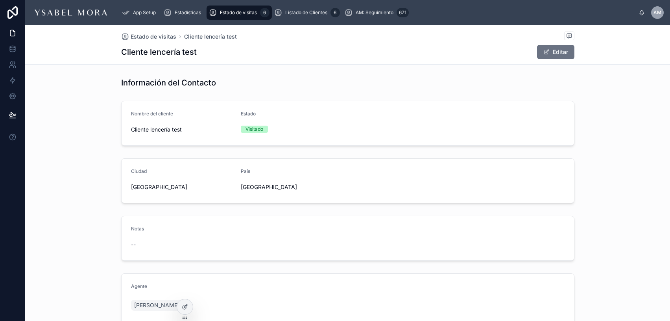
click at [346, 70] on div "Estado de visitas Cliente lencería test Cliente lencería test Editar Informació…" at bounding box center [347, 201] width 645 height 352
click at [243, 10] on span "Estado de visitas" at bounding box center [238, 12] width 37 height 6
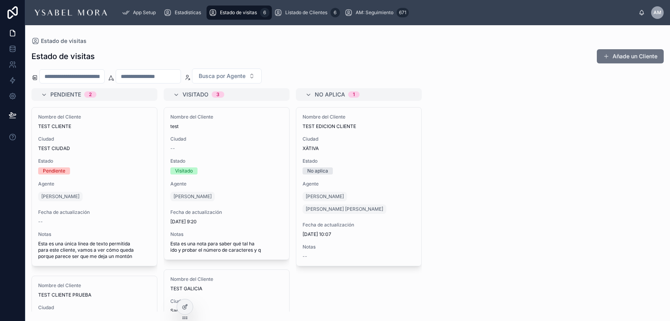
click at [566, 56] on button "Añade un Cliente" at bounding box center [630, 56] width 67 height 14
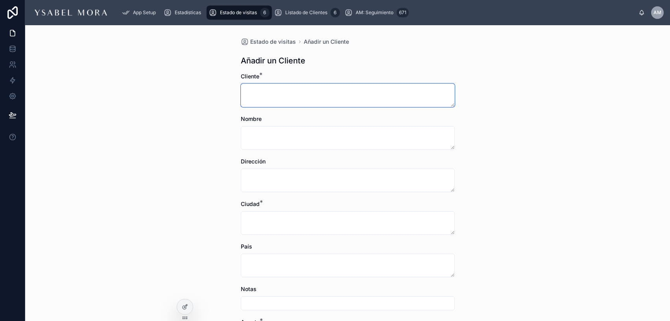
click at [319, 95] on textarea at bounding box center [348, 95] width 214 height 24
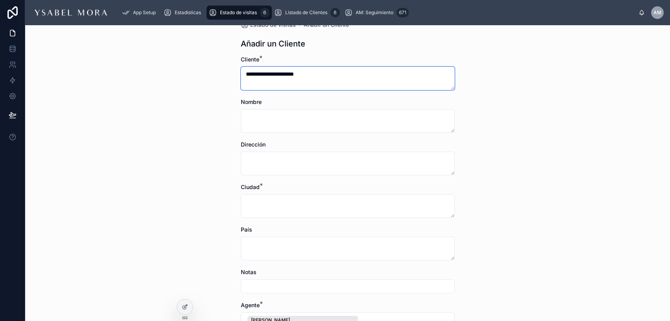
type textarea "**********"
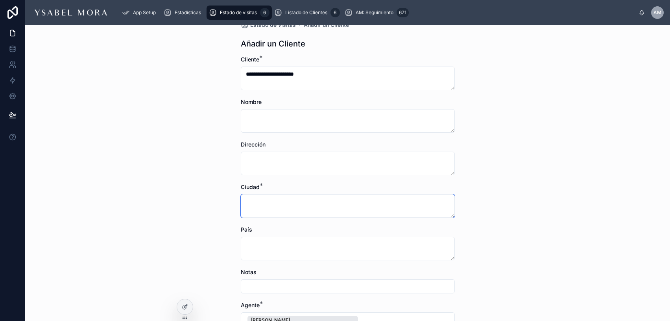
click at [299, 195] on textarea at bounding box center [348, 206] width 214 height 24
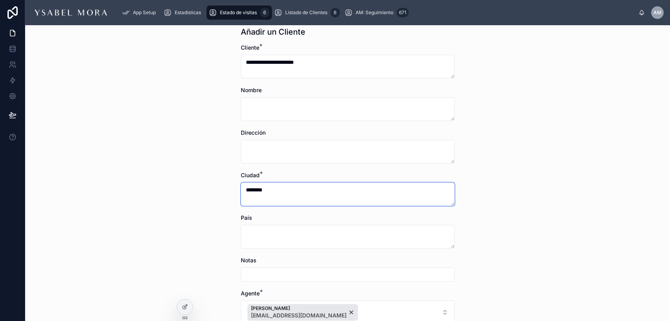
type textarea "********"
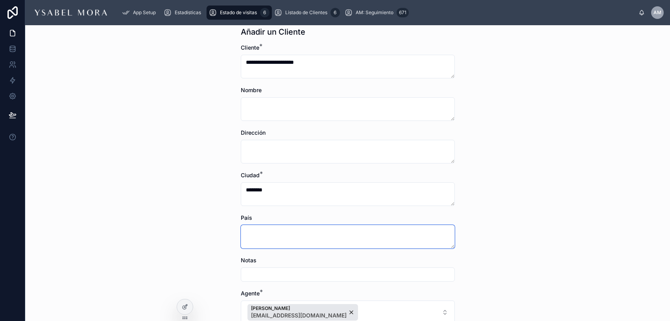
click at [278, 232] on textarea at bounding box center [348, 237] width 214 height 24
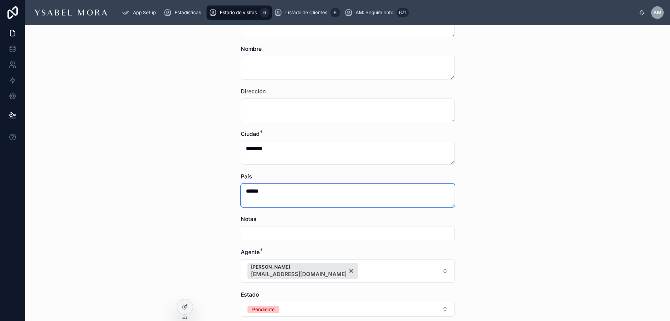
scroll to position [143, 0]
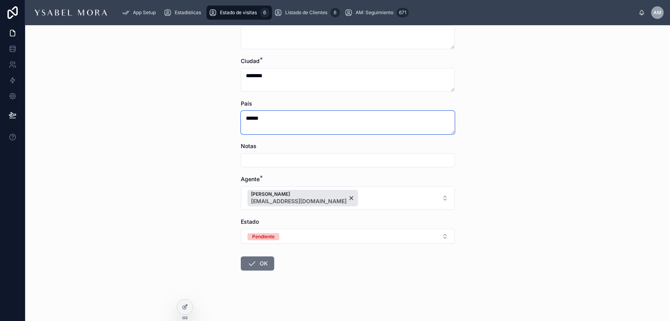
type textarea "******"
click at [268, 260] on button "OK" at bounding box center [257, 263] width 33 height 14
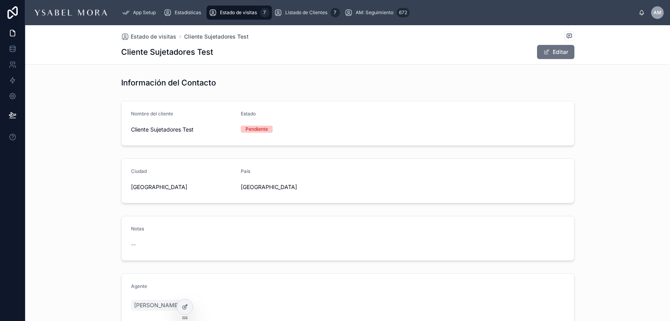
click at [145, 33] on span "Estado de visitas" at bounding box center [154, 37] width 46 height 8
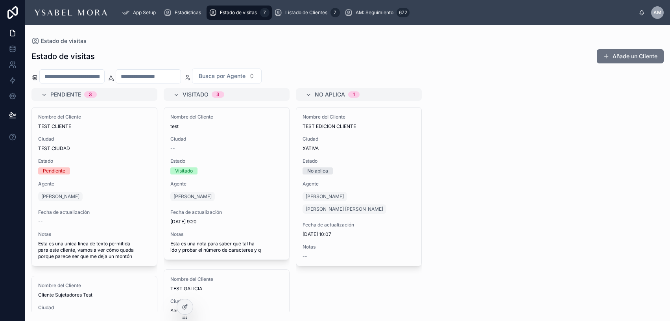
click at [566, 54] on button "Añade un Cliente" at bounding box center [630, 56] width 67 height 14
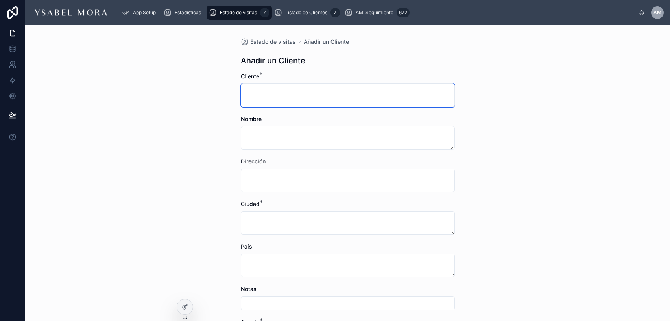
click at [348, 92] on textarea at bounding box center [348, 95] width 214 height 24
type textarea "*"
drag, startPoint x: 284, startPoint y: 91, endPoint x: 333, endPoint y: 92, distance: 48.8
click at [333, 92] on textarea "**********" at bounding box center [348, 95] width 214 height 24
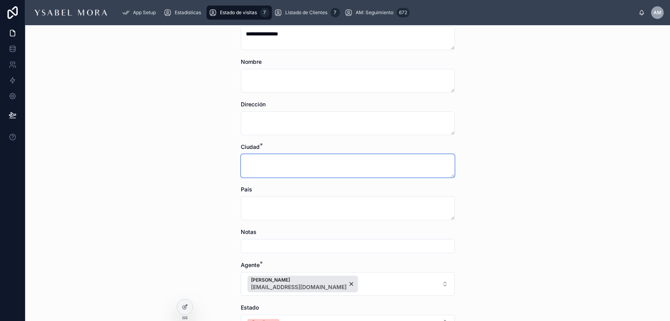
click at [292, 157] on textarea at bounding box center [348, 166] width 214 height 24
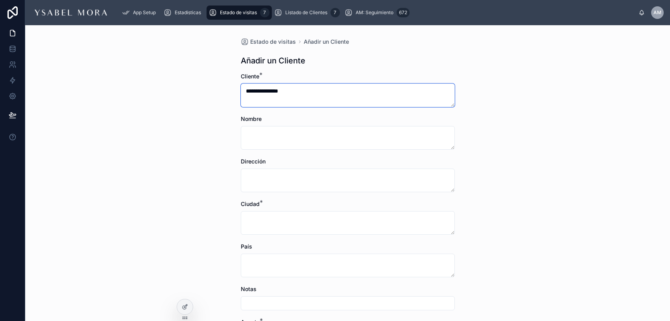
click at [247, 91] on textarea "**********" at bounding box center [348, 95] width 214 height 24
type textarea "**********"
click at [260, 207] on div "Ciudad *" at bounding box center [348, 204] width 214 height 8
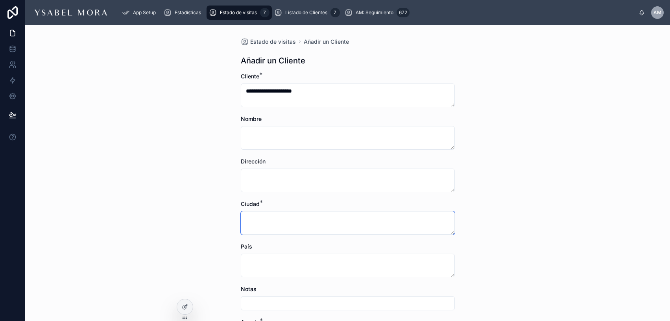
click at [258, 223] on textarea at bounding box center [348, 223] width 214 height 24
type textarea "*"
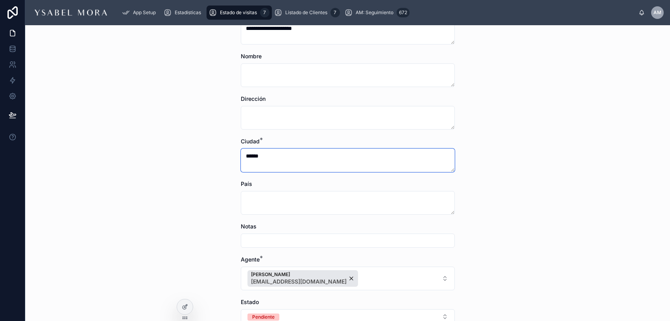
scroll to position [70, 0]
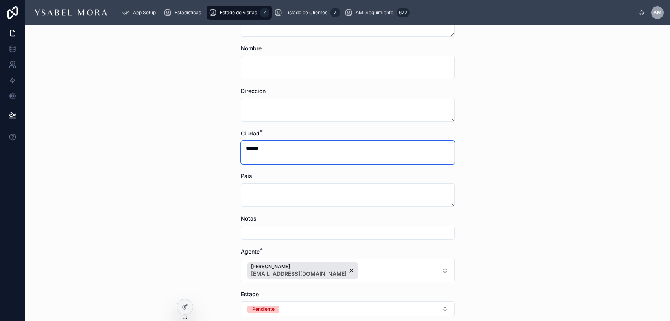
type textarea "******"
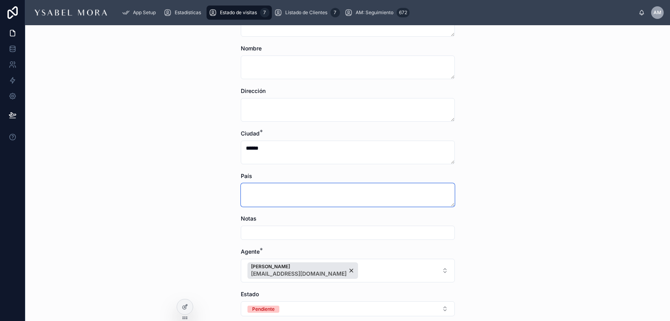
click at [265, 204] on textarea at bounding box center [348, 195] width 214 height 24
type textarea "******"
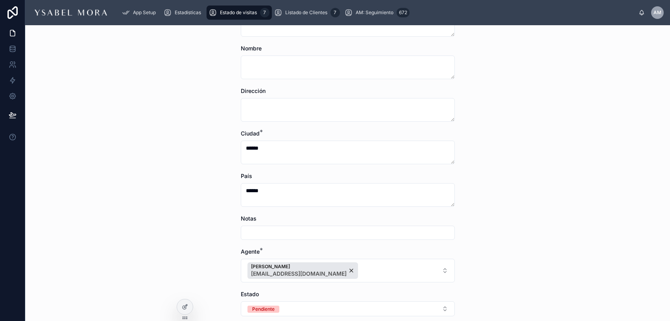
click at [129, 182] on div "**********" at bounding box center [347, 172] width 645 height 295
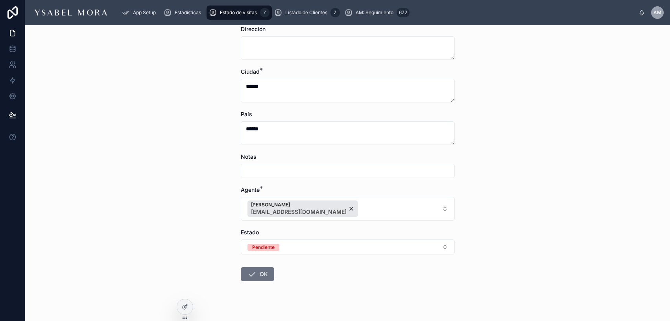
scroll to position [143, 0]
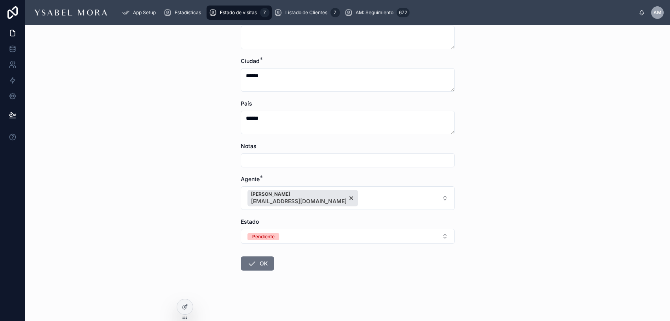
click at [268, 263] on button "OK" at bounding box center [257, 263] width 33 height 14
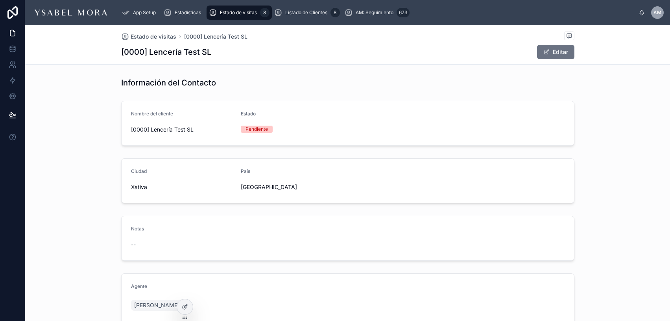
click at [242, 10] on span "Estado de visitas" at bounding box center [238, 12] width 37 height 6
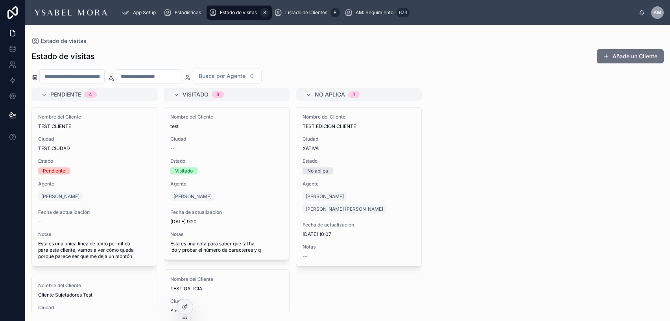
click at [566, 55] on button "Añade un Cliente" at bounding box center [630, 56] width 67 height 14
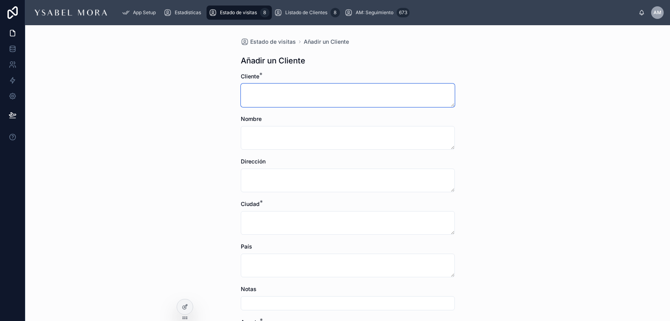
click at [337, 94] on textarea at bounding box center [348, 95] width 214 height 24
type textarea "*"
type textarea "**********"
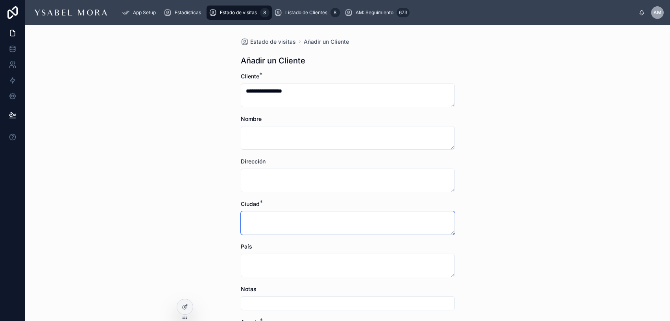
click at [310, 228] on textarea at bounding box center [348, 223] width 214 height 24
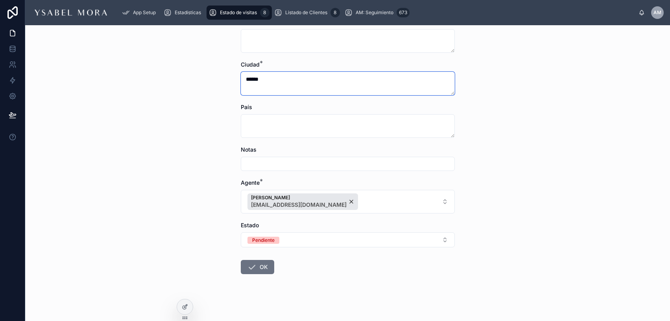
scroll to position [137, 0]
type textarea "******"
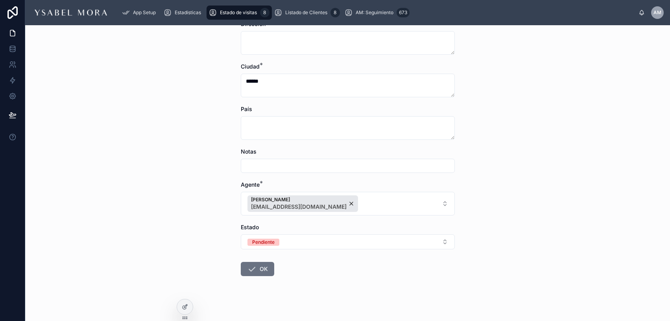
click at [261, 174] on form "**********" at bounding box center [348, 130] width 214 height 391
click at [270, 168] on input "text" at bounding box center [347, 165] width 213 height 11
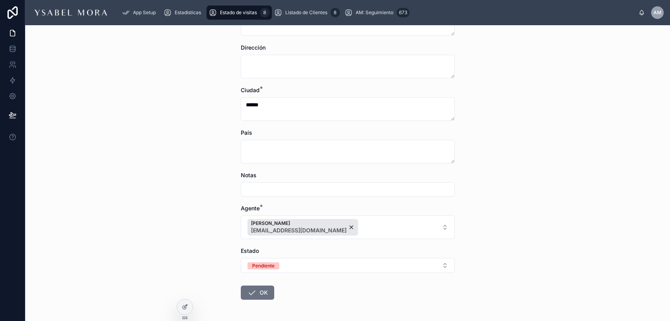
scroll to position [107, 0]
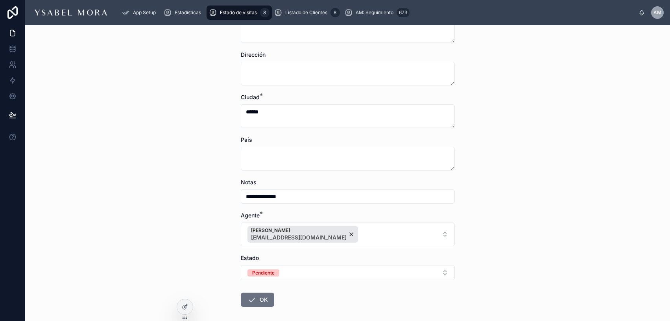
type input "**********"
drag, startPoint x: 251, startPoint y: 160, endPoint x: 243, endPoint y: 159, distance: 8.3
click at [250, 159] on textarea at bounding box center [348, 159] width 214 height 24
click at [233, 161] on div "**********" at bounding box center [347, 172] width 645 height 295
click at [258, 296] on button "OK" at bounding box center [257, 299] width 33 height 14
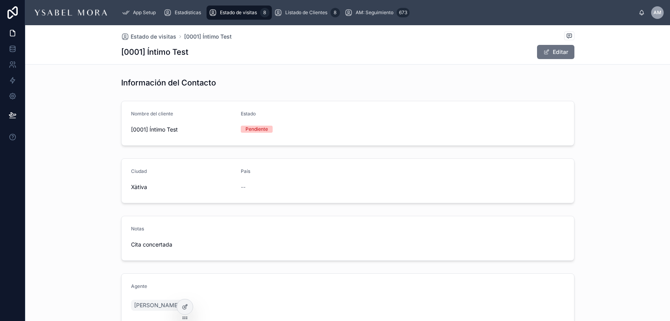
click at [302, 169] on div "País" at bounding box center [293, 172] width 104 height 9
click at [553, 51] on button "Editar" at bounding box center [555, 52] width 37 height 14
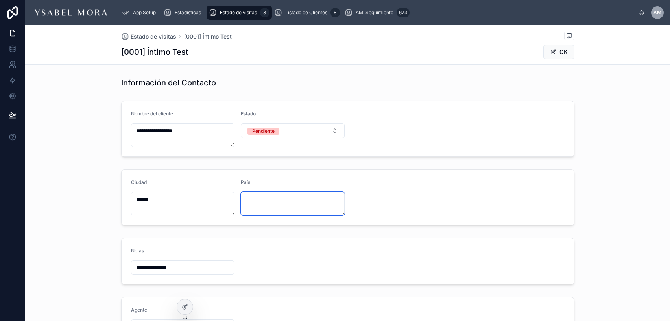
click at [259, 197] on textarea at bounding box center [293, 204] width 104 height 24
type textarea "******"
click at [545, 177] on form "Ciudad ****** País ******" at bounding box center [348, 196] width 452 height 55
click at [144, 31] on div "Estado de visitas [0001] Íntimo Test" at bounding box center [347, 36] width 453 height 10
click at [143, 33] on span "Estado de visitas" at bounding box center [154, 37] width 46 height 8
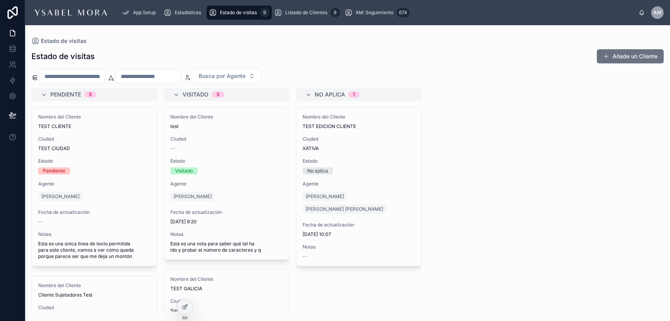
click at [566, 47] on div "Estado de visitas Añade un Cliente Busca por Agente Pendiente 5 Nombre del Clie…" at bounding box center [347, 177] width 645 height 267
click at [566, 55] on button "Añade un Cliente" at bounding box center [630, 56] width 67 height 14
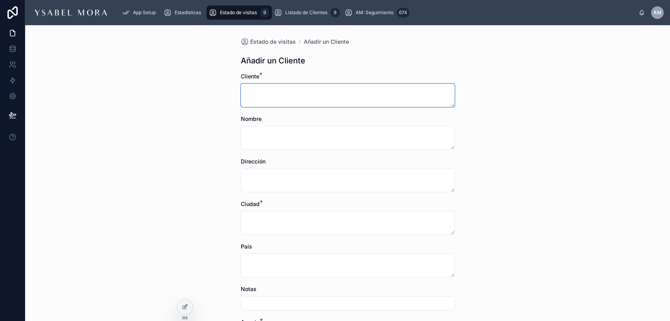
click at [289, 92] on textarea at bounding box center [348, 95] width 214 height 24
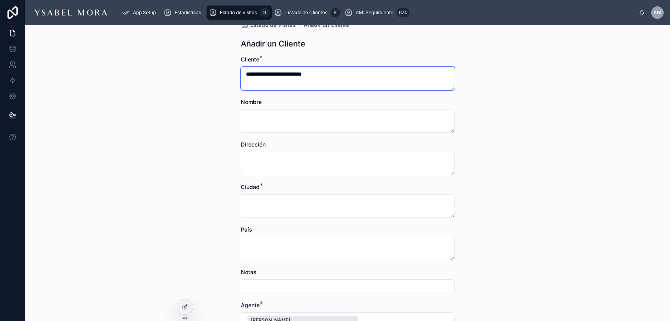
type textarea "**********"
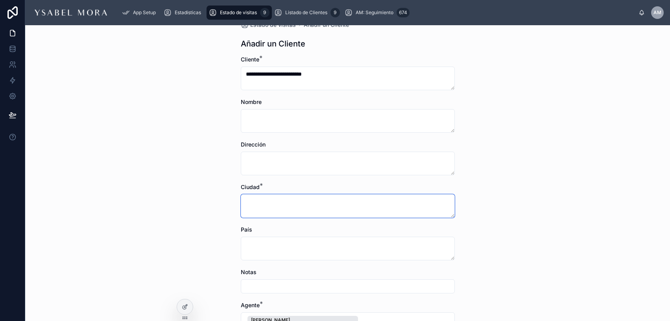
scroll to position [19, 0]
click at [283, 200] on textarea at bounding box center [348, 204] width 214 height 24
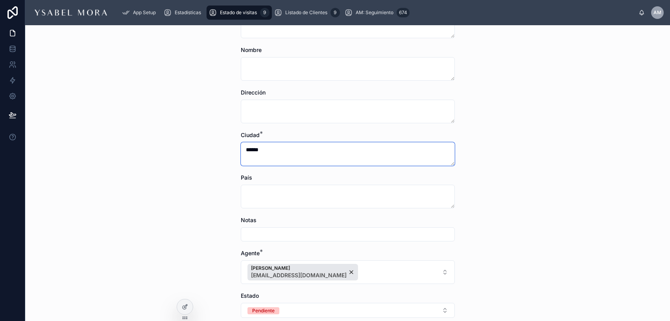
scroll to position [68, 0]
type textarea "******"
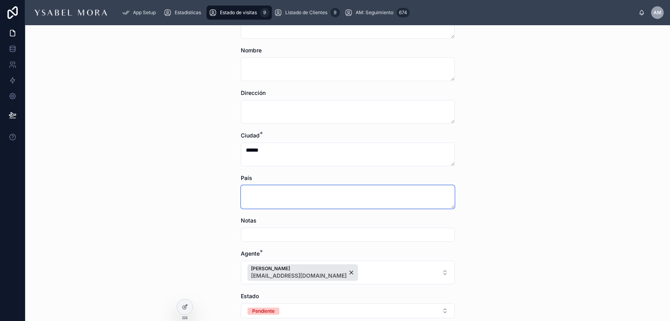
click at [258, 205] on textarea at bounding box center [348, 197] width 214 height 24
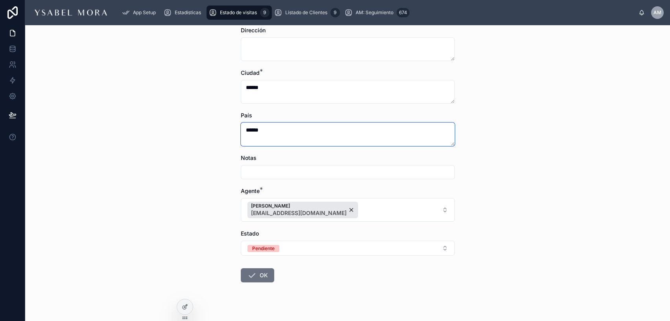
scroll to position [143, 0]
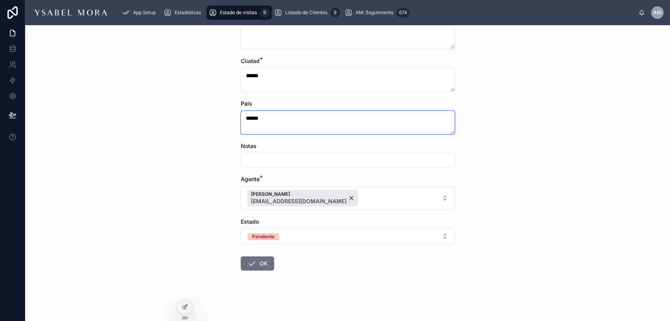
type textarea "******"
click at [271, 267] on button "OK" at bounding box center [257, 263] width 33 height 14
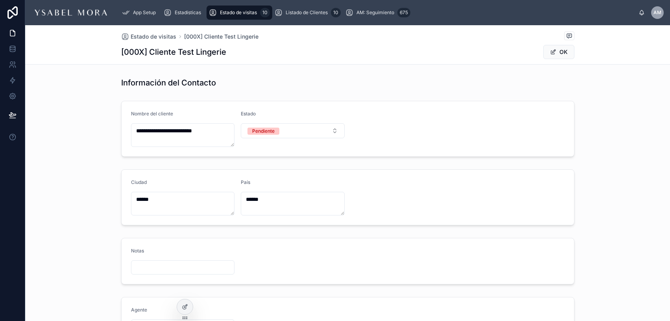
scroll to position [2, 0]
click at [195, 261] on input "text" at bounding box center [182, 264] width 103 height 11
click at [212, 262] on input "text" at bounding box center [182, 264] width 103 height 11
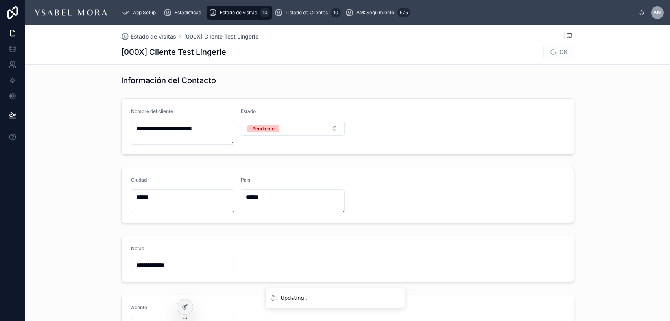
type input "**********"
click at [300, 276] on form "**********" at bounding box center [348, 259] width 452 height 46
click at [294, 128] on button "Pendiente" at bounding box center [293, 128] width 104 height 15
click at [269, 185] on div "Visitado" at bounding box center [292, 183] width 109 height 12
click at [566, 111] on div "**********" at bounding box center [347, 126] width 645 height 62
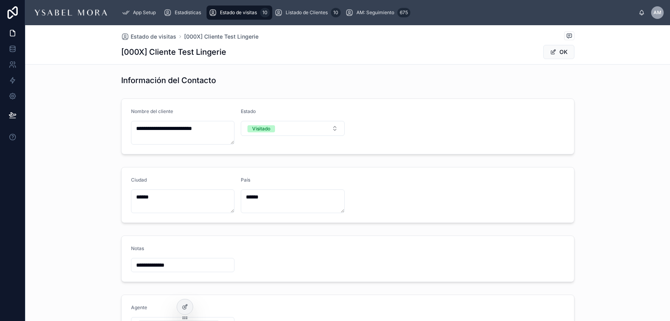
click at [173, 35] on span "Estado de visitas" at bounding box center [154, 37] width 46 height 8
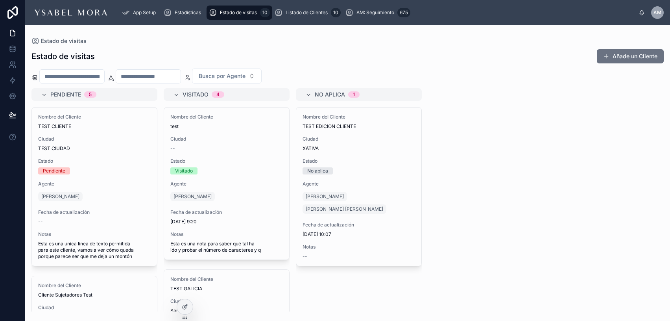
click at [99, 245] on span "Esta es una única línea de texto permitida para este cliente, vamos a ver cómo …" at bounding box center [94, 249] width 112 height 19
click at [98, 247] on span "Esta es una única línea de texto permitida para este cliente, vamos a ver cómo …" at bounding box center [94, 249] width 112 height 19
click at [42, 125] on span "TEST CLIENTE" at bounding box center [94, 126] width 112 height 6
click at [43, 125] on span "TEST CLIENTE" at bounding box center [94, 126] width 112 height 6
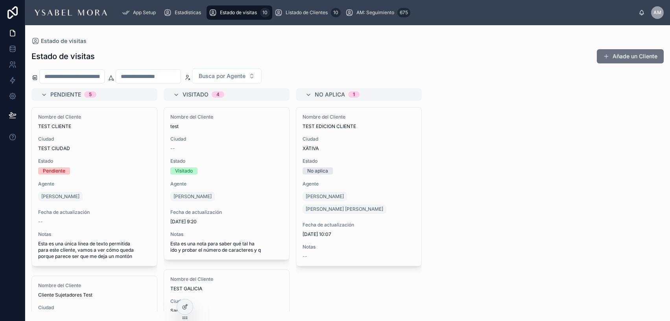
click at [39, 125] on span "TEST CLIENTE" at bounding box center [94, 126] width 112 height 6
click at [309, 13] on span "Listado de Clientes" at bounding box center [307, 12] width 42 height 6
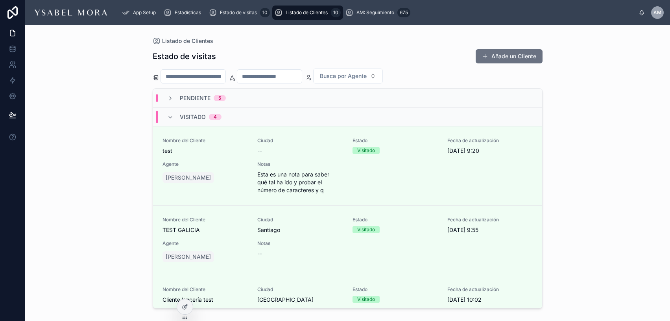
scroll to position [0, 0]
click at [208, 79] on input "text" at bounding box center [193, 76] width 64 height 11
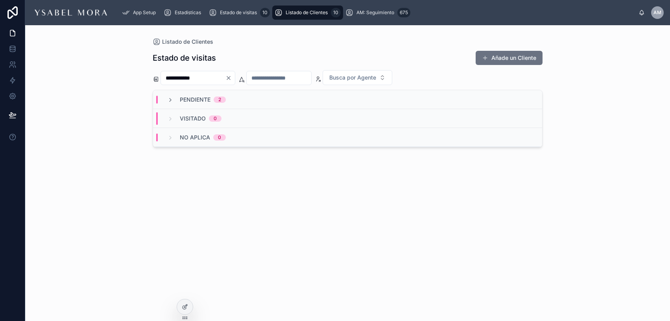
type input "**********"
click at [173, 99] on div "Pendiente 2" at bounding box center [196, 100] width 59 height 8
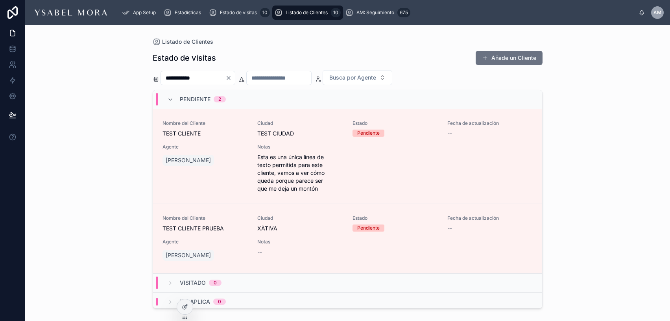
click at [293, 164] on span "Esta es una única línea de texto permitida para este cliente, vamos a ver cómo …" at bounding box center [299, 172] width 85 height 39
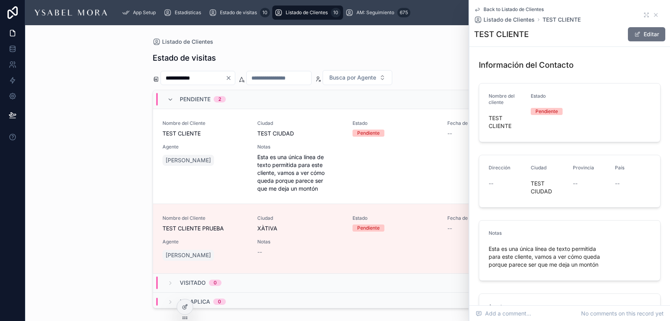
click at [566, 32] on button "Editar" at bounding box center [646, 34] width 37 height 14
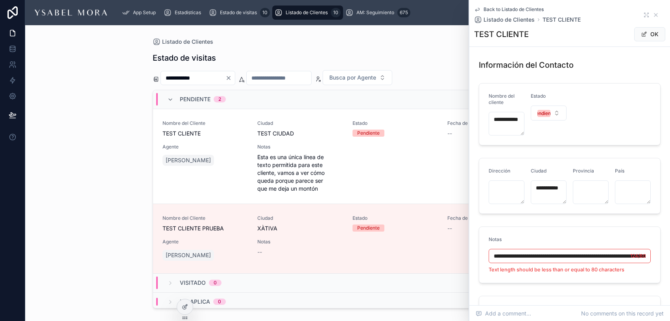
scroll to position [0, 182]
drag, startPoint x: 602, startPoint y: 259, endPoint x: 730, endPoint y: 267, distance: 128.5
click at [566, 267] on html "**********" at bounding box center [335, 160] width 670 height 321
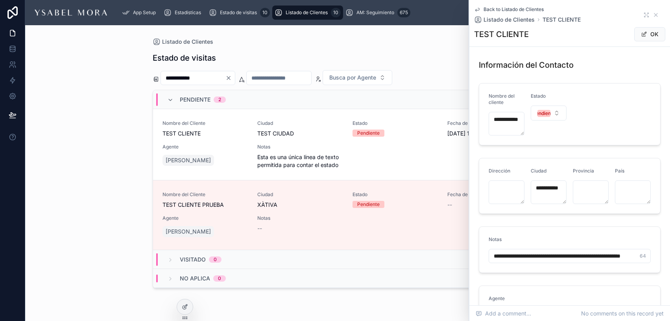
type input "**********"
click at [566, 32] on span at bounding box center [644, 34] width 6 height 6
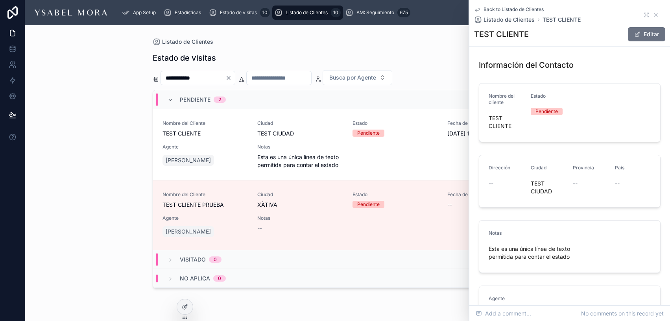
click at [427, 59] on div "Estado de visitas Añade un Cliente" at bounding box center [348, 57] width 390 height 15
click at [566, 15] on icon at bounding box center [655, 14] width 3 height 3
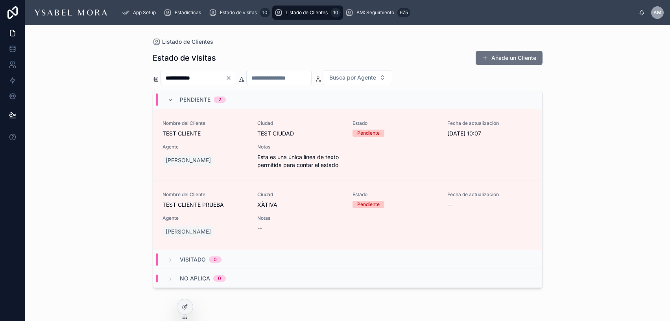
click at [232, 77] on icon "Clear" at bounding box center [228, 78] width 6 height 6
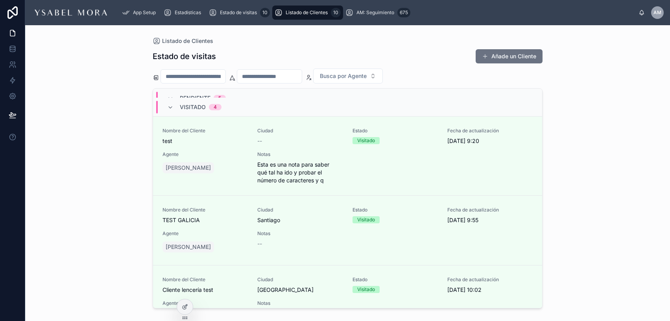
scroll to position [319, 0]
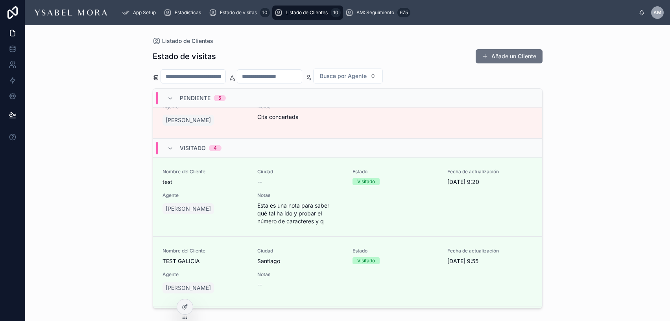
click at [293, 211] on span "Esta es una nota para saber qué tal ha ido y probar el número de caracteres y q" at bounding box center [299, 213] width 85 height 24
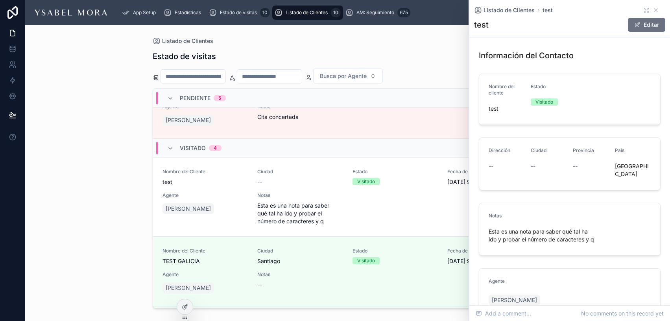
click at [510, 227] on span "Esta es una nota para saber qué tal ha ido y probar el número de caracteres y q" at bounding box center [569, 235] width 162 height 16
click at [566, 21] on button "Editar" at bounding box center [646, 25] width 37 height 14
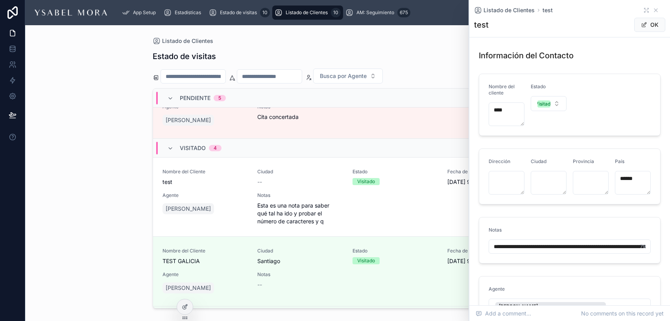
drag, startPoint x: 551, startPoint y: 247, endPoint x: 567, endPoint y: 249, distance: 15.9
click at [566, 248] on input "**********" at bounding box center [569, 246] width 161 height 11
click at [565, 249] on input "**********" at bounding box center [569, 246] width 161 height 11
drag, startPoint x: 568, startPoint y: 247, endPoint x: 551, endPoint y: 249, distance: 16.6
click at [551, 249] on input "**********" at bounding box center [569, 246] width 161 height 11
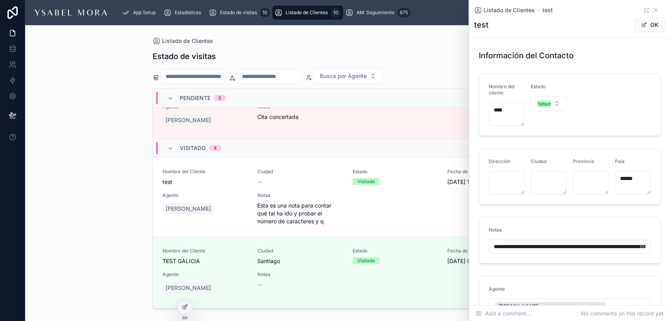
click at [566, 247] on input "**********" at bounding box center [569, 246] width 161 height 11
drag, startPoint x: 604, startPoint y: 246, endPoint x: 799, endPoint y: 251, distance: 194.7
click at [566, 251] on html "App Setup Estadísticas Estado de visitas 10 Listado de Clientes 10 AM: Seguimie…" at bounding box center [335, 160] width 670 height 321
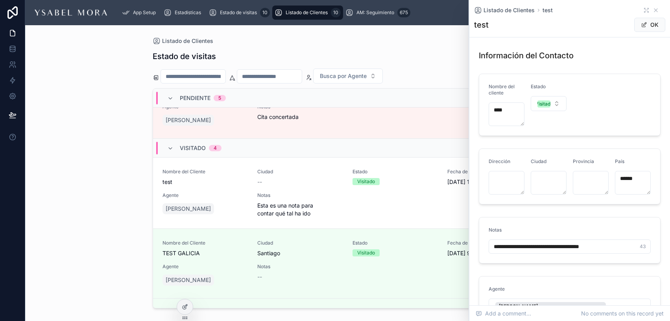
type input "**********"
click at [566, 222] on form "**********" at bounding box center [569, 240] width 181 height 46
drag, startPoint x: 654, startPoint y: 21, endPoint x: 655, endPoint y: 17, distance: 4.3
click at [566, 21] on button "OK" at bounding box center [649, 25] width 31 height 14
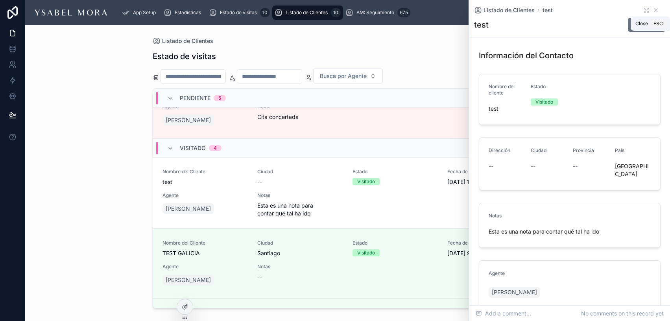
click at [566, 12] on icon at bounding box center [655, 10] width 6 height 6
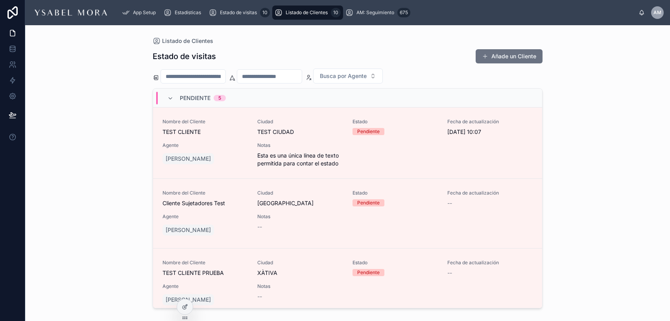
scroll to position [2, 0]
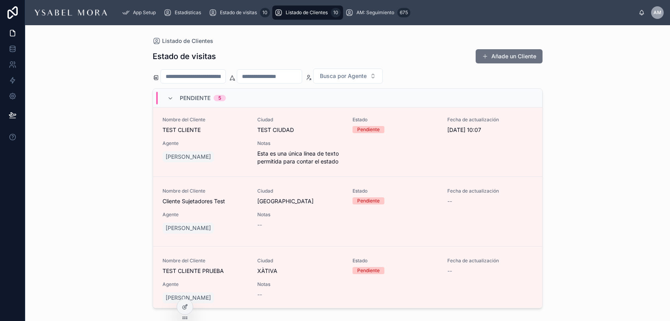
click at [228, 19] on link "Estado de visitas 10" at bounding box center [239, 13] width 66 height 14
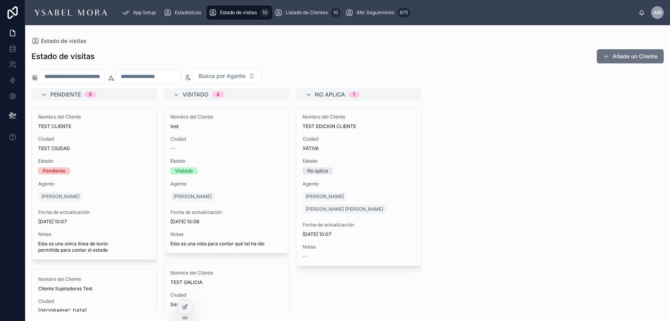
click at [196, 16] on div "Estadísticas" at bounding box center [184, 12] width 41 height 13
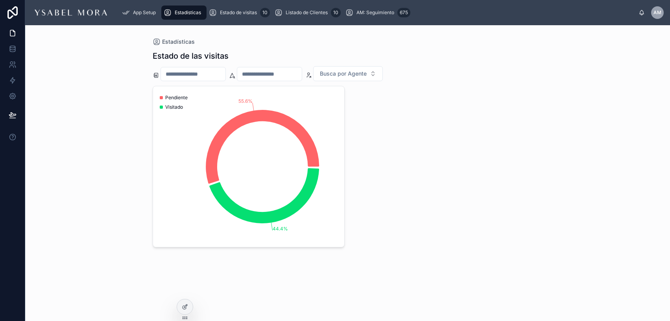
click at [386, 9] on span "AM: Seguimiento" at bounding box center [375, 12] width 38 height 6
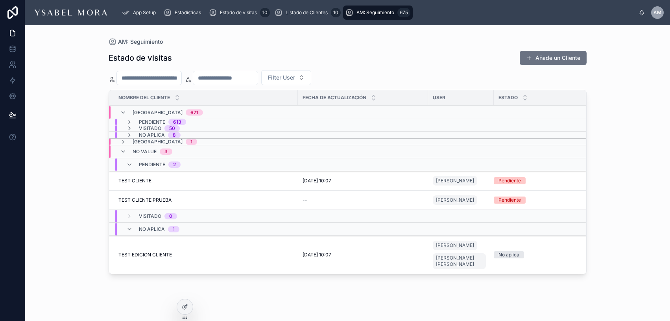
click at [147, 249] on td "TEST EDICION CLIENTE TEST EDICION CLIENTE" at bounding box center [203, 255] width 189 height 38
click at [128, 225] on div "No aplica 1" at bounding box center [152, 229] width 53 height 13
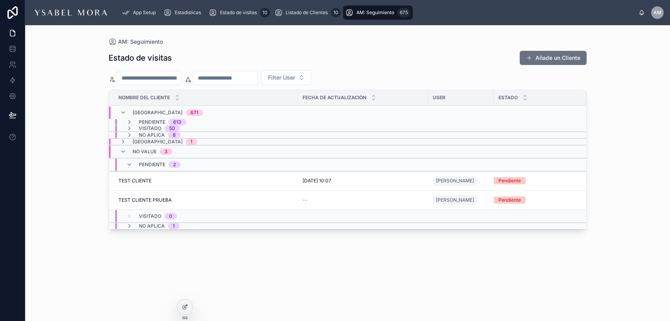
click at [128, 225] on icon at bounding box center [129, 226] width 6 height 6
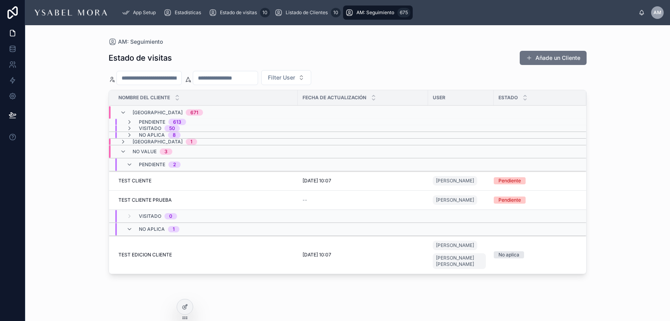
click at [168, 245] on td "TEST EDICION CLIENTE TEST EDICION CLIENTE" at bounding box center [203, 255] width 189 height 38
drag, startPoint x: 163, startPoint y: 249, endPoint x: 163, endPoint y: 241, distance: 7.9
click at [163, 249] on td "TEST EDICION CLIENTE TEST EDICION CLIENTE" at bounding box center [203, 255] width 189 height 38
click at [128, 121] on icon at bounding box center [129, 122] width 6 height 6
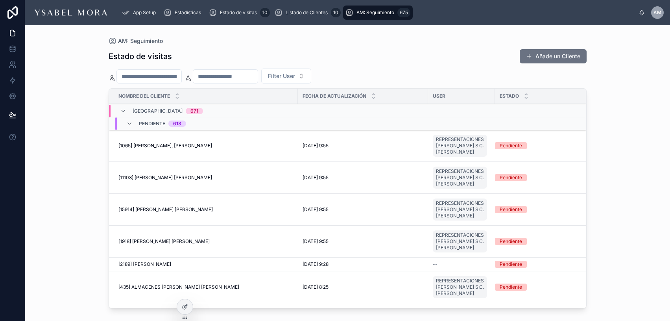
click at [219, 152] on td "[1065] RIOS RIOS, M LUISA [1065] RIOS RIOS, M LUISA" at bounding box center [203, 146] width 189 height 32
click at [186, 296] on icon at bounding box center [185, 305] width 3 height 3
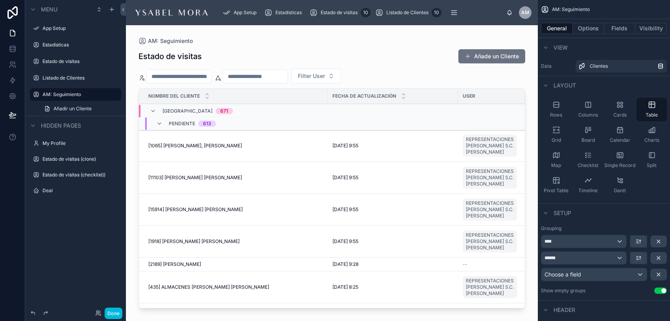
click at [279, 152] on div at bounding box center [332, 168] width 412 height 286
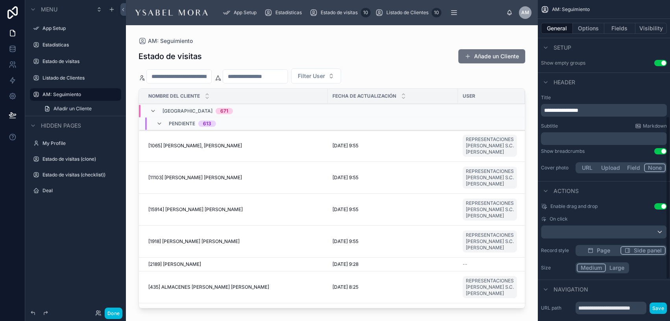
scroll to position [228, 0]
click at [566, 234] on div "scrollable content" at bounding box center [603, 231] width 125 height 13
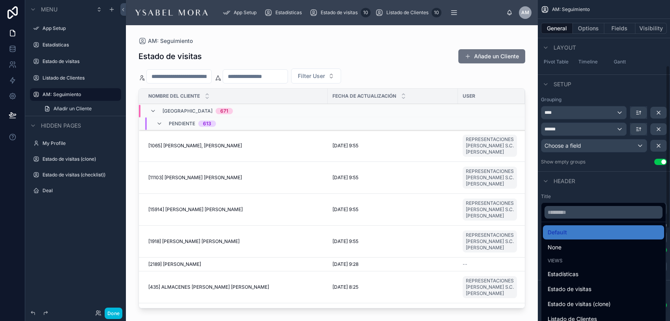
scroll to position [0, 0]
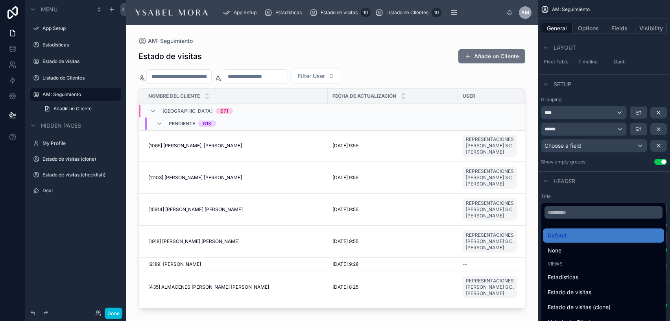
click at [566, 236] on span "Default" at bounding box center [556, 234] width 19 height 9
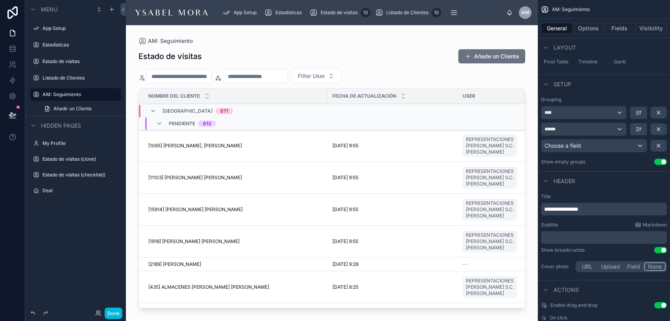
click at [182, 145] on span "[1065] RIOS RIOS, M LUISA" at bounding box center [195, 145] width 94 height 6
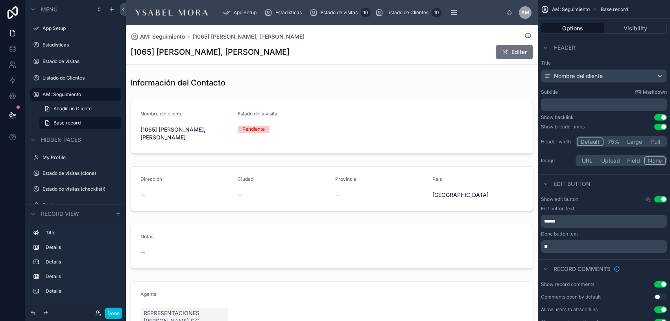
click at [184, 35] on span "AM: Seguimiento" at bounding box center [162, 37] width 45 height 8
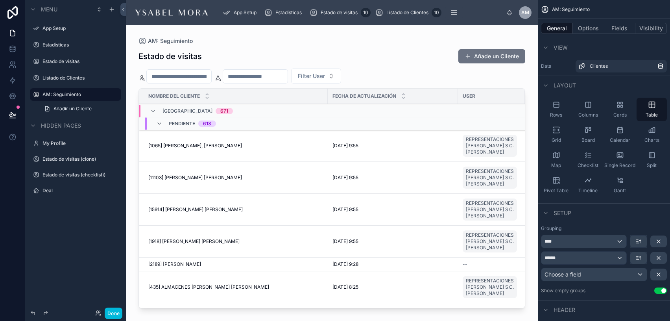
click at [291, 155] on td "[1065] RIOS RIOS, M LUISA [1065] RIOS RIOS, M LUISA" at bounding box center [233, 146] width 189 height 32
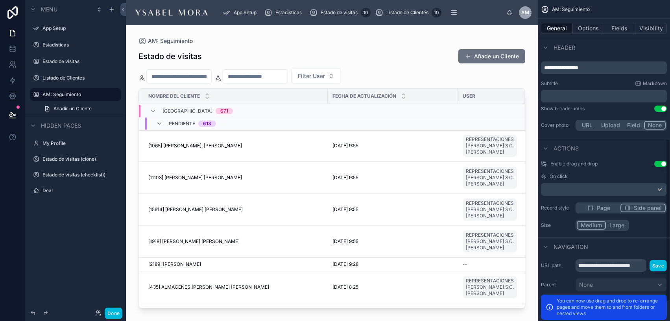
scroll to position [290, 0]
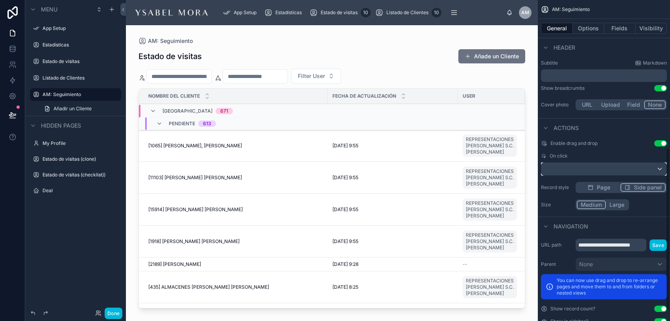
click at [566, 170] on div "scrollable content" at bounding box center [603, 168] width 125 height 13
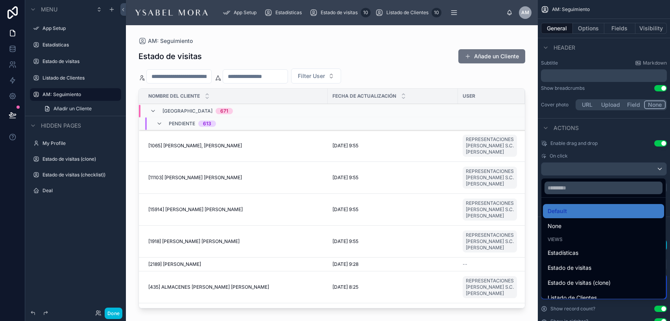
click at [566, 170] on div "scrollable content" at bounding box center [335, 160] width 670 height 321
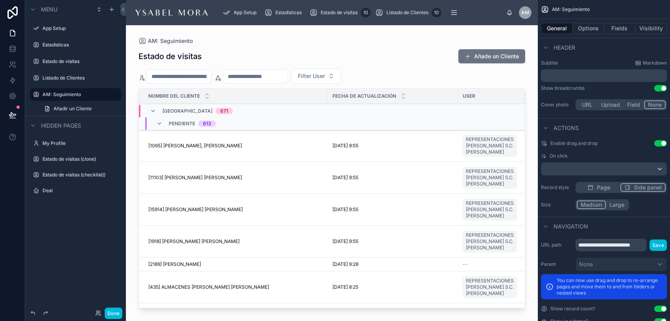
click at [566, 186] on span "Side panel" at bounding box center [648, 187] width 28 height 8
click at [566, 167] on div "scrollable content" at bounding box center [603, 168] width 125 height 13
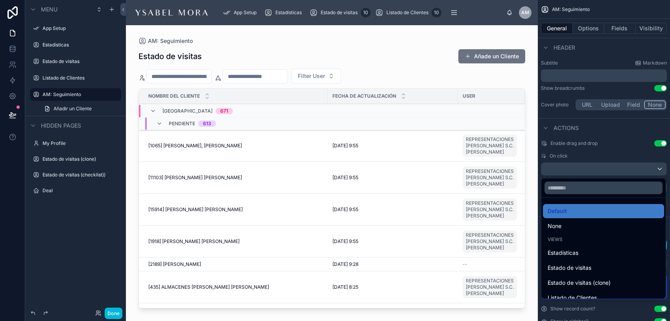
click at [564, 213] on span "Default" at bounding box center [556, 210] width 19 height 9
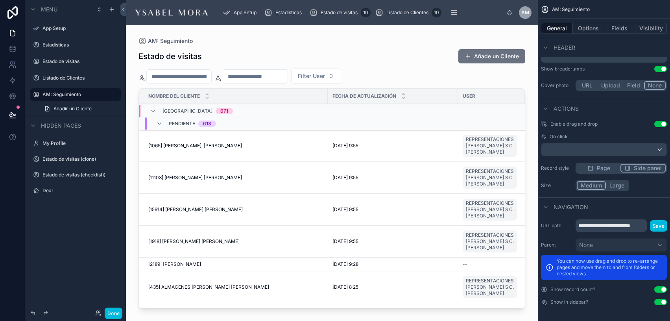
scroll to position [0, 0]
click at [566, 226] on input "**********" at bounding box center [610, 225] width 71 height 13
drag, startPoint x: 579, startPoint y: 226, endPoint x: 666, endPoint y: 226, distance: 86.9
click at [566, 226] on div "**********" at bounding box center [620, 225] width 91 height 13
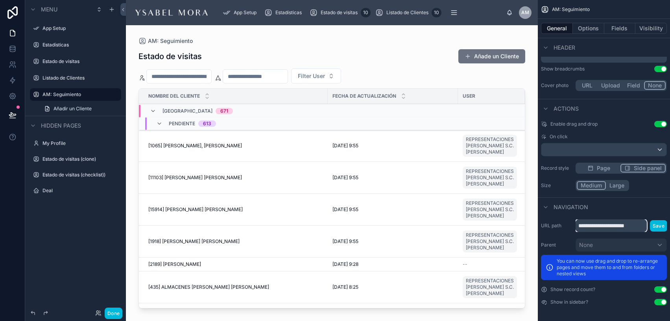
scroll to position [0, 6]
type input "**********"
click at [566, 227] on button "Save" at bounding box center [658, 225] width 17 height 11
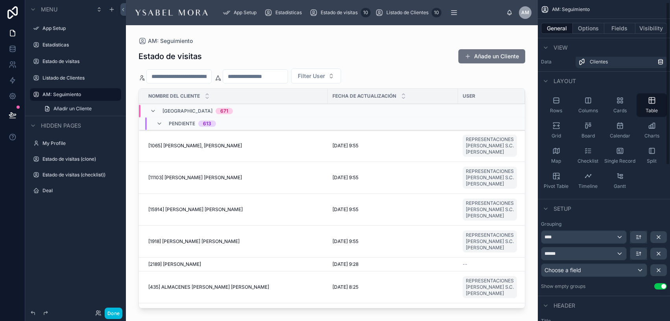
scroll to position [0, 0]
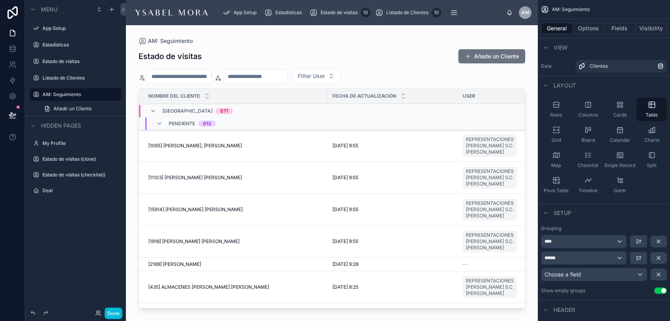
click at [566, 23] on button "Visibility" at bounding box center [650, 28] width 31 height 11
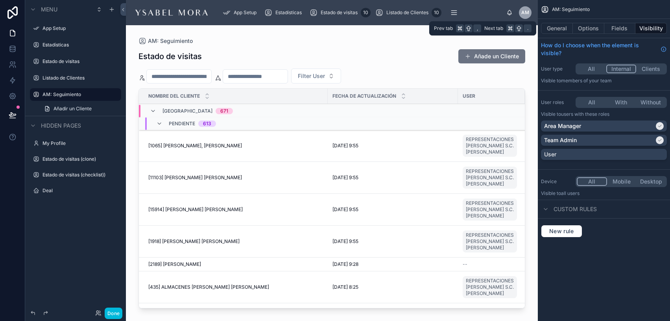
click at [566, 28] on button "Options" at bounding box center [588, 28] width 31 height 11
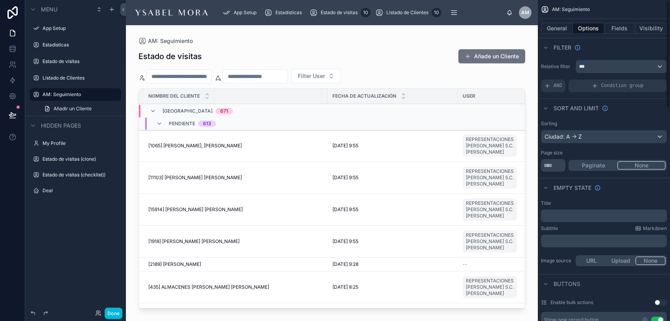
click at [555, 28] on button "General" at bounding box center [557, 28] width 32 height 11
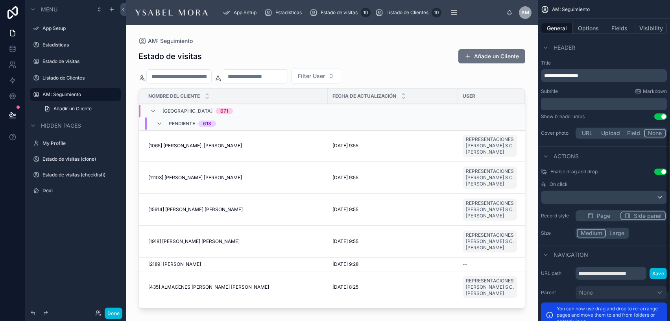
scroll to position [264, 0]
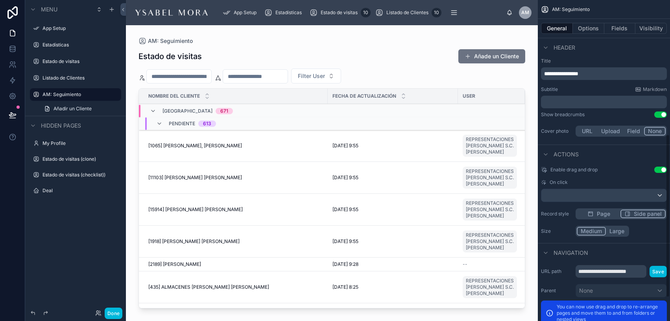
drag, startPoint x: 651, startPoint y: 213, endPoint x: 630, endPoint y: 212, distance: 21.2
click at [566, 213] on span "Side panel" at bounding box center [648, 214] width 28 height 8
click at [566, 214] on span "Page" at bounding box center [603, 214] width 13 height 8
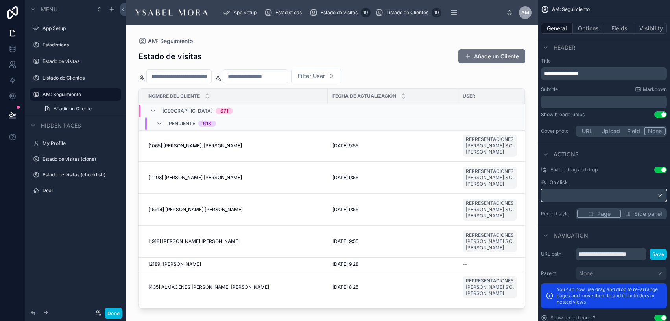
click at [566, 188] on button "scrollable content" at bounding box center [604, 194] width 126 height 13
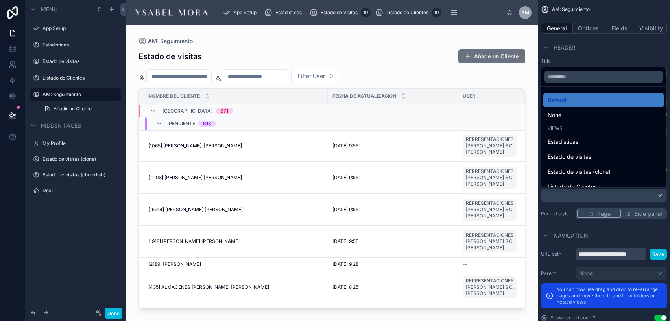
click at [559, 111] on span "None" at bounding box center [554, 114] width 14 height 9
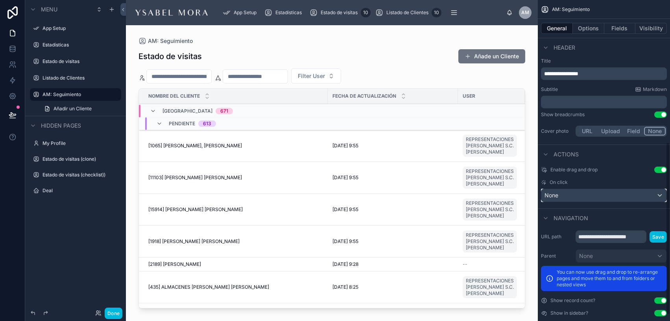
click at [566, 192] on div "None" at bounding box center [603, 195] width 125 height 13
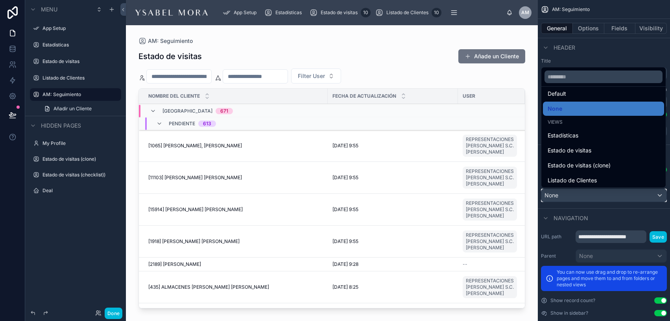
scroll to position [0, 0]
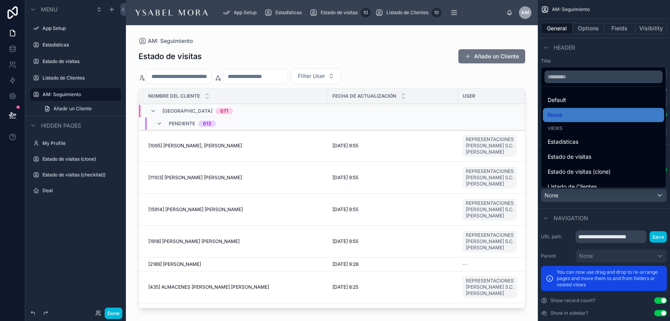
click at [560, 96] on span "Default" at bounding box center [556, 99] width 18 height 9
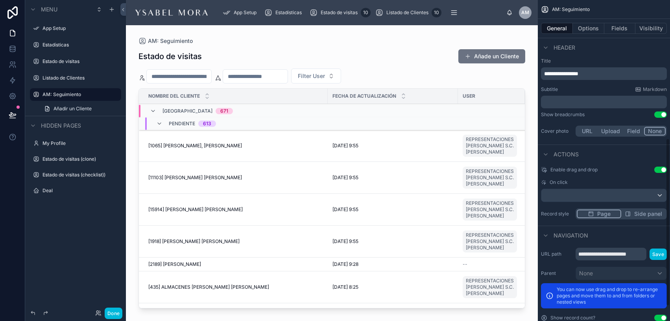
click at [566, 216] on span "Side panel" at bounding box center [648, 214] width 28 height 8
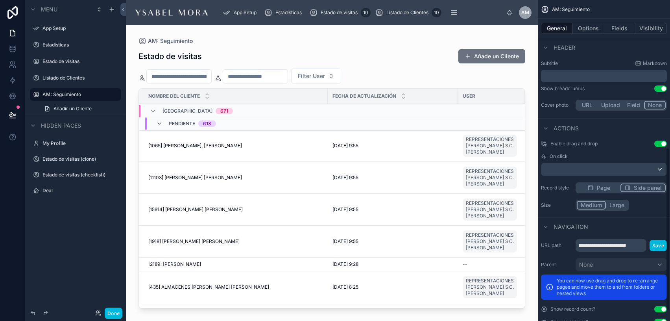
scroll to position [309, 0]
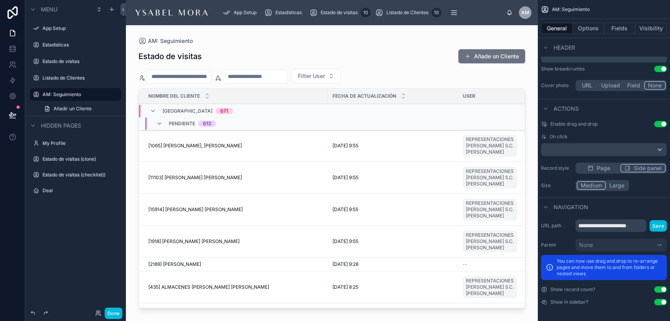
click at [566, 225] on button "Save" at bounding box center [657, 225] width 17 height 11
click at [113, 296] on button "Done" at bounding box center [114, 312] width 18 height 11
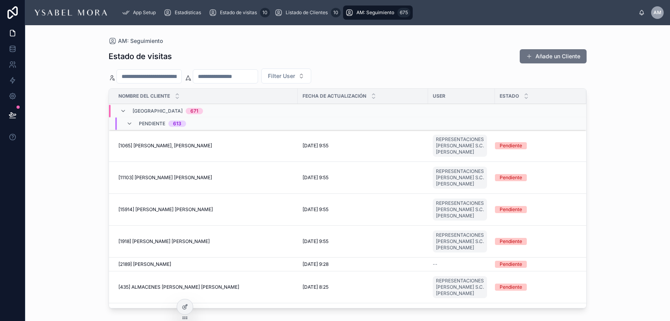
click at [346, 157] on td "6/10/2025 9:55 6/10/2025 9:55" at bounding box center [363, 146] width 130 height 32
click at [378, 149] on td "6/10/2025 9:55 6/10/2025 9:55" at bounding box center [363, 146] width 130 height 32
click at [364, 140] on td "6/10/2025 9:55 6/10/2025 9:55" at bounding box center [363, 146] width 130 height 32
click at [286, 149] on td "[1065] RIOS RIOS, M LUISA [1065] RIOS RIOS, M LUISA" at bounding box center [203, 146] width 189 height 32
click at [145, 125] on span "Pendiente" at bounding box center [152, 123] width 26 height 6
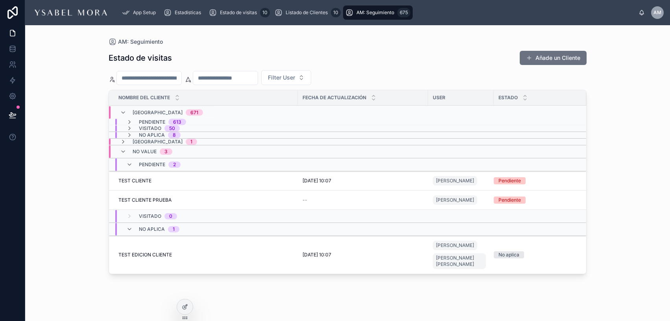
click at [144, 126] on span "Visitado" at bounding box center [150, 128] width 22 height 6
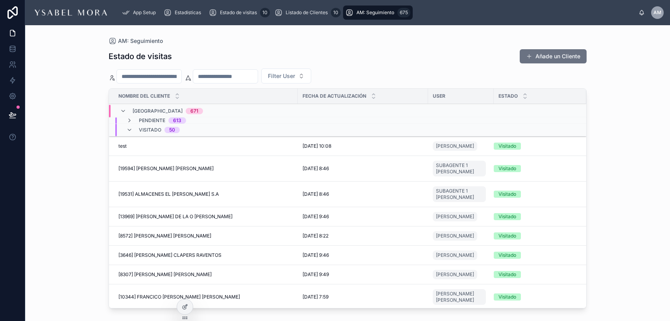
click at [134, 171] on span "[19594] MARÍA VICTORIA LOBO FERNANDEZ" at bounding box center [165, 168] width 95 height 6
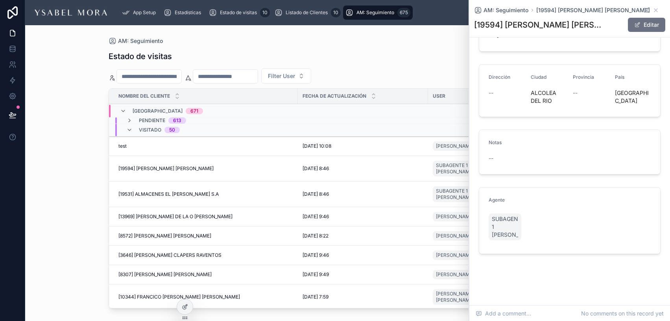
scroll to position [123, 0]
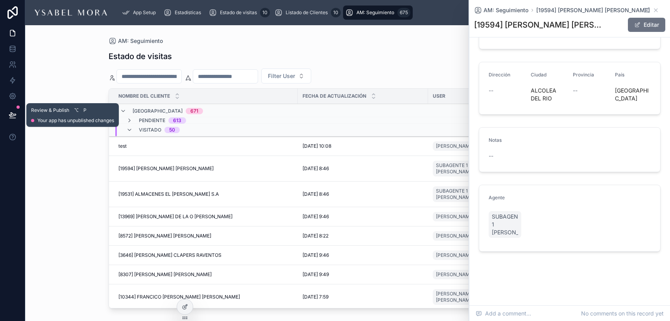
click at [13, 114] on icon at bounding box center [12, 114] width 7 height 4
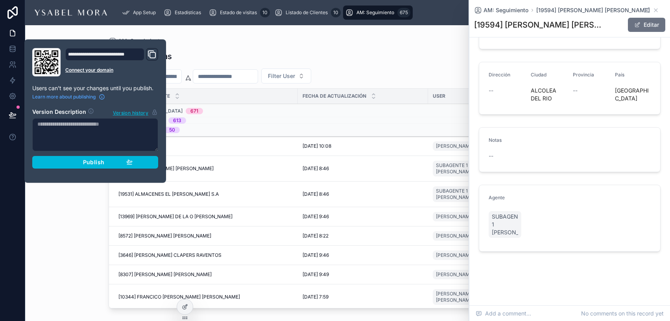
click at [77, 158] on div "Publish" at bounding box center [95, 161] width 75 height 7
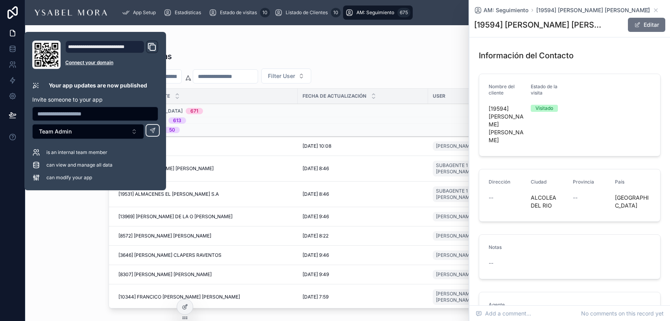
click at [258, 71] on input "text" at bounding box center [225, 76] width 64 height 11
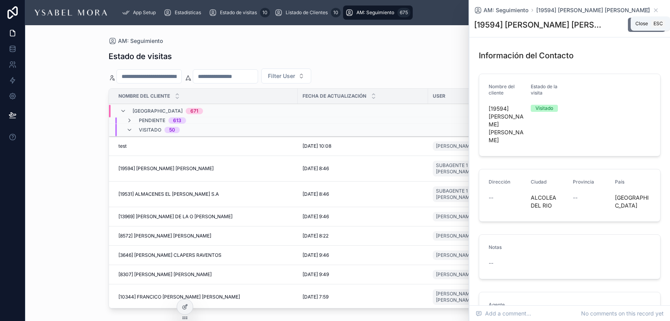
click at [566, 9] on icon at bounding box center [655, 10] width 6 height 6
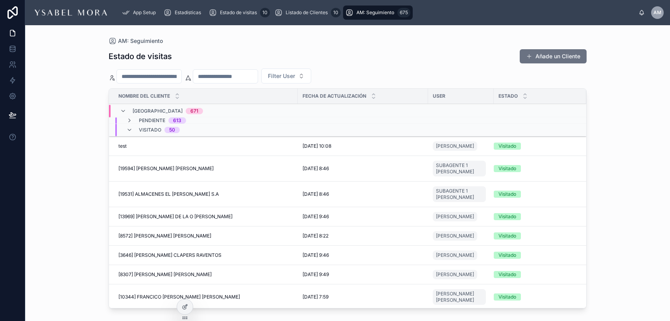
click at [286, 4] on div "App Setup Estadísticas Estado de visitas 10 Listado de Clientes 10 AM: Seguimie…" at bounding box center [377, 12] width 522 height 17
click at [286, 8] on div "Listado de Clientes 10" at bounding box center [307, 12] width 66 height 13
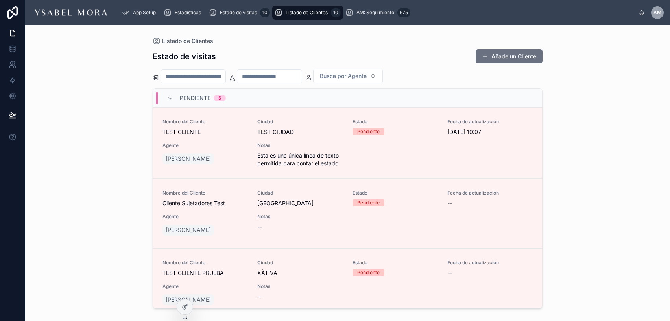
click at [232, 14] on span "Estado de visitas" at bounding box center [238, 12] width 37 height 6
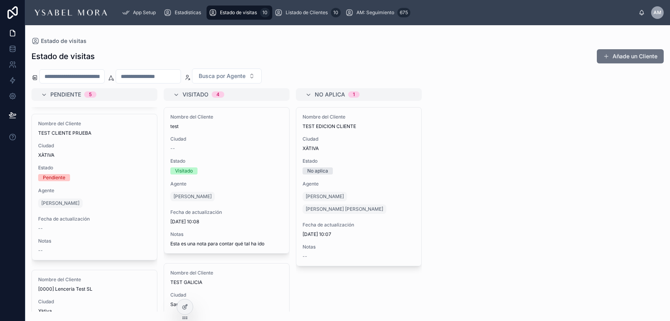
click at [560, 183] on div "Pendiente 5 Nombre del Cliente TEST CLIENTE Ciudad TEST CIUDAD Estado Pendiente…" at bounding box center [347, 199] width 645 height 223
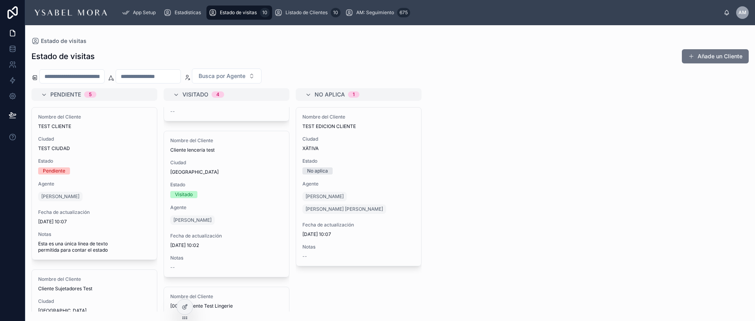
click at [229, 152] on span "Cliente lencería test" at bounding box center [226, 150] width 112 height 6
click at [291, 11] on span "Listado de Clientes" at bounding box center [307, 12] width 42 height 6
